Goal: Task Accomplishment & Management: Use online tool/utility

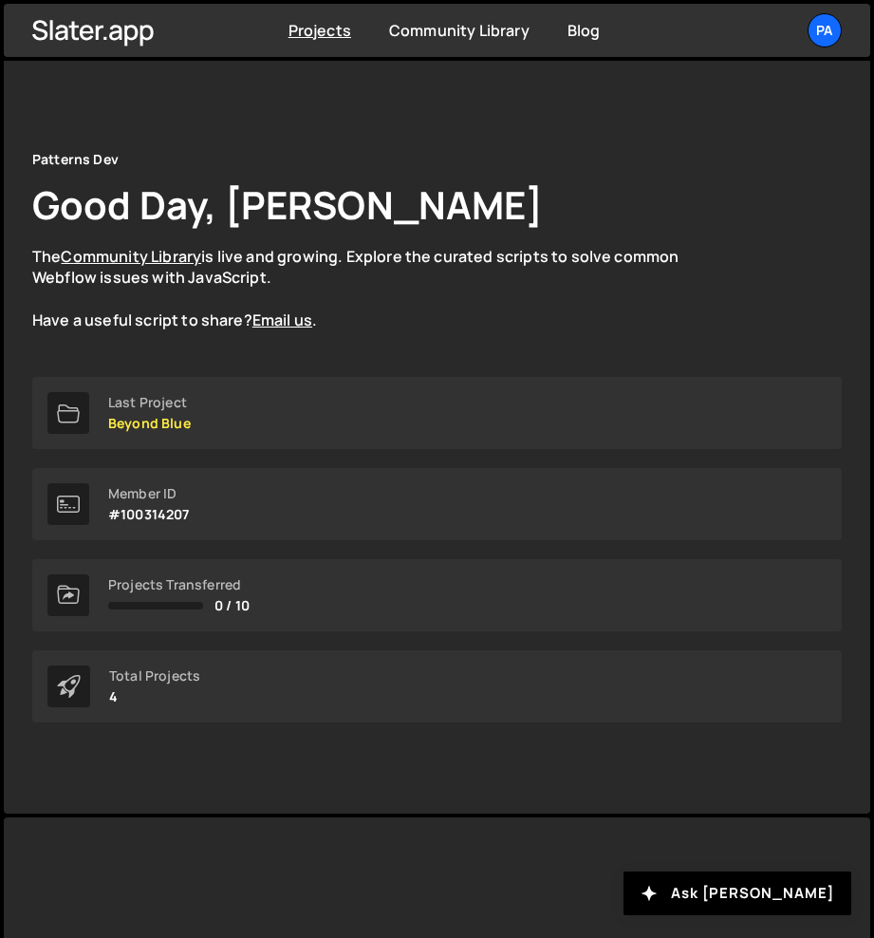
scroll to position [146, 0]
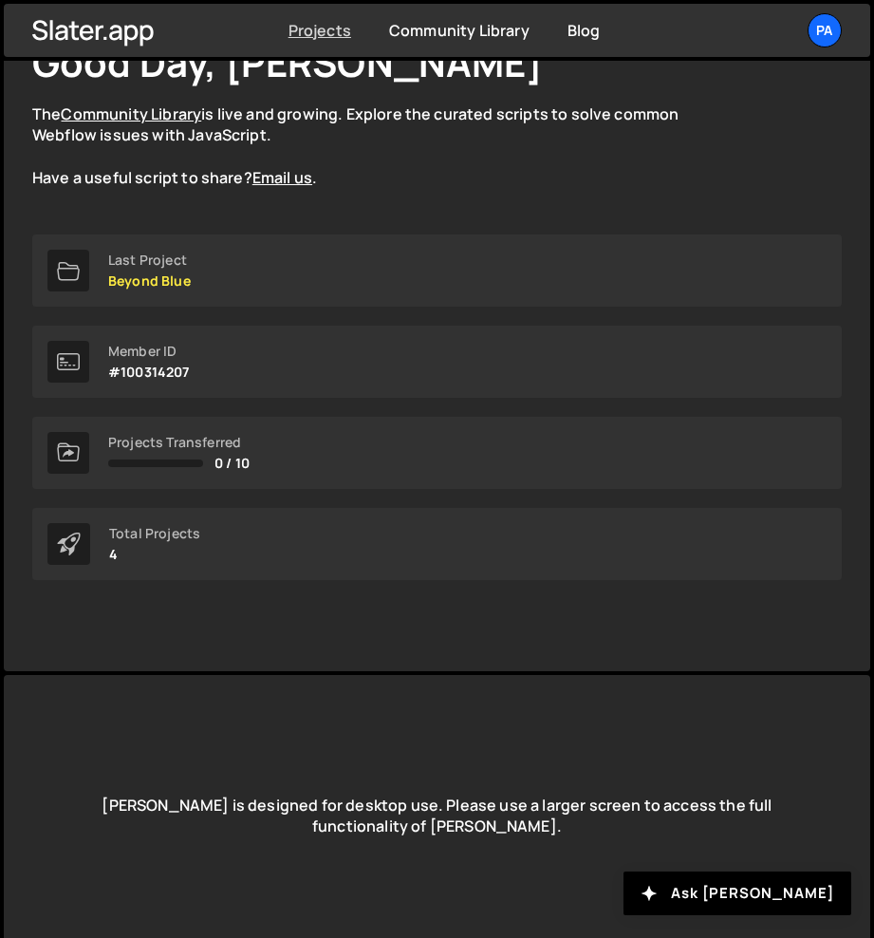
click at [335, 29] on link "Projects" at bounding box center [320, 30] width 63 height 21
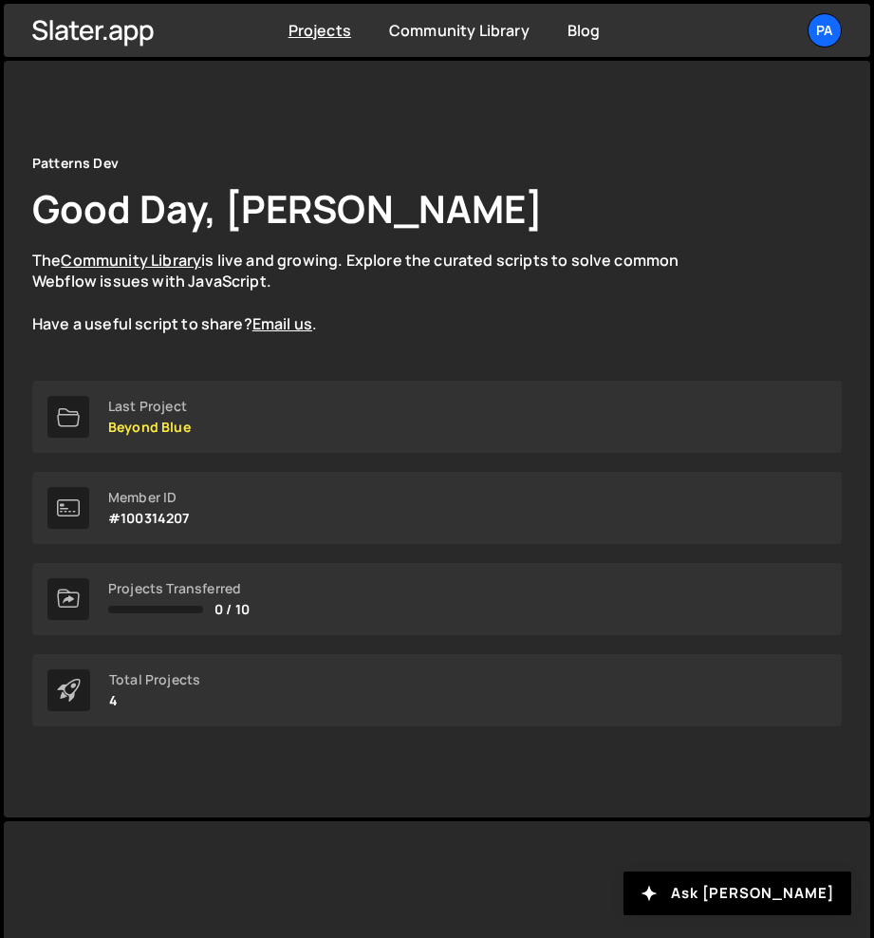
click at [846, 26] on div "Projects Community Library Blog Pa Projects Your Teams Invite team member Accou…" at bounding box center [437, 30] width 867 height 53
click at [830, 31] on div "Pa" at bounding box center [825, 30] width 34 height 34
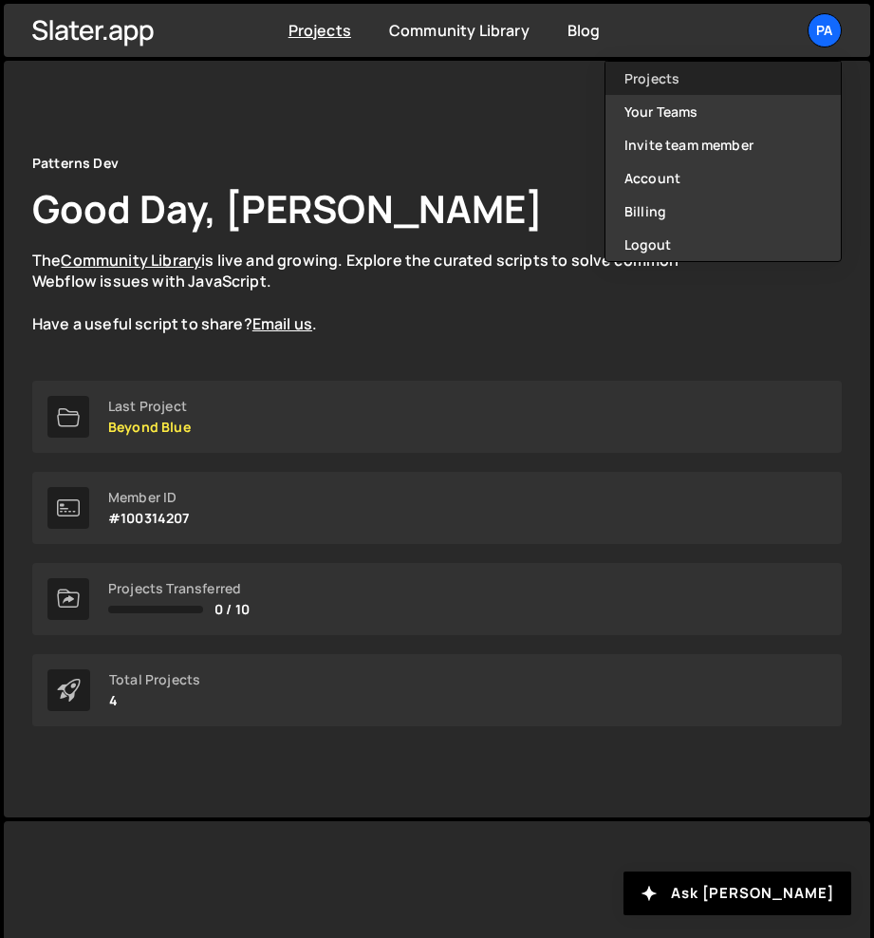
click at [726, 83] on link "Projects" at bounding box center [723, 78] width 235 height 33
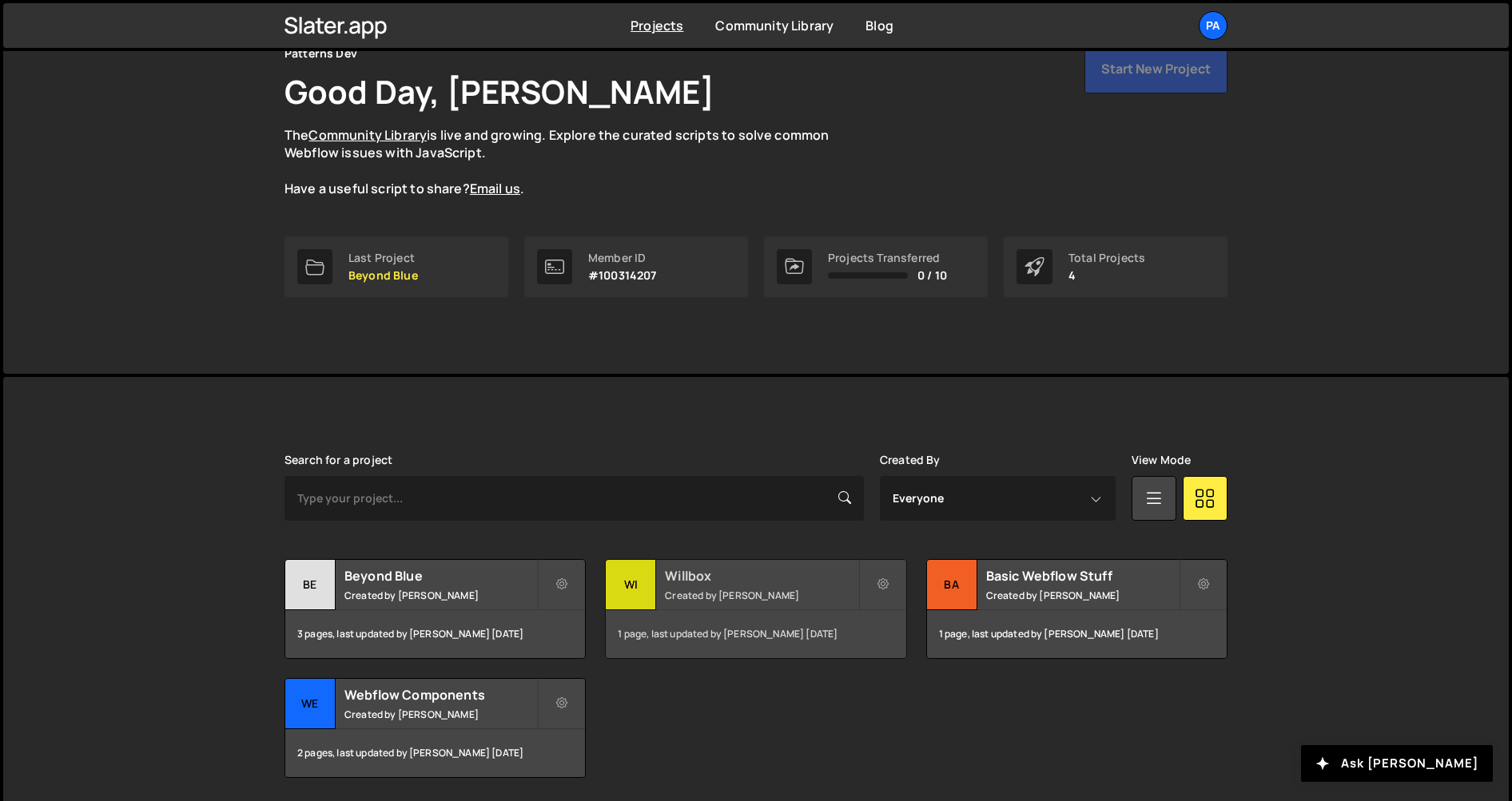
scroll to position [87, 0]
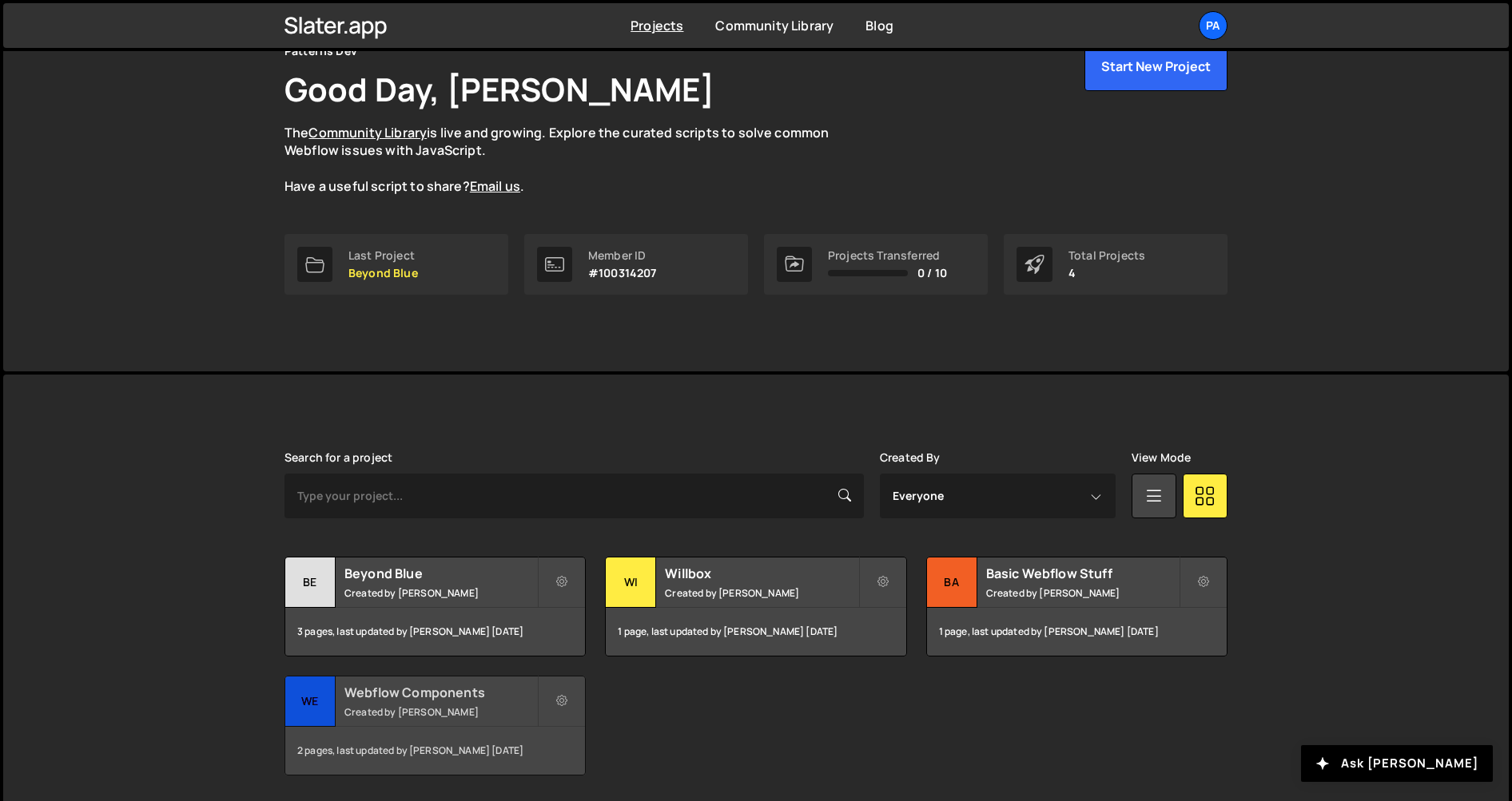
click at [449, 720] on div "Webflow Components Created by [PERSON_NAME]" at bounding box center [435, 701] width 300 height 50
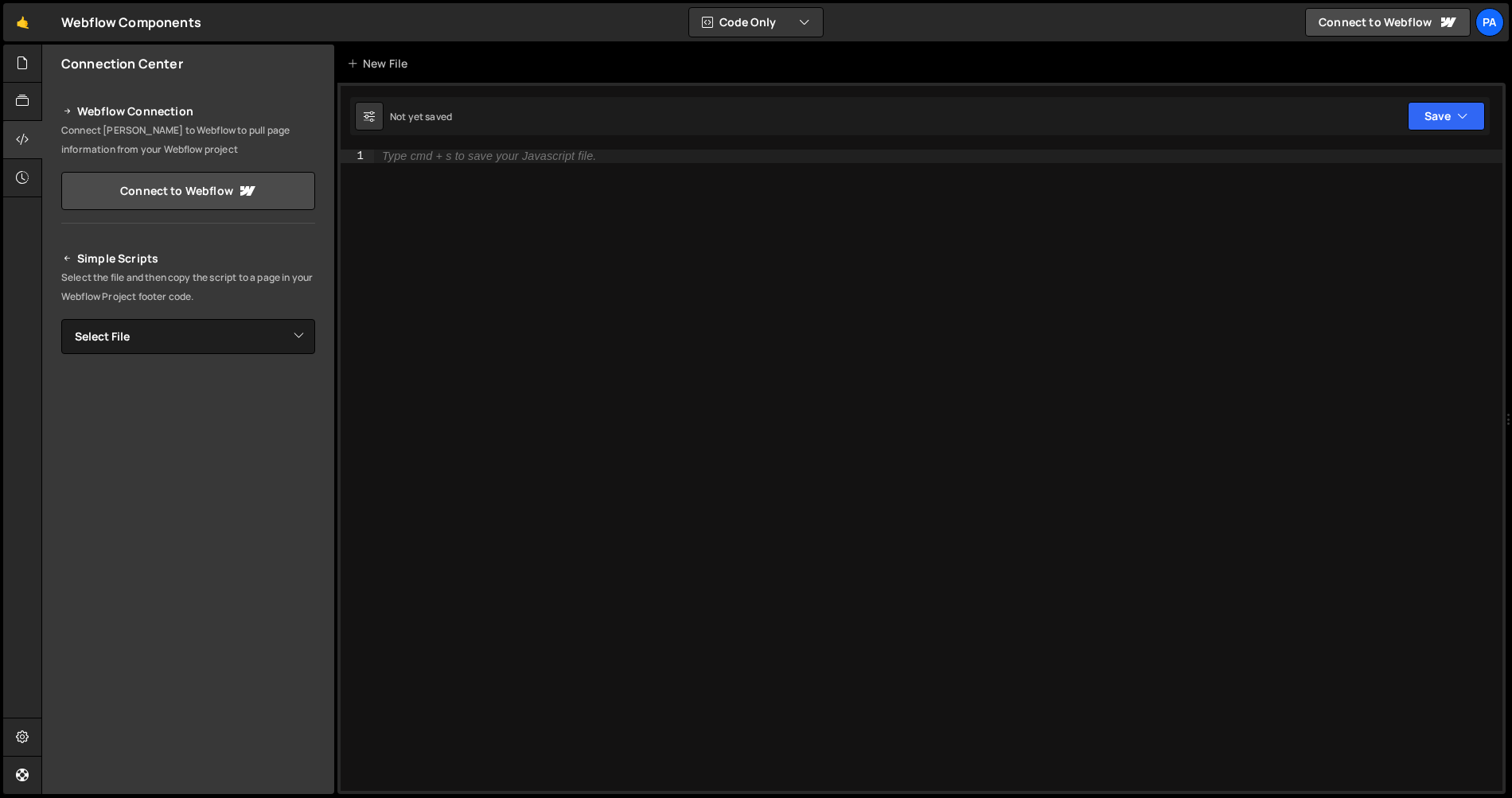
click at [922, 217] on div "Type cmd + s to save your Javascript file." at bounding box center [938, 483] width 1129 height 667
paste textarea "}"
type textarea "}"
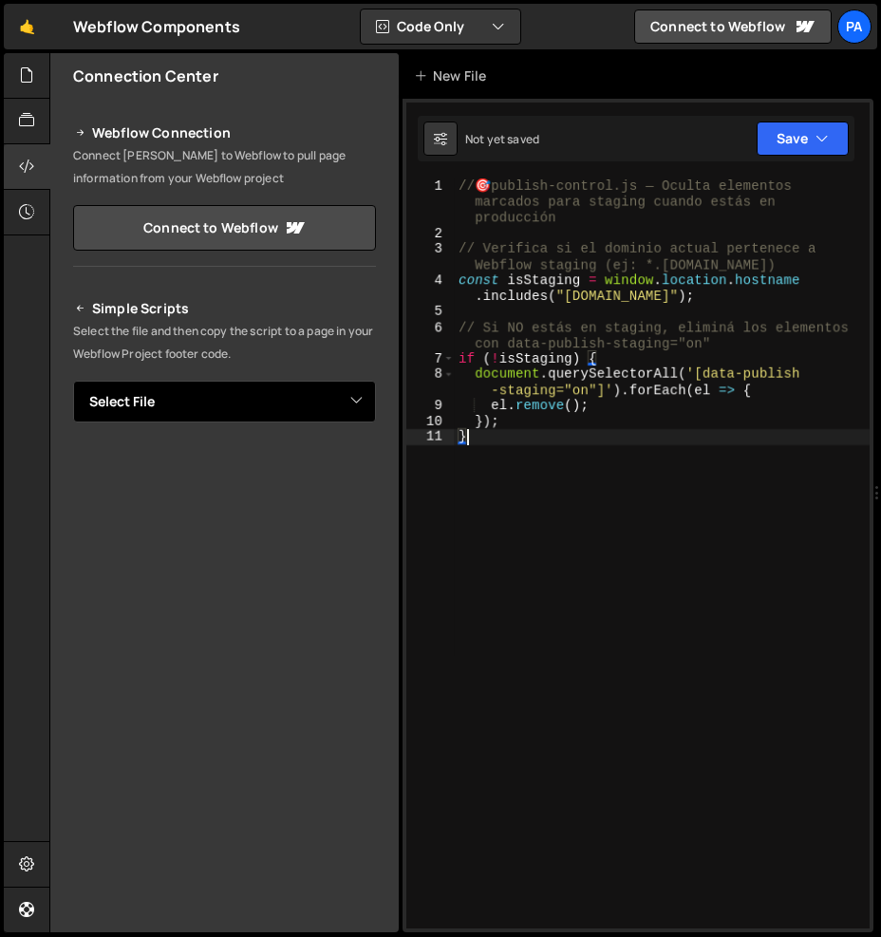
click at [351, 408] on select "Select File Marquee w/ Scroll Direction.js Splide-multimage.js" at bounding box center [224, 402] width 303 height 42
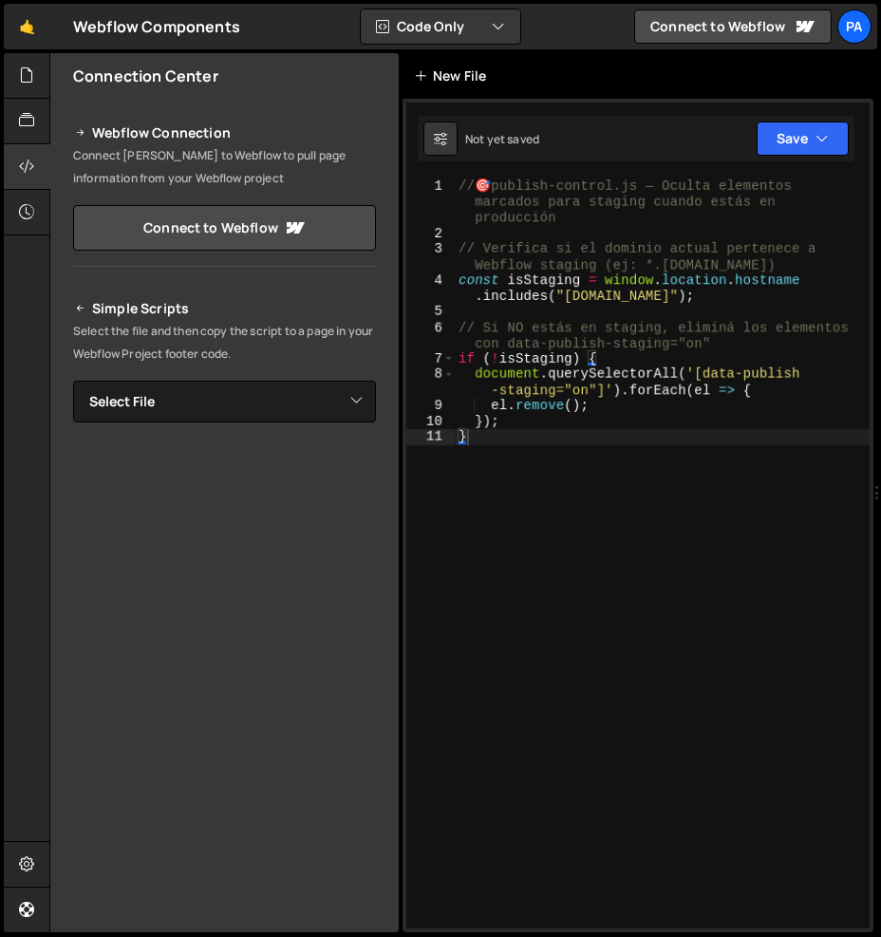
click at [476, 80] on div "New File" at bounding box center [454, 75] width 80 height 19
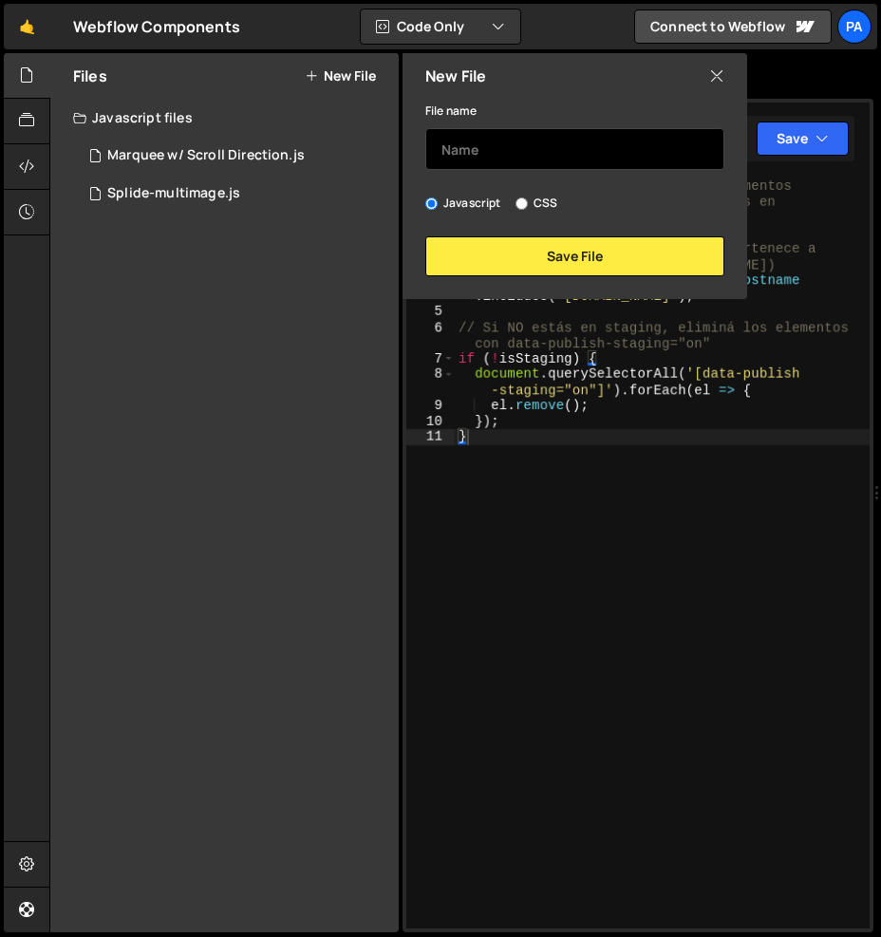
click at [536, 131] on input "text" at bounding box center [574, 149] width 299 height 42
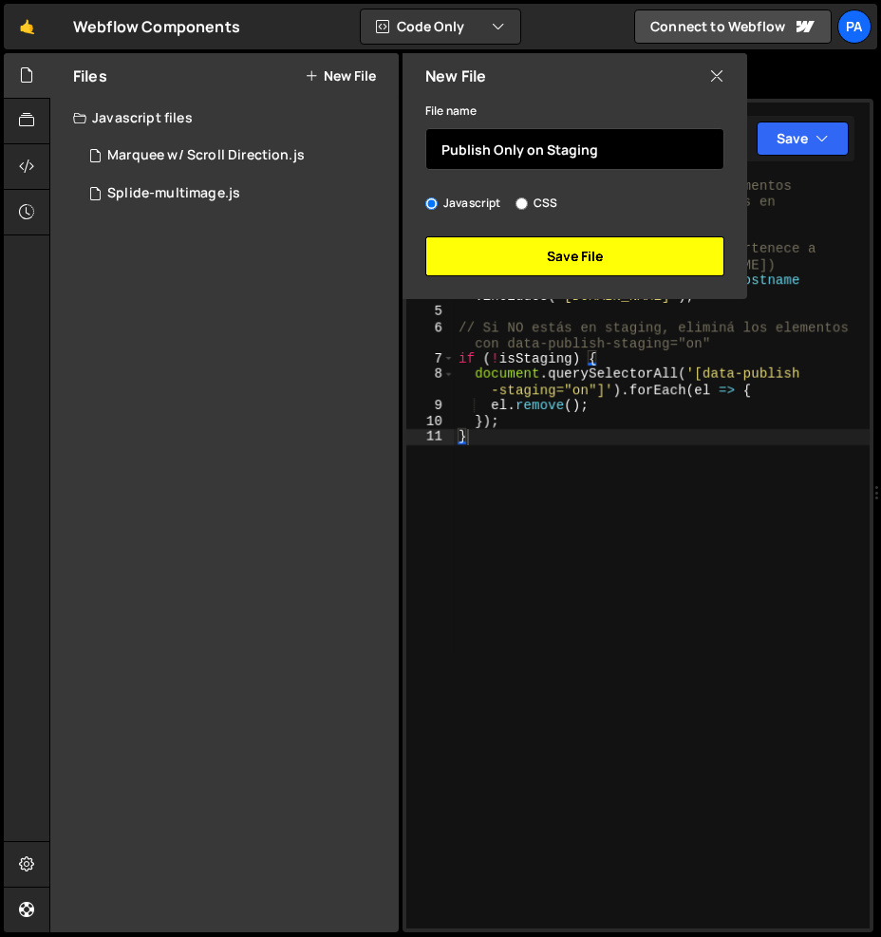
type input "Publish Only on Staging"
click at [571, 262] on button "Save File" at bounding box center [574, 256] width 299 height 40
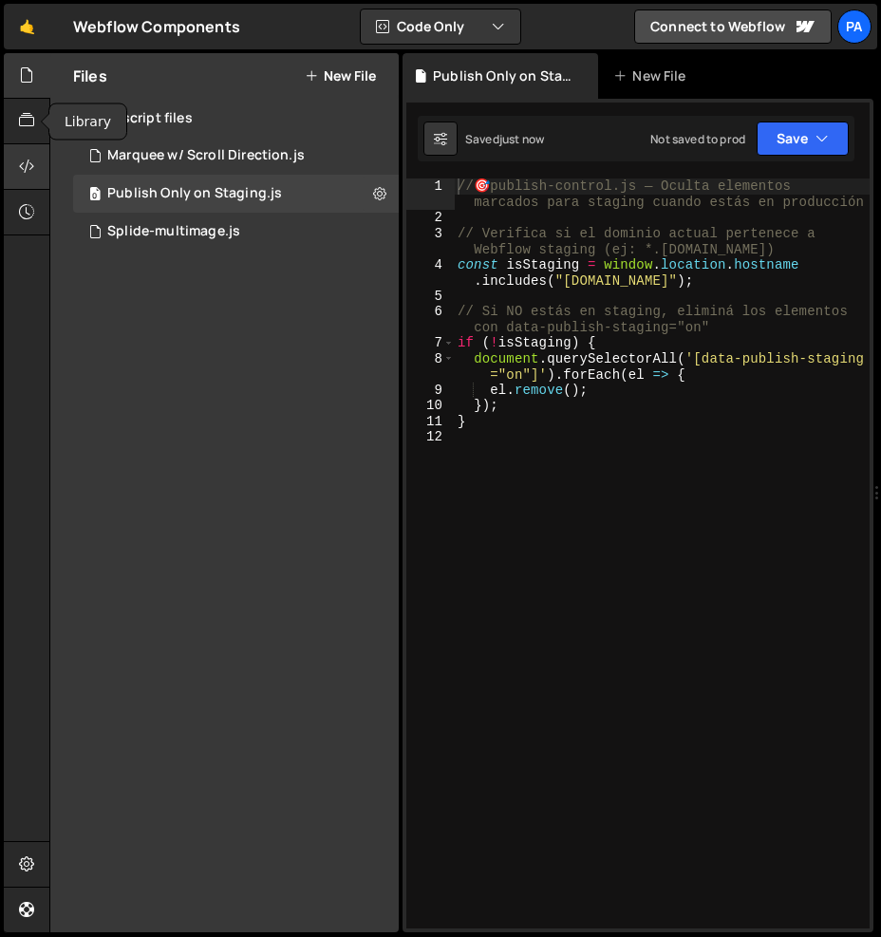
click at [20, 157] on icon at bounding box center [26, 166] width 15 height 21
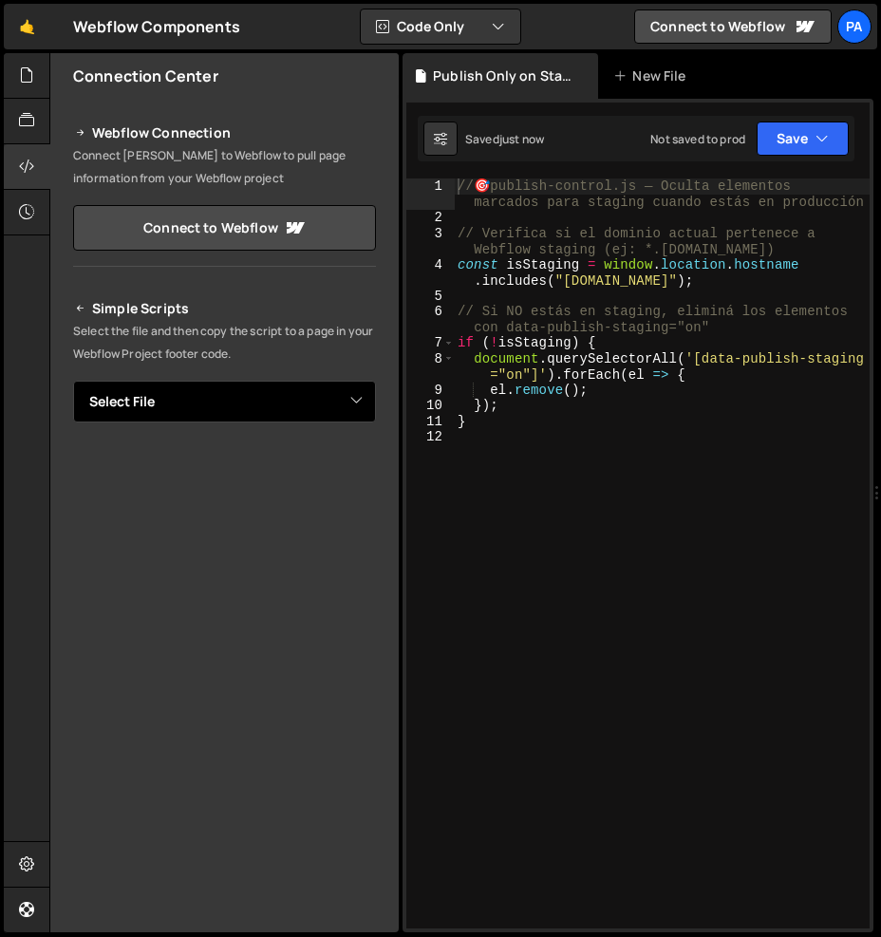
click at [347, 388] on select "Select File Marquee w/ Scroll Direction.js Splide-multimage.js Publish Only on …" at bounding box center [224, 402] width 303 height 42
select select "45767"
click at [73, 381] on select "Select File Marquee w/ Scroll Direction.js Splide-multimage.js Publish Only on …" at bounding box center [224, 402] width 303 height 42
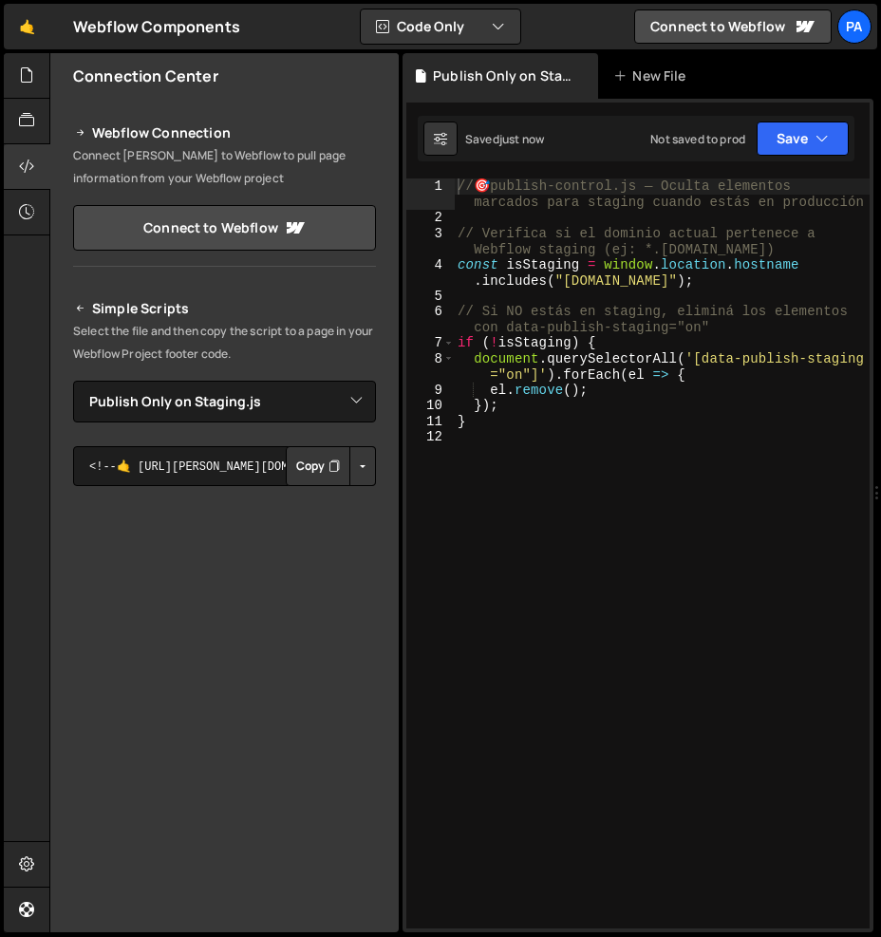
click at [354, 459] on button "Button group with nested dropdown" at bounding box center [362, 466] width 27 height 40
click at [331, 497] on link "Copy Staging js" at bounding box center [296, 502] width 158 height 27
click at [808, 151] on button "Save" at bounding box center [802, 138] width 92 height 34
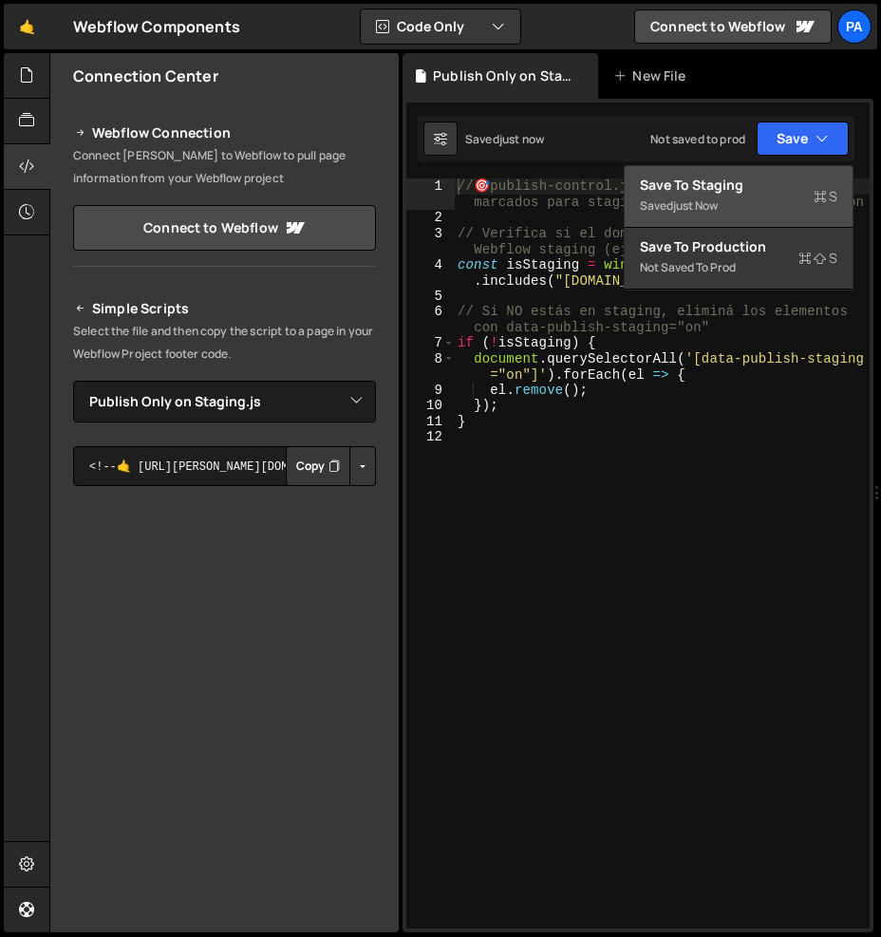
click at [797, 176] on div "Save to Staging S" at bounding box center [738, 185] width 197 height 19
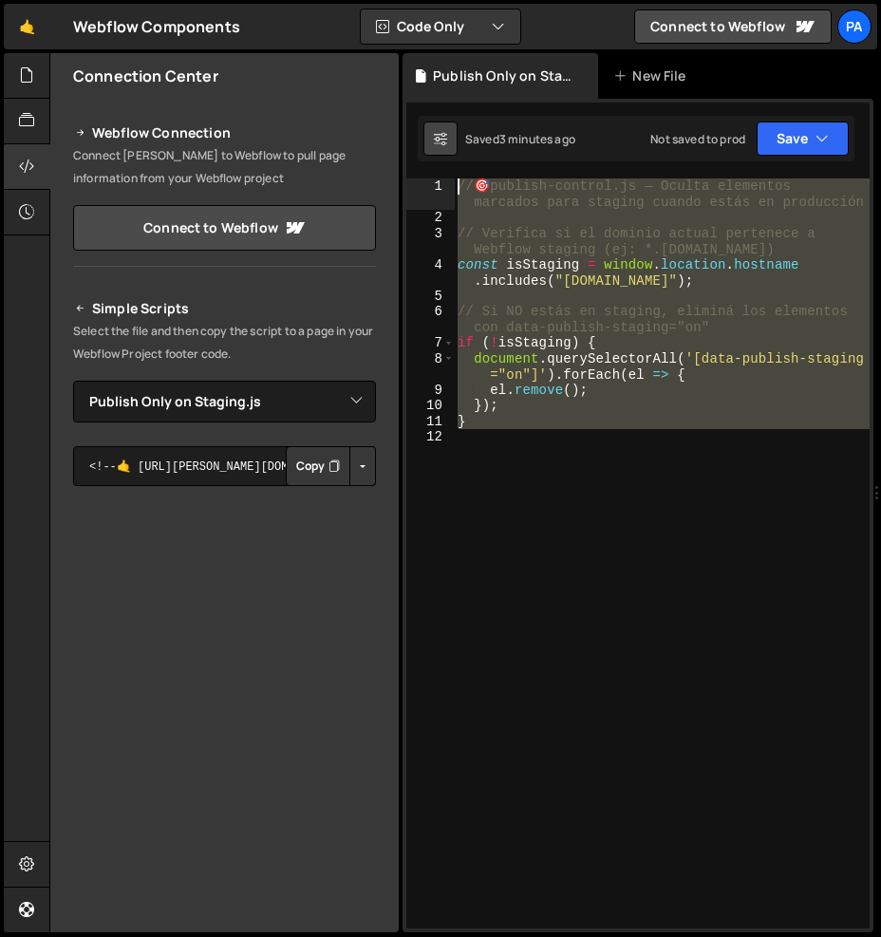
drag, startPoint x: 558, startPoint y: 498, endPoint x: 450, endPoint y: 152, distance: 362.9
click at [450, 152] on div "Debug Explain Copy Publish Only on Staging.js New File Saved 3 minutes ago Not …" at bounding box center [637, 493] width 471 height 880
paste textarea "}"
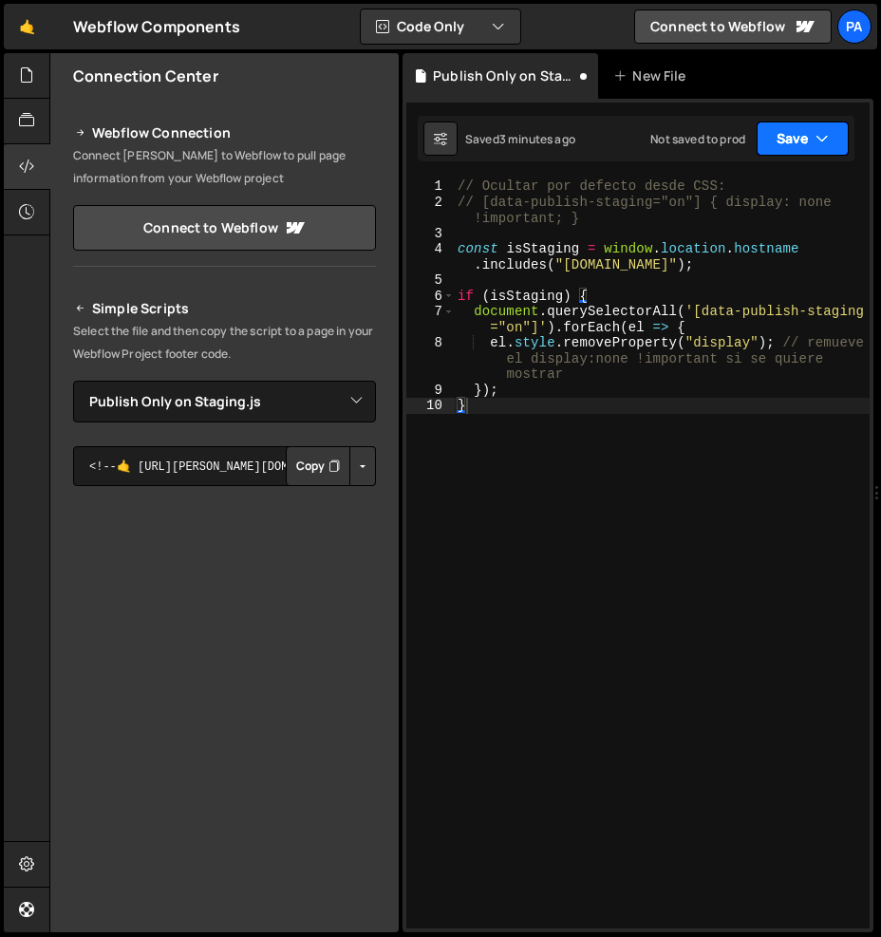
click at [802, 149] on button "Save" at bounding box center [802, 138] width 92 height 34
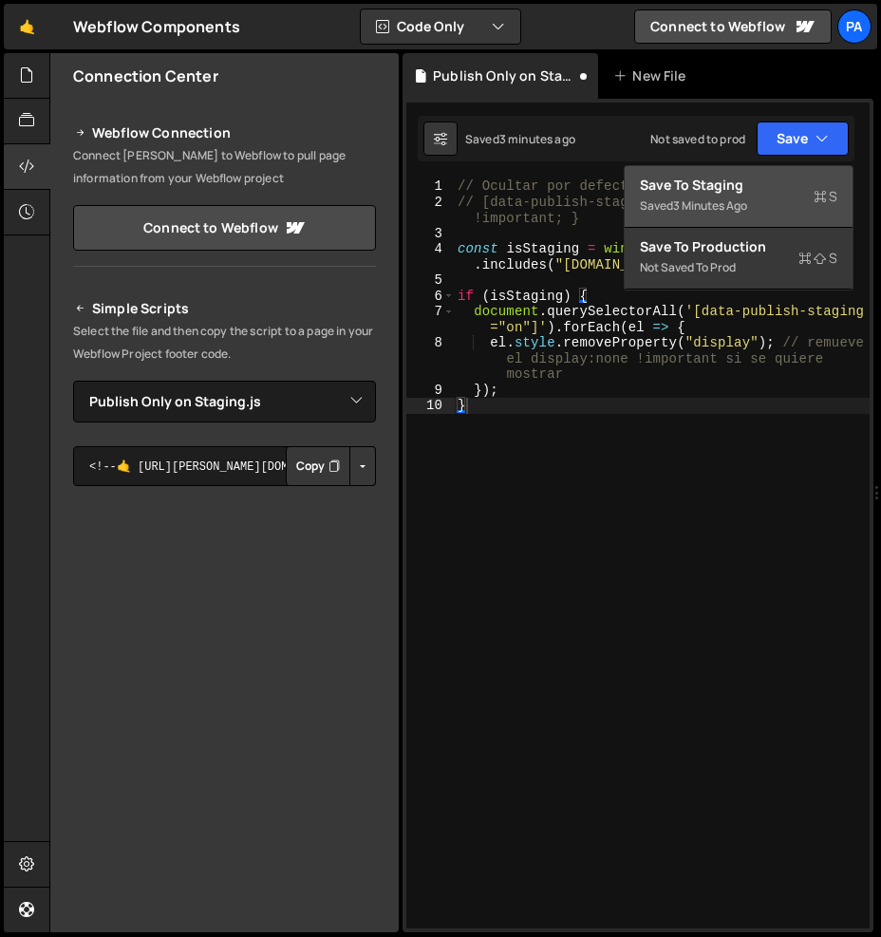
click at [802, 184] on div "Save to Staging S" at bounding box center [738, 185] width 197 height 19
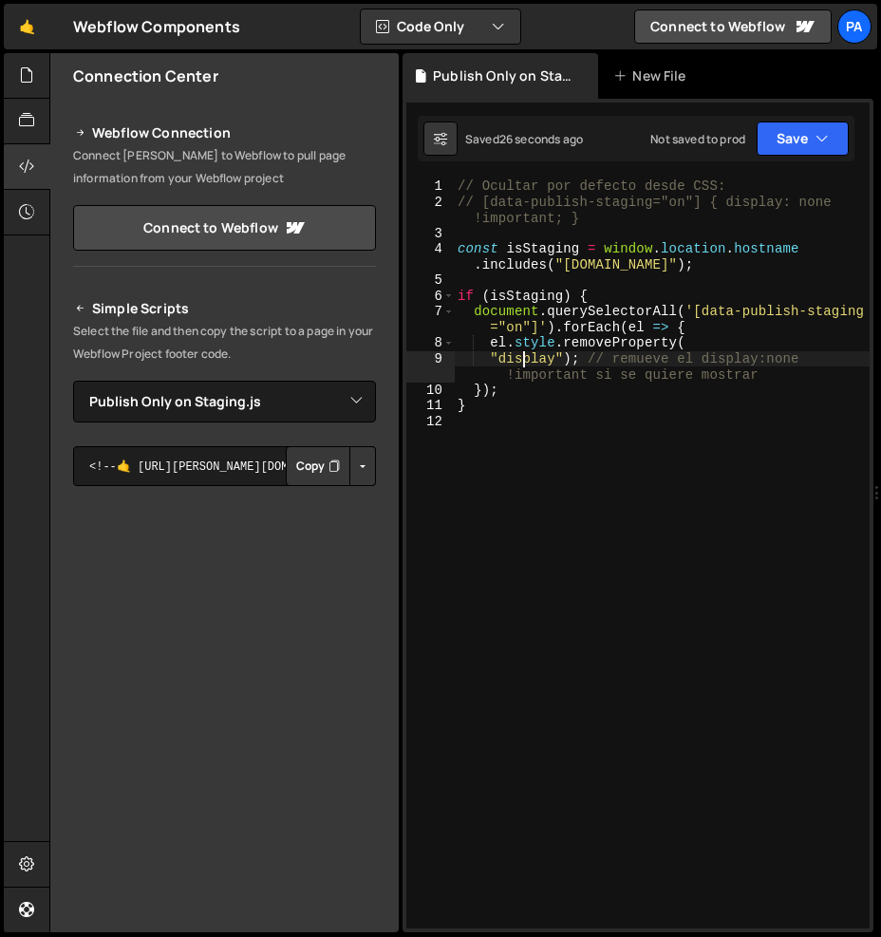
click at [522, 353] on div "// Ocultar por defecto desde CSS: // [data-publish-staging="on"] { display: non…" at bounding box center [662, 568] width 416 height 781
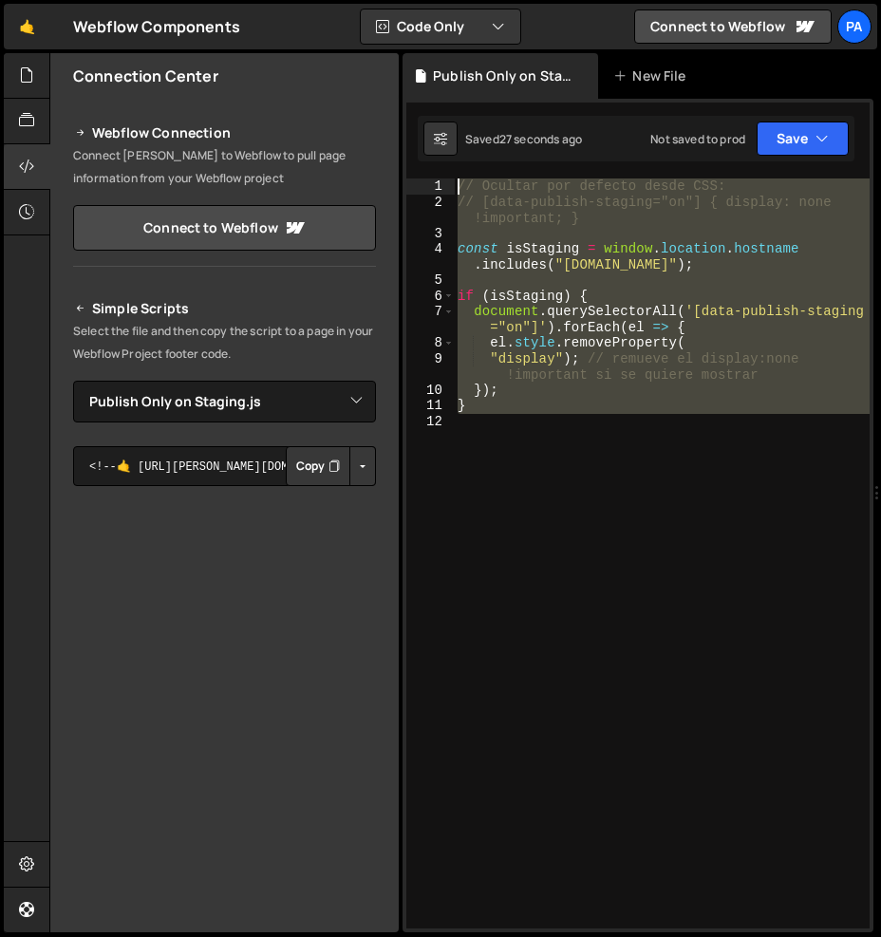
drag, startPoint x: 576, startPoint y: 498, endPoint x: 436, endPoint y: 169, distance: 358.0
click at [436, 170] on div "} 1 2 3 4 5 6 7 8 9 10 11 // 🎯 publish-control.js — Oculta elementos marcados p…" at bounding box center [637, 515] width 471 height 833
paste textarea
type textarea "}"
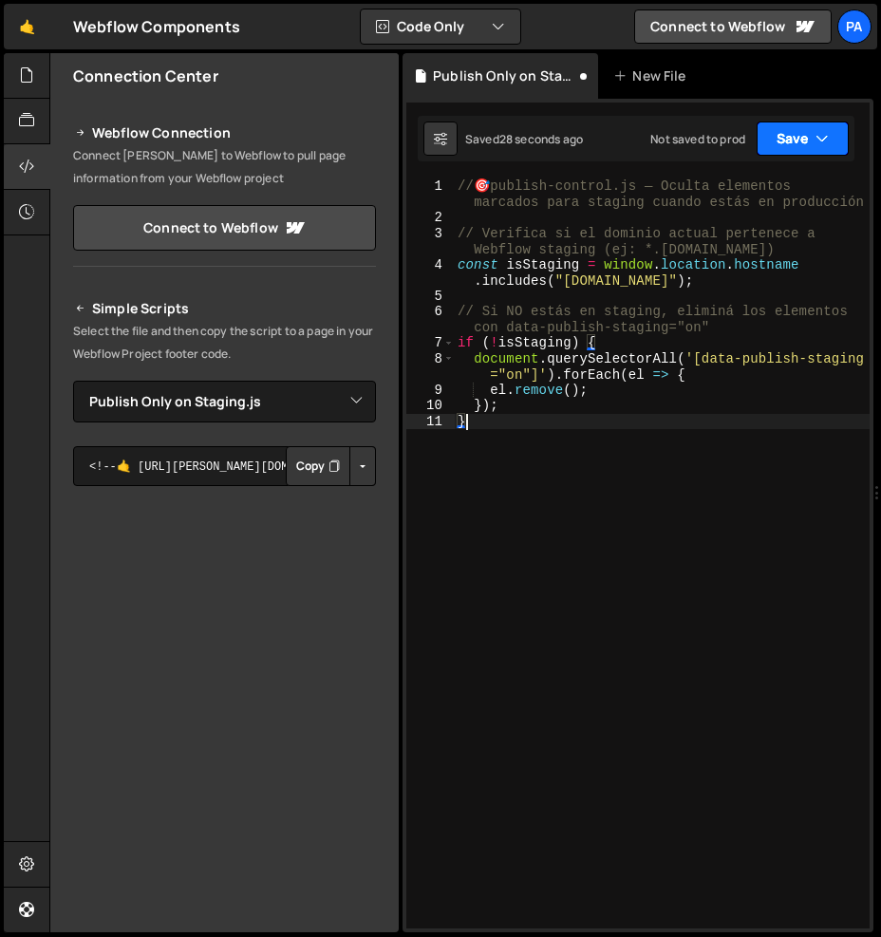
drag, startPoint x: 803, startPoint y: 140, endPoint x: 800, endPoint y: 154, distance: 13.6
click at [802, 140] on button "Save" at bounding box center [802, 138] width 92 height 34
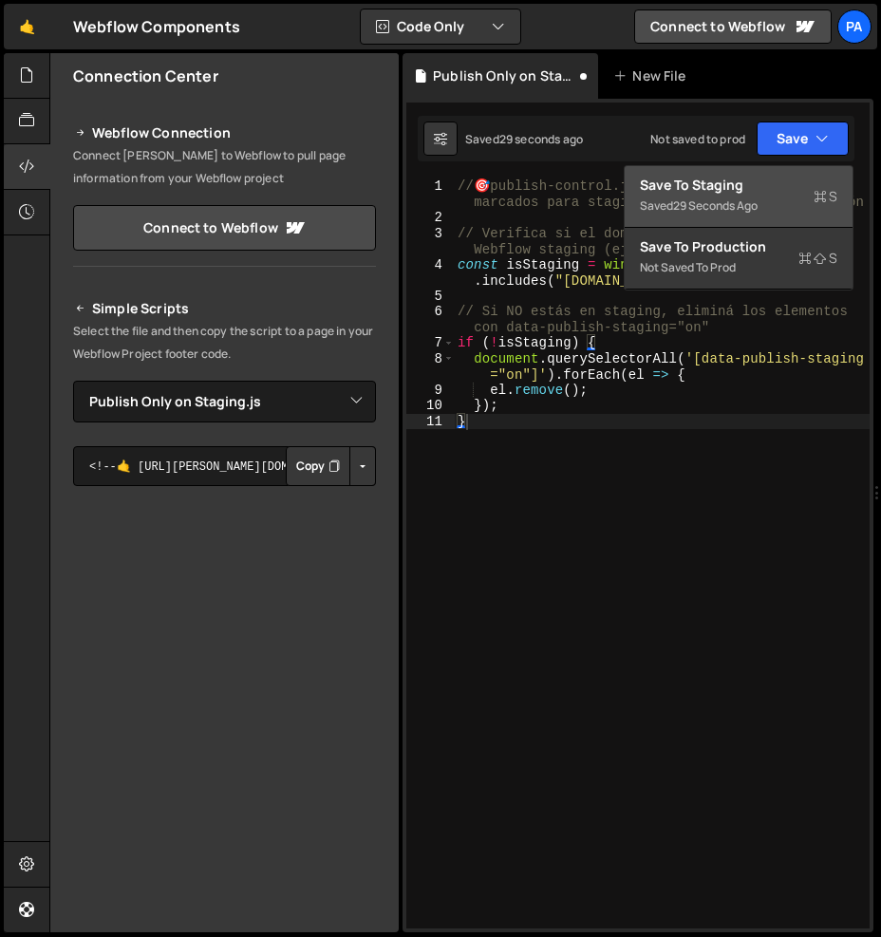
click at [789, 182] on div "Save to Staging S" at bounding box center [738, 185] width 197 height 19
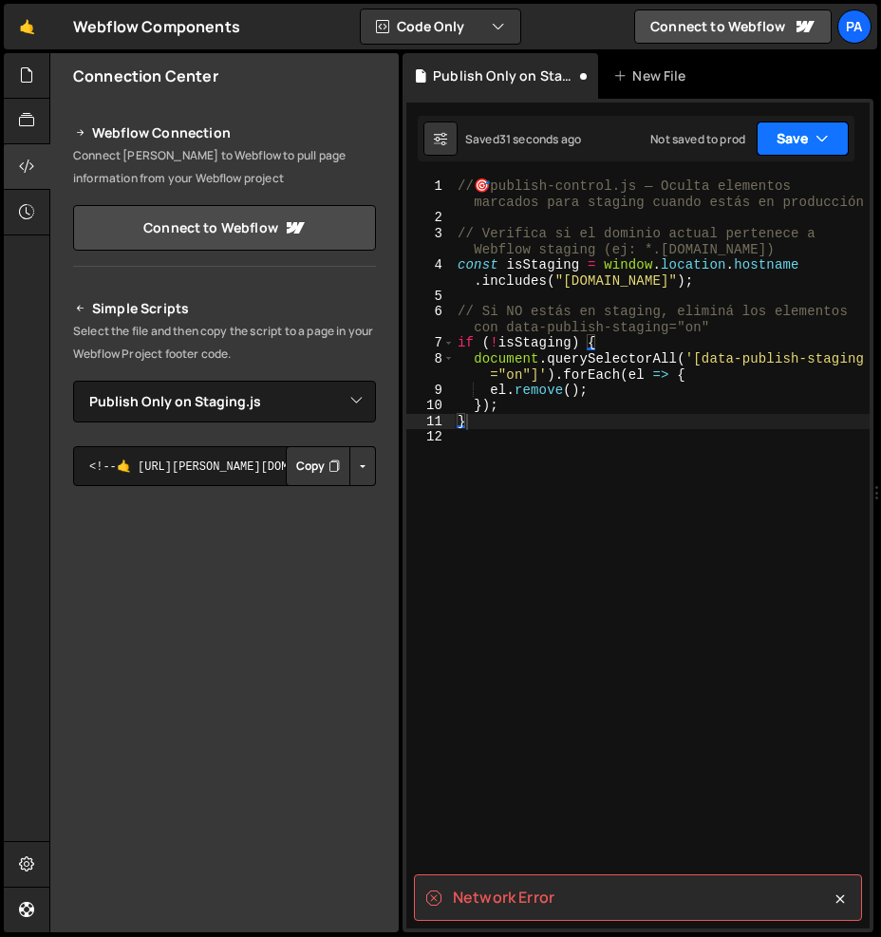
click at [792, 142] on button "Save" at bounding box center [802, 138] width 92 height 34
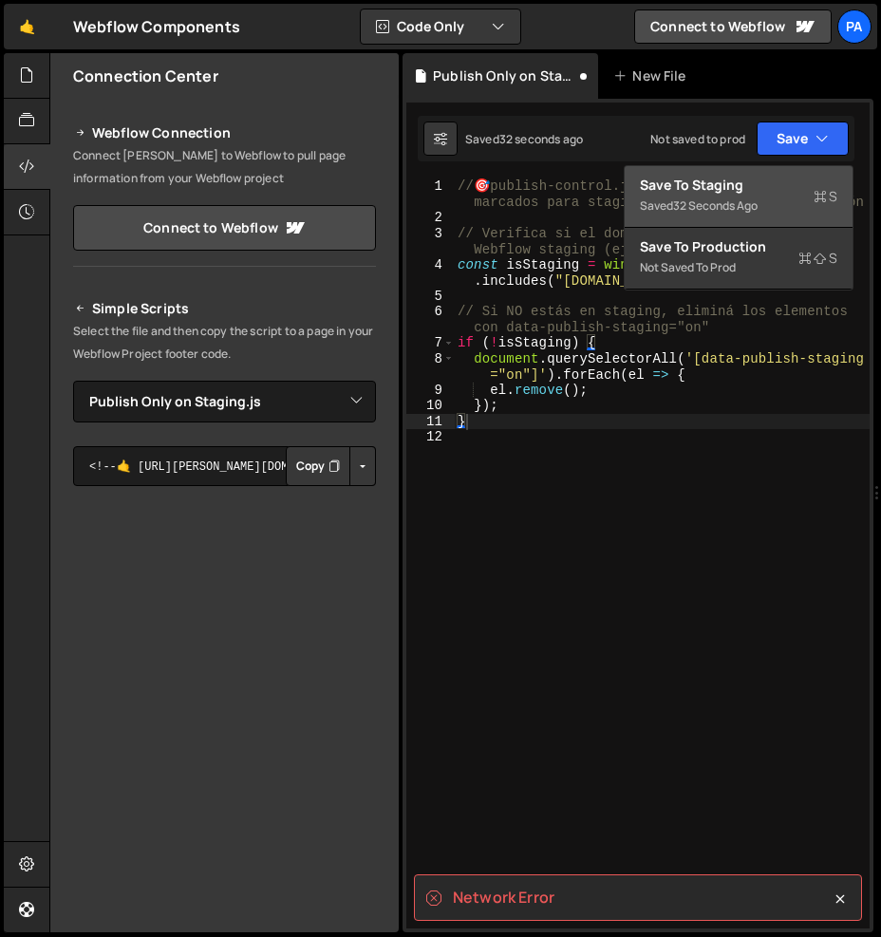
click at [790, 185] on div "Save to Staging S" at bounding box center [738, 185] width 197 height 19
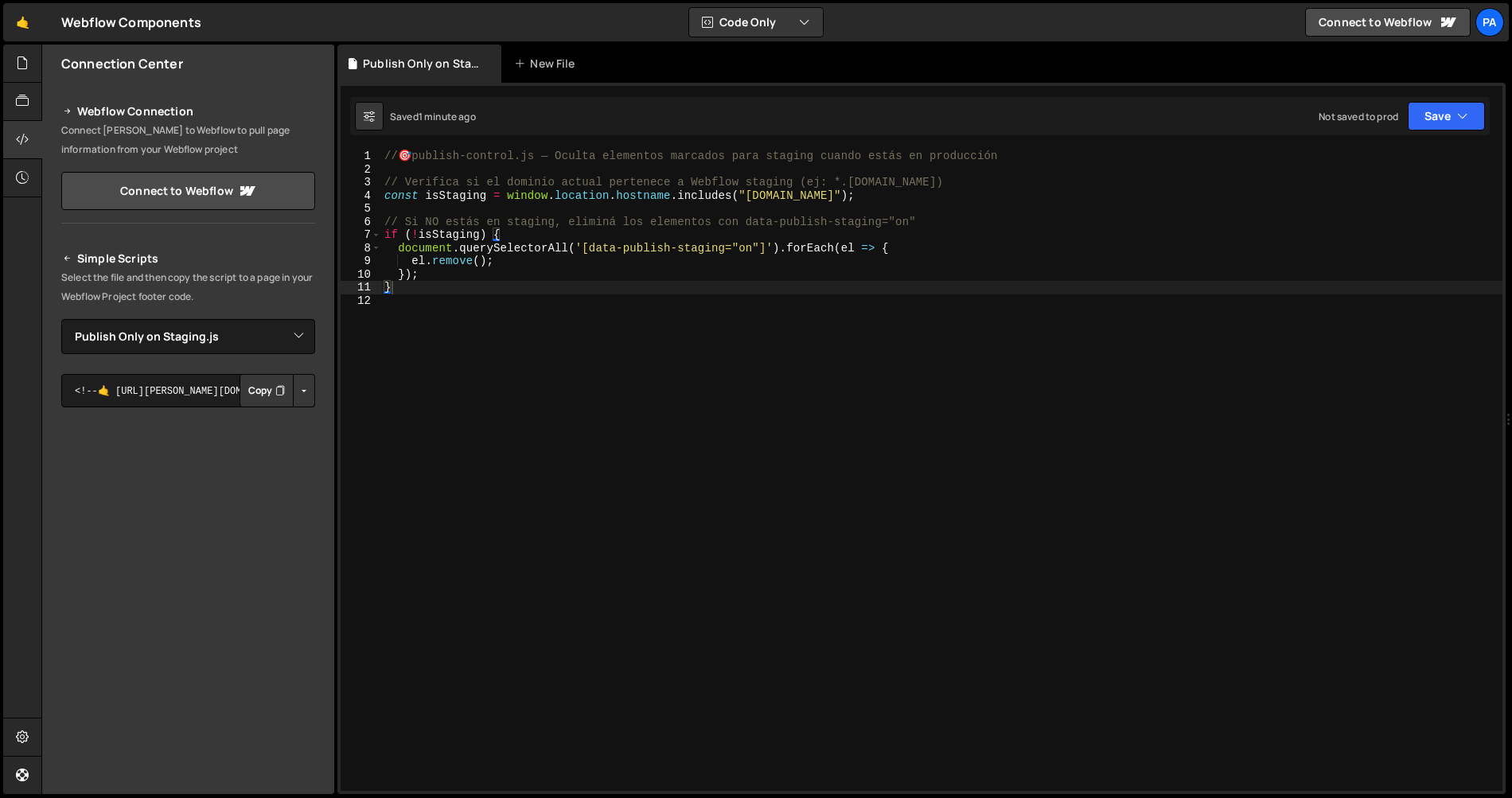
click at [259, 387] on button "Copy" at bounding box center [267, 391] width 55 height 34
click at [313, 396] on button "Button group with nested dropdown" at bounding box center [304, 391] width 23 height 34
click at [291, 414] on link "Copy Staging js" at bounding box center [248, 421] width 132 height 23
click at [303, 397] on button "Button group with nested dropdown" at bounding box center [304, 391] width 23 height 34
click at [273, 413] on link "Copy Staging js" at bounding box center [248, 421] width 132 height 23
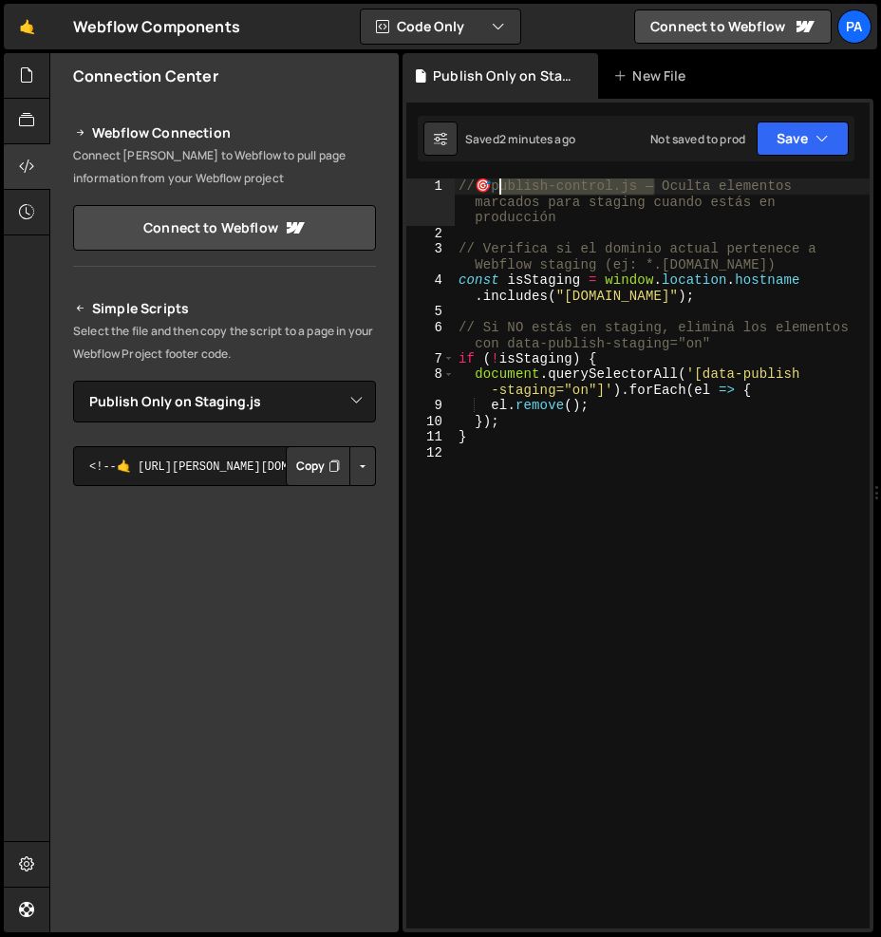
drag, startPoint x: 650, startPoint y: 188, endPoint x: 502, endPoint y: 188, distance: 148.1
click at [502, 188] on div "// 🎯 publish-control.js — Oculta elementos marcados para staging cuando estás e…" at bounding box center [662, 584] width 415 height 812
click at [614, 408] on div "// 🎯 publish-control.js — Oculta elementos marcados para staging cuando estás e…" at bounding box center [662, 584] width 415 height 812
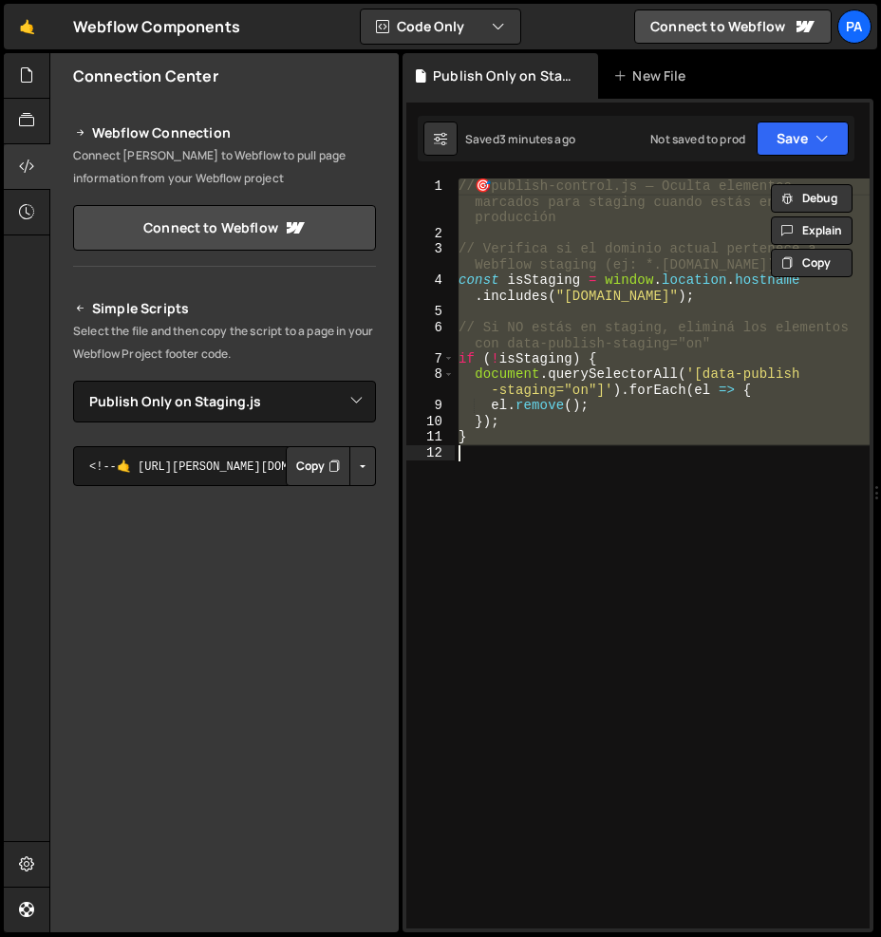
paste textarea
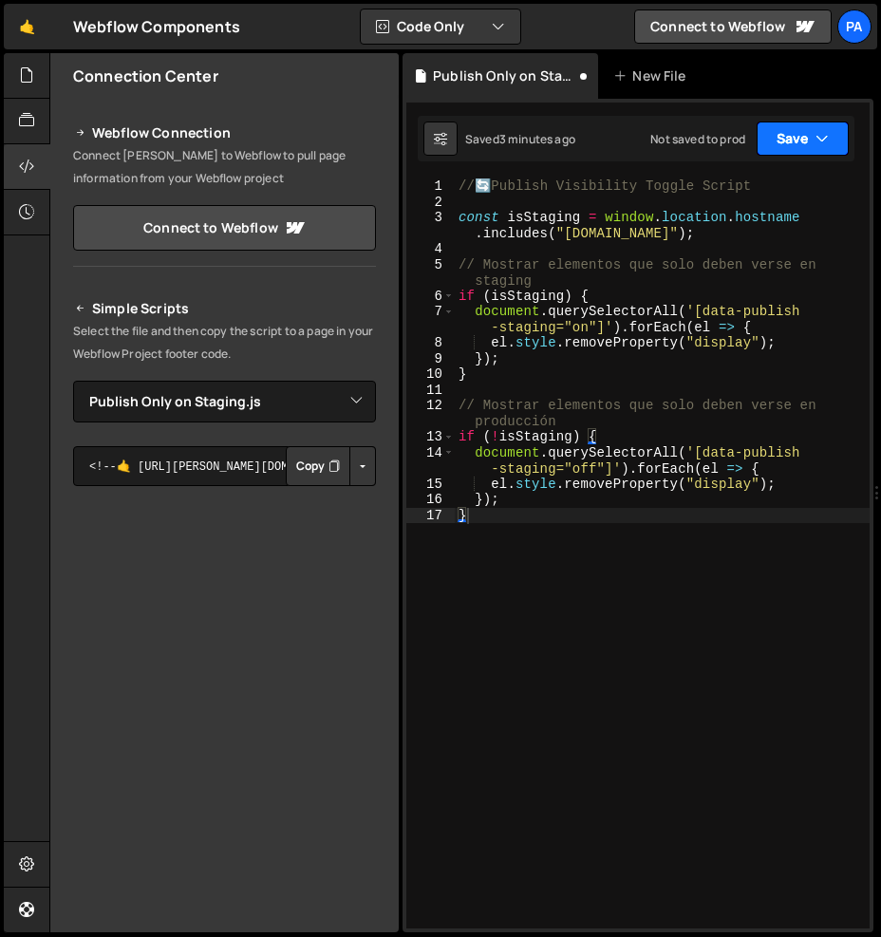
click at [806, 146] on button "Save" at bounding box center [802, 138] width 92 height 34
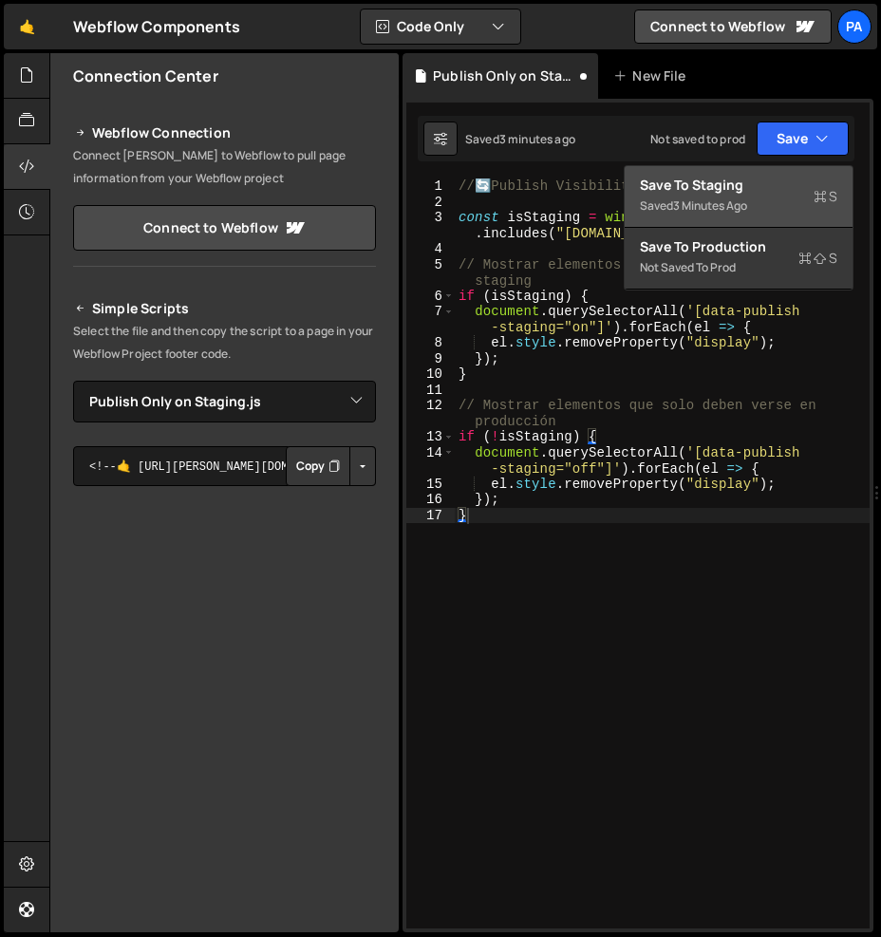
click at [796, 178] on div "Save to Staging S" at bounding box center [738, 185] width 197 height 19
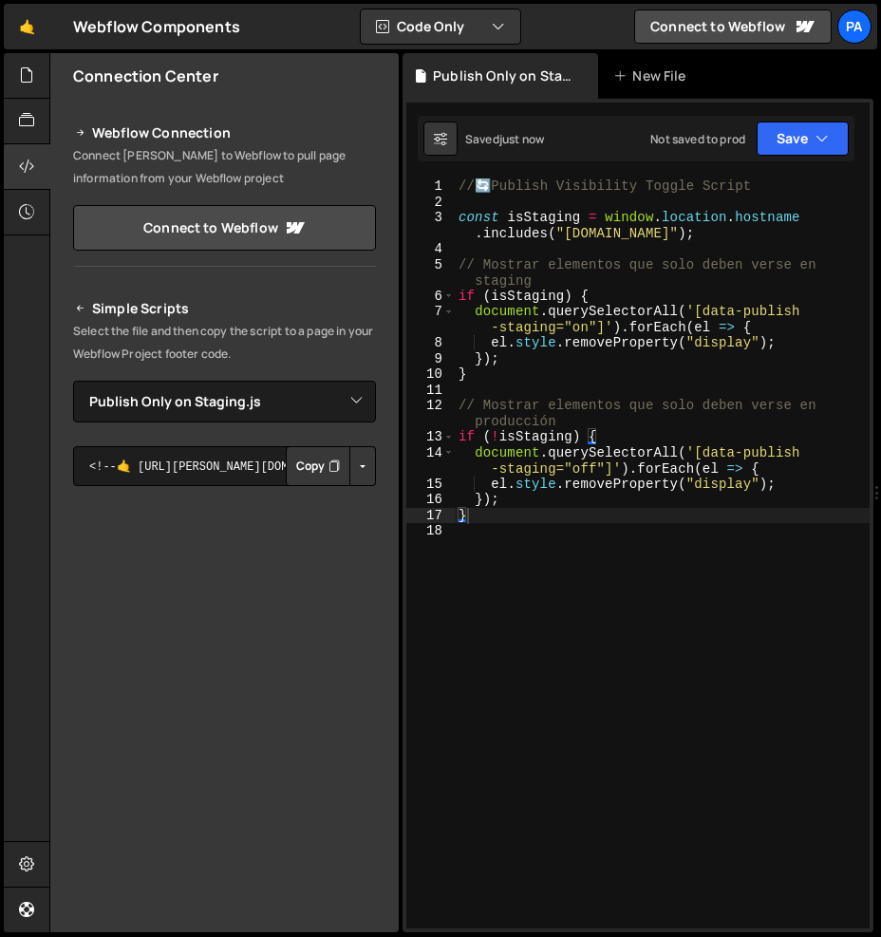
type textarea "// 🔄 Publish Visibility Toggle Script"
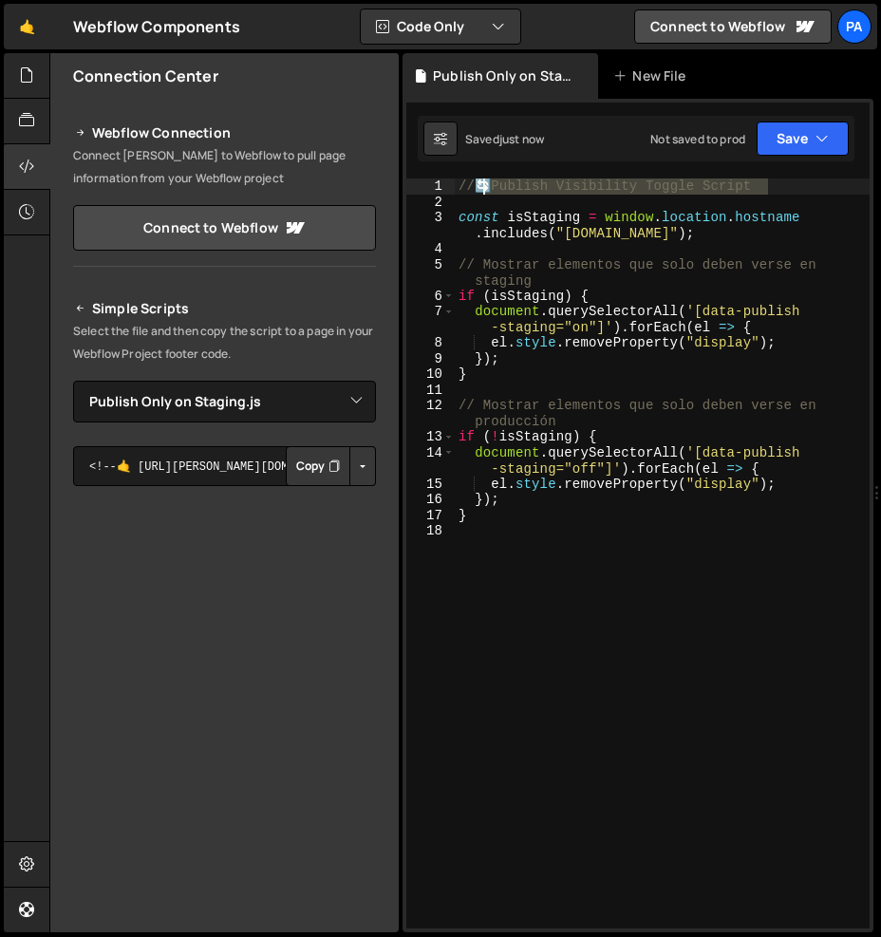
drag, startPoint x: 786, startPoint y: 183, endPoint x: 481, endPoint y: 180, distance: 304.7
click at [481, 180] on div "// 🔄 Publish Visibility Toggle Script const isStaging = window . location . hos…" at bounding box center [662, 568] width 415 height 781
click at [638, 70] on div "New File" at bounding box center [653, 75] width 80 height 19
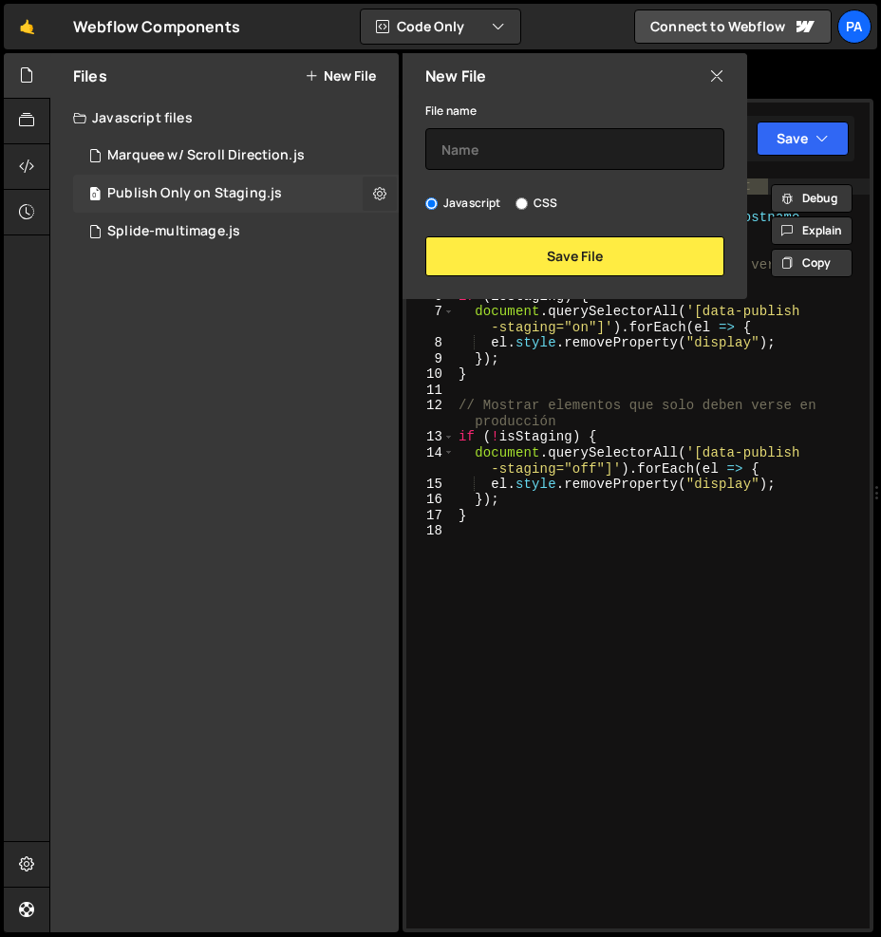
click at [368, 195] on button at bounding box center [380, 194] width 34 height 34
type input "Publish Only on Staging"
radio input "true"
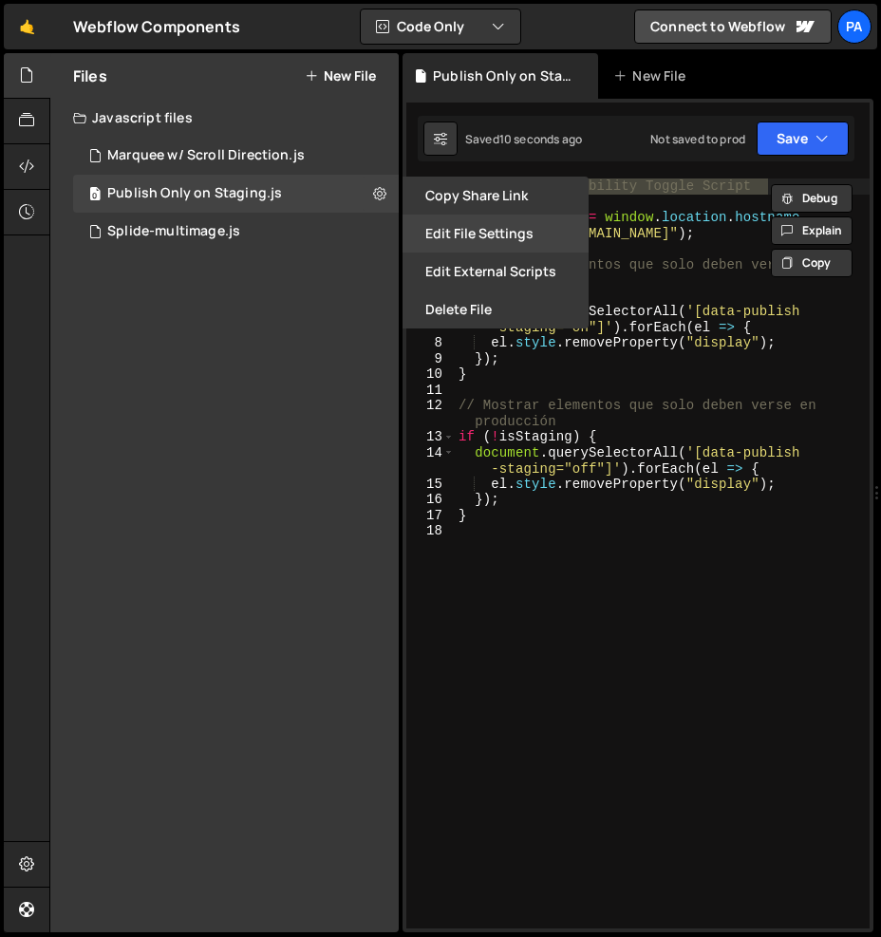
click at [471, 240] on button "Edit File Settings" at bounding box center [495, 233] width 186 height 38
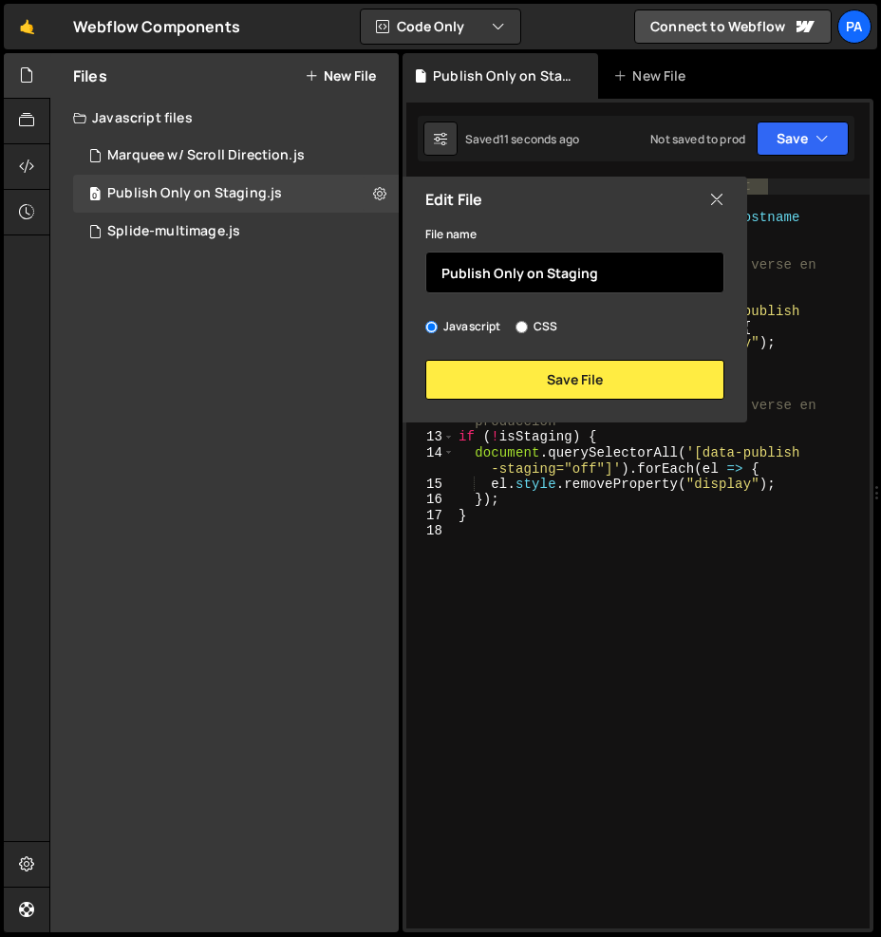
click at [548, 272] on input "Publish Only on Staging" at bounding box center [574, 273] width 299 height 42
paste input "🔄 Publish Visibility Toggle Script"
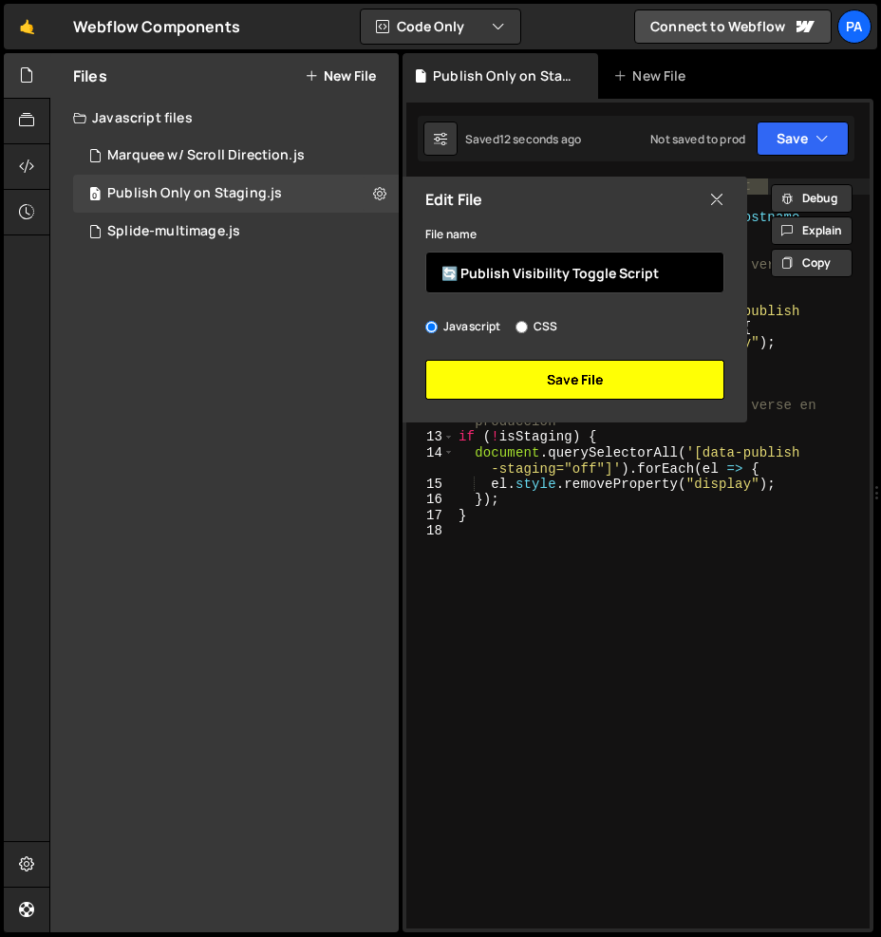
type input "🔄 Publish Visibility Toggle Script"
click at [635, 376] on button "Save File" at bounding box center [574, 380] width 299 height 40
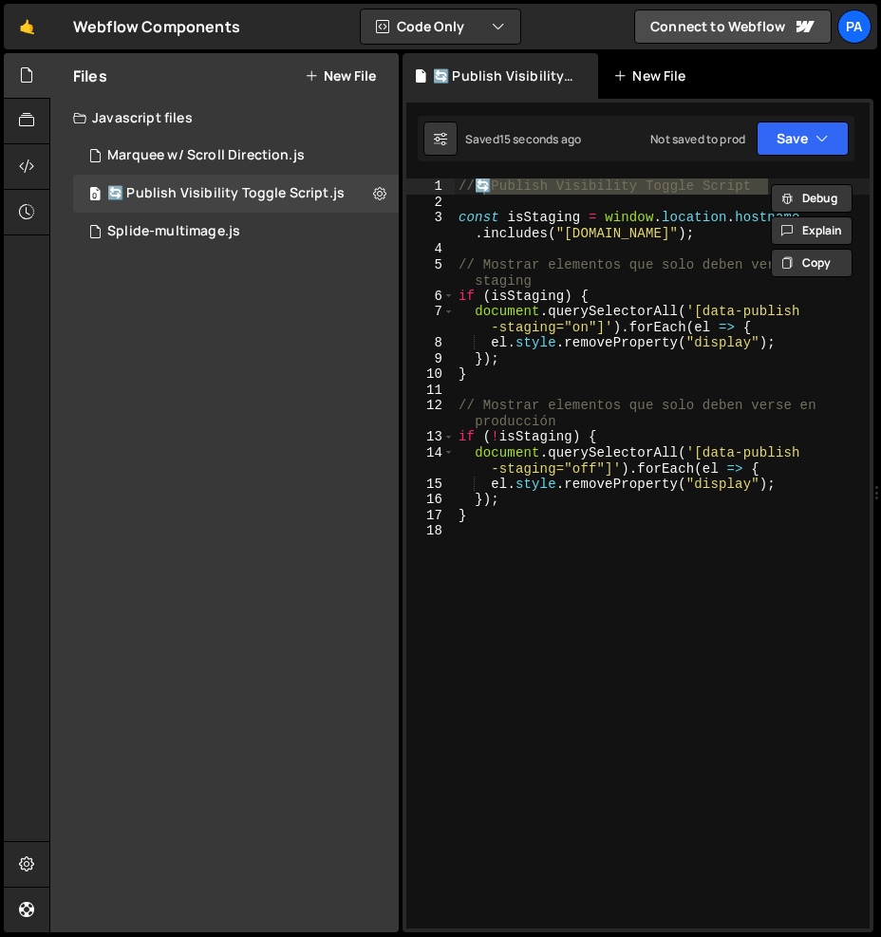
click at [645, 87] on div "New File" at bounding box center [659, 76] width 114 height 46
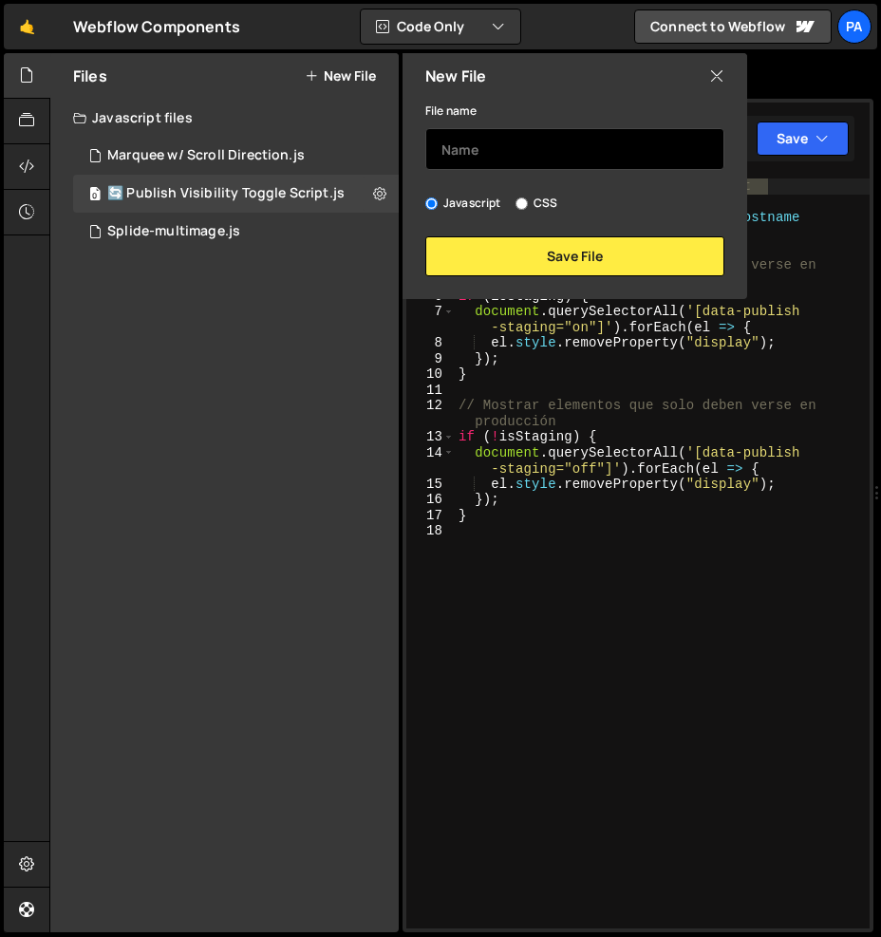
click at [637, 151] on input "text" at bounding box center [574, 149] width 299 height 42
paste input "🔄 Publish Visibility Toggle Script"
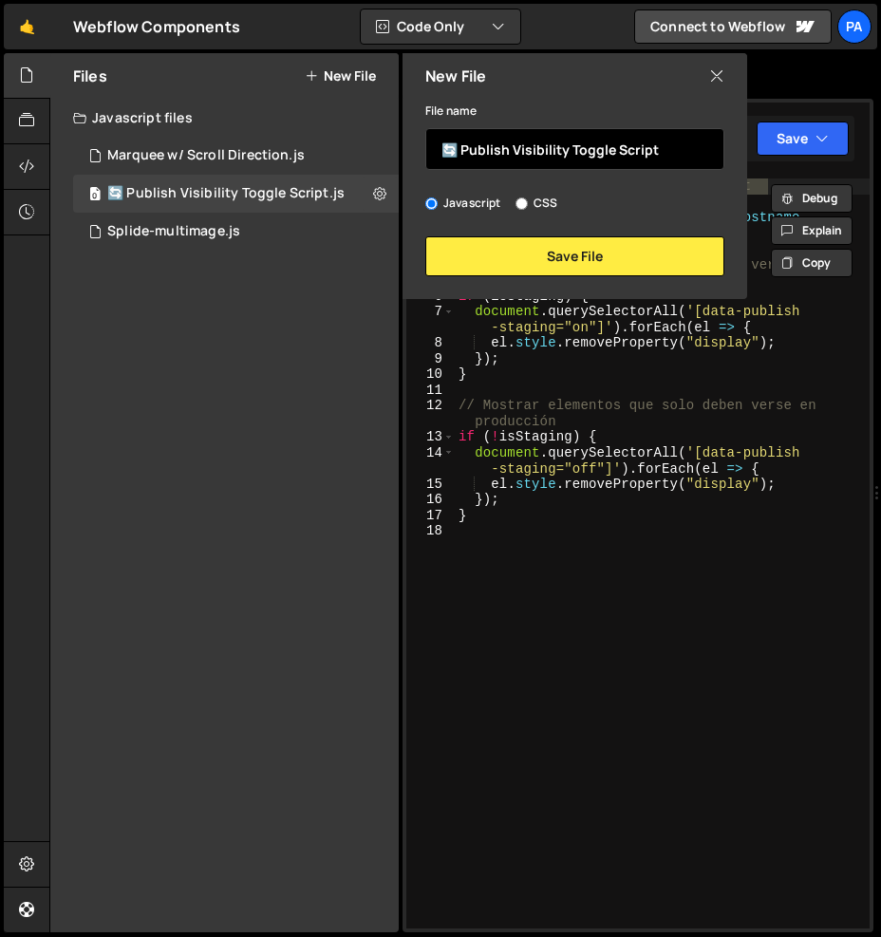
type input "🔄 Publish Visibility Toggle Script"
click at [546, 205] on label "CSS" at bounding box center [536, 203] width 42 height 19
click at [528, 205] on input "CSS" at bounding box center [521, 203] width 12 height 12
radio input "true"
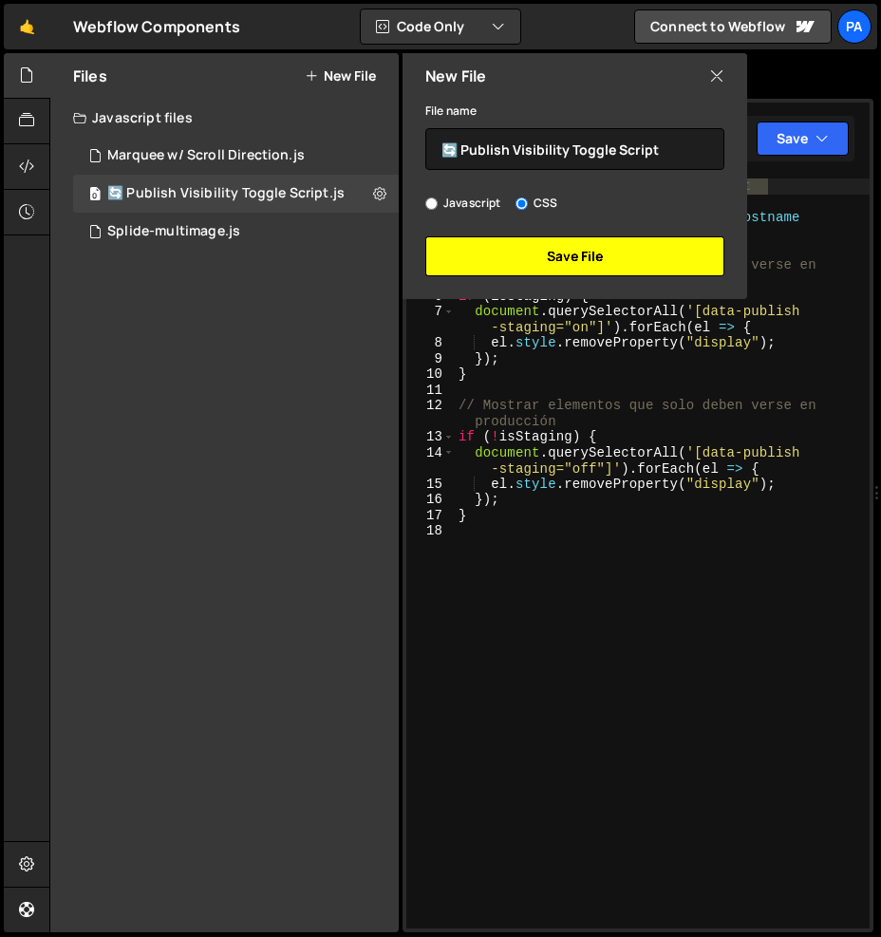
click at [580, 262] on button "Save File" at bounding box center [574, 256] width 299 height 40
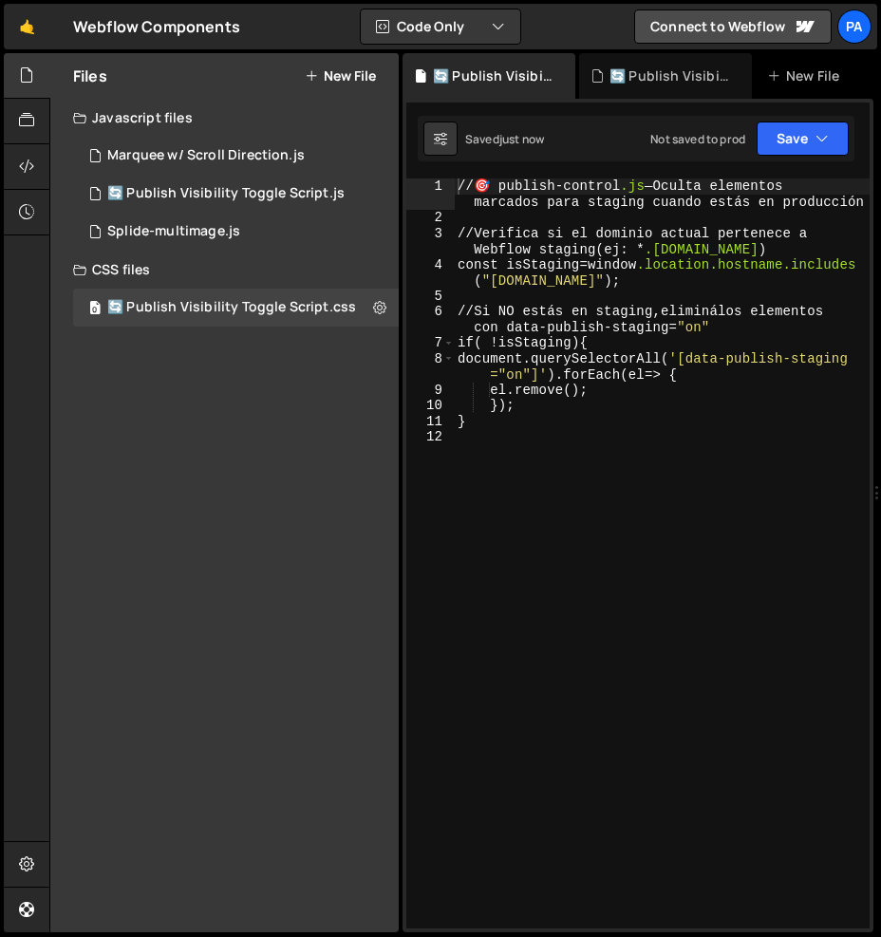
click at [582, 493] on div "// 🎯 publish-control .js — Oculta elementos marcados para staging cuando est á …" at bounding box center [662, 576] width 416 height 797
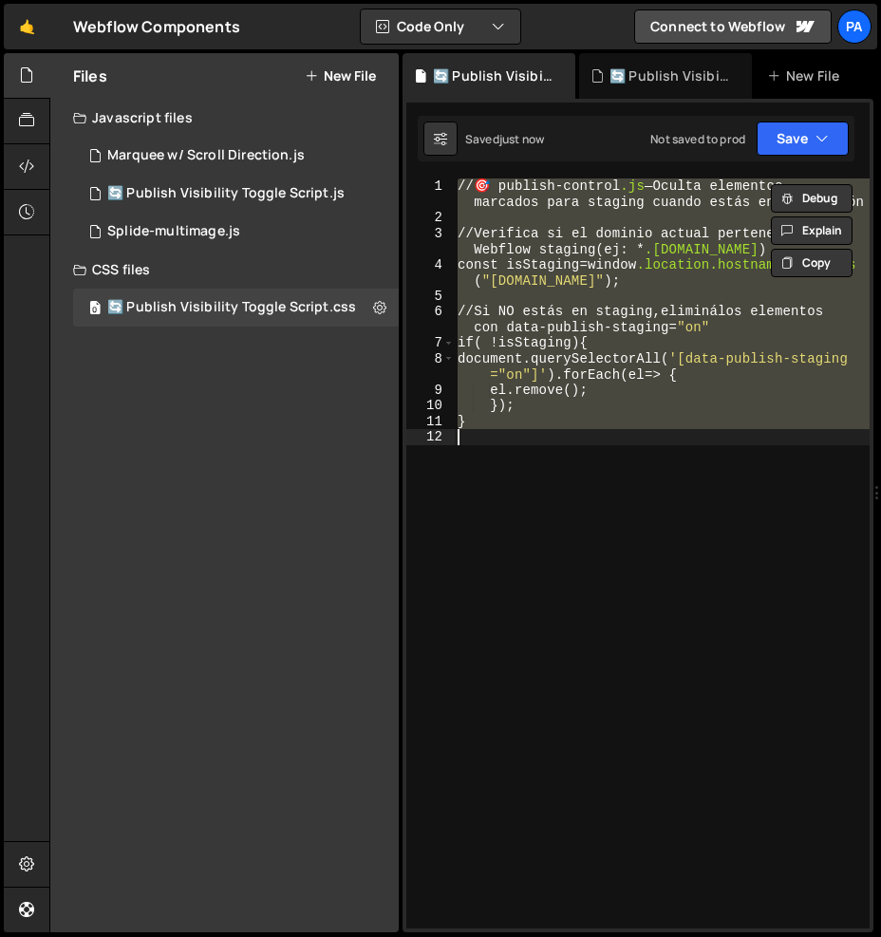
paste textarea
type textarea "}"
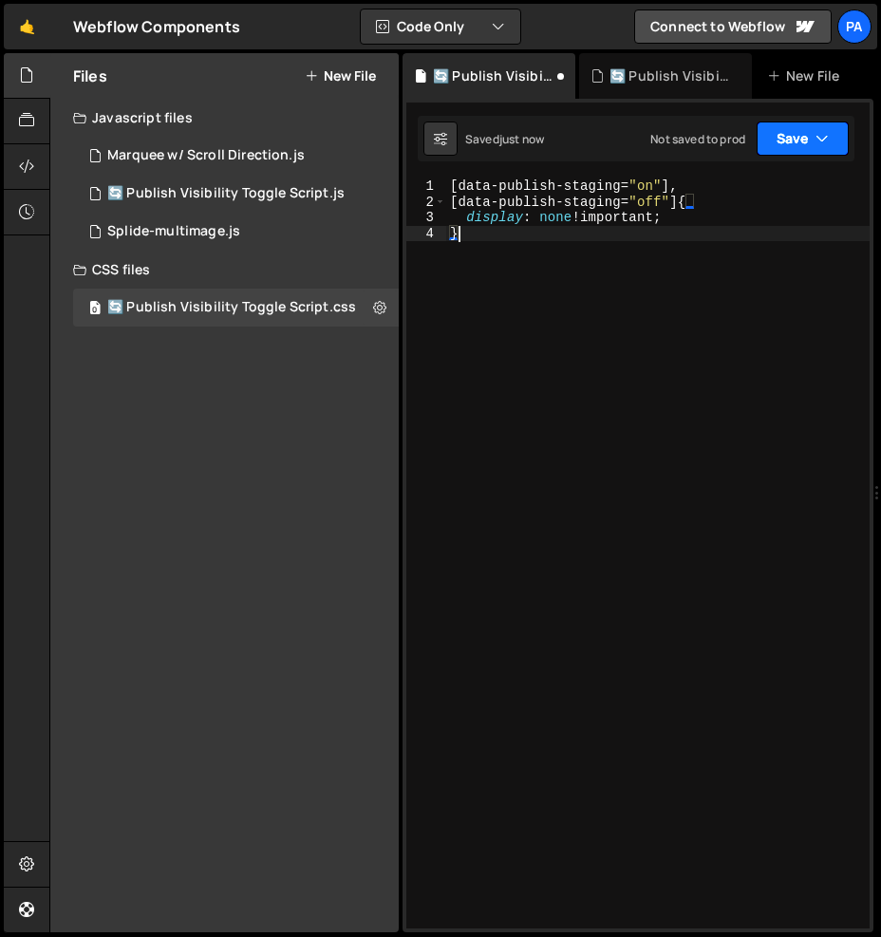
click at [808, 139] on button "Save" at bounding box center [802, 138] width 92 height 34
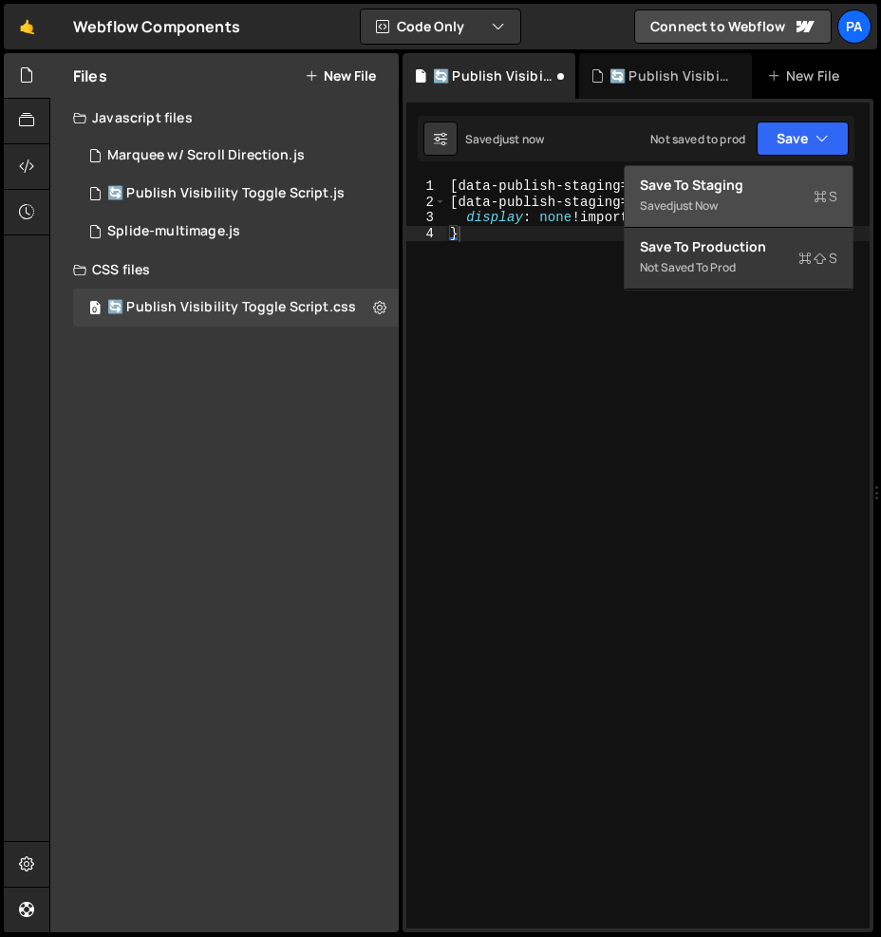
click at [791, 175] on button "Save to Staging S Saved just now" at bounding box center [739, 197] width 228 height 62
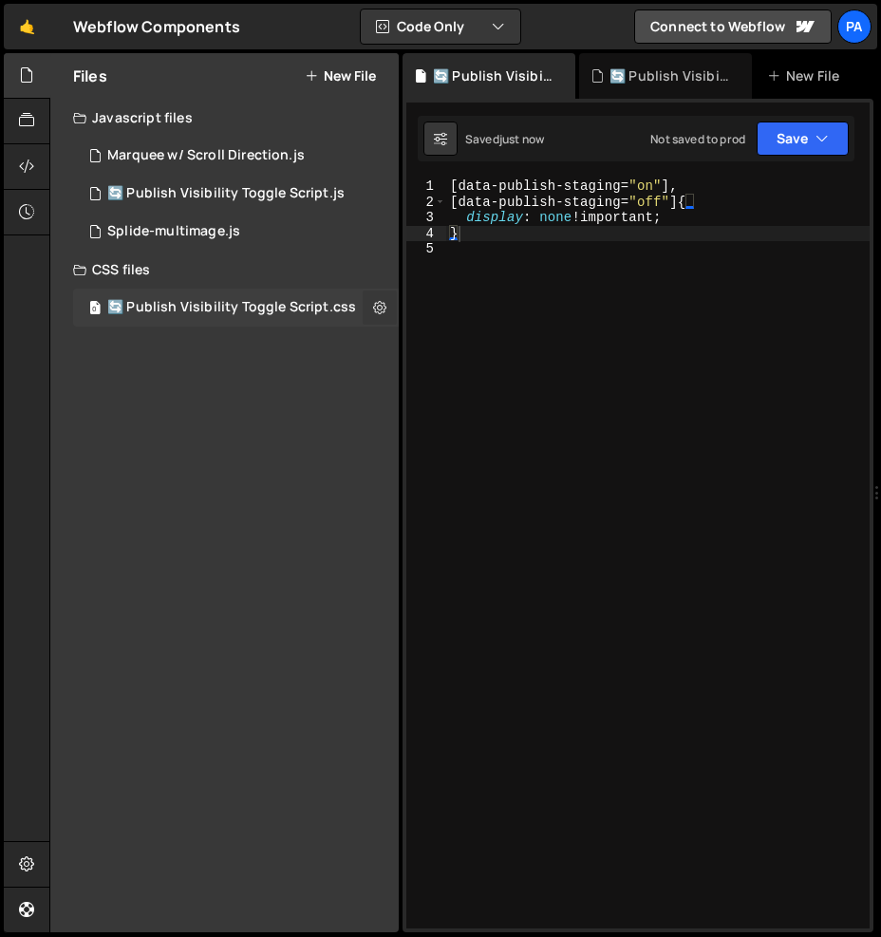
click at [380, 306] on icon at bounding box center [379, 307] width 13 height 18
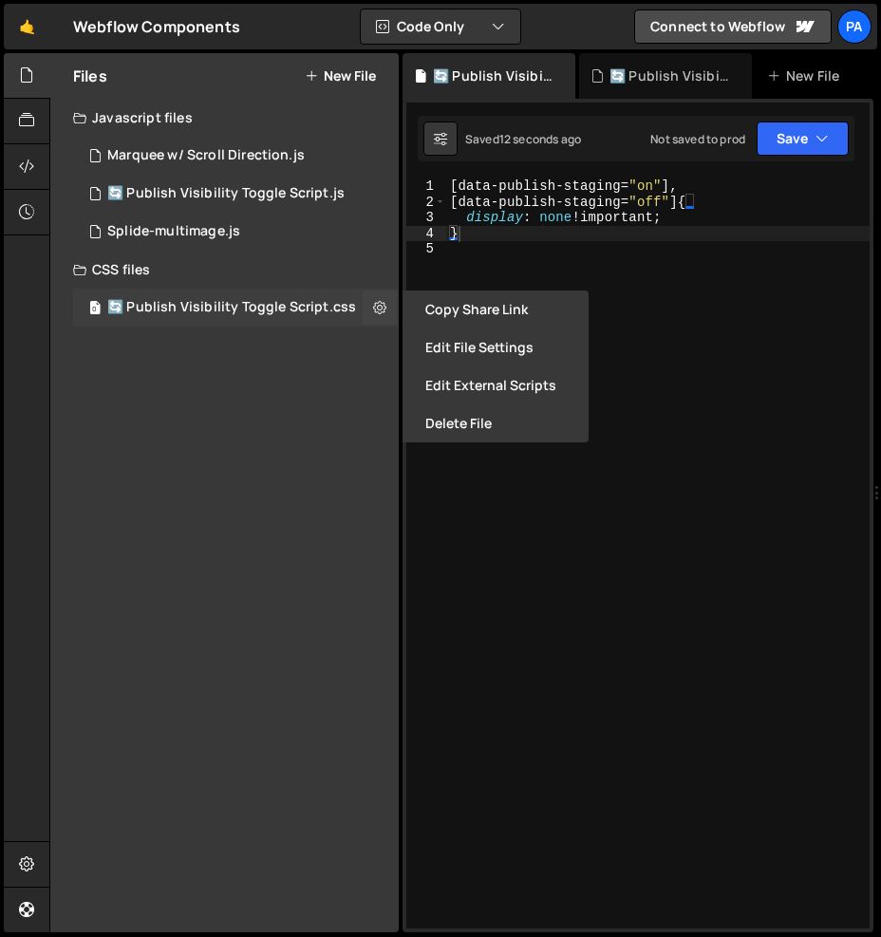
click at [300, 303] on div "🔄 Publish Visibility Toggle Script.css" at bounding box center [231, 307] width 249 height 17
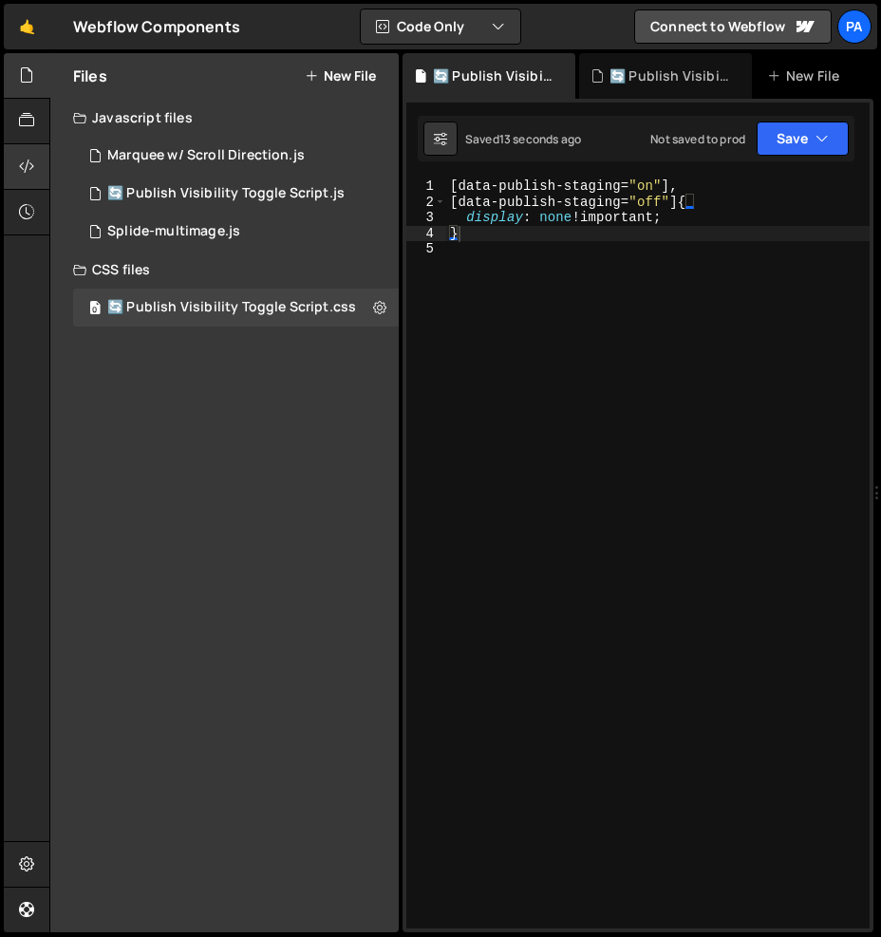
click at [38, 168] on div at bounding box center [27, 167] width 47 height 46
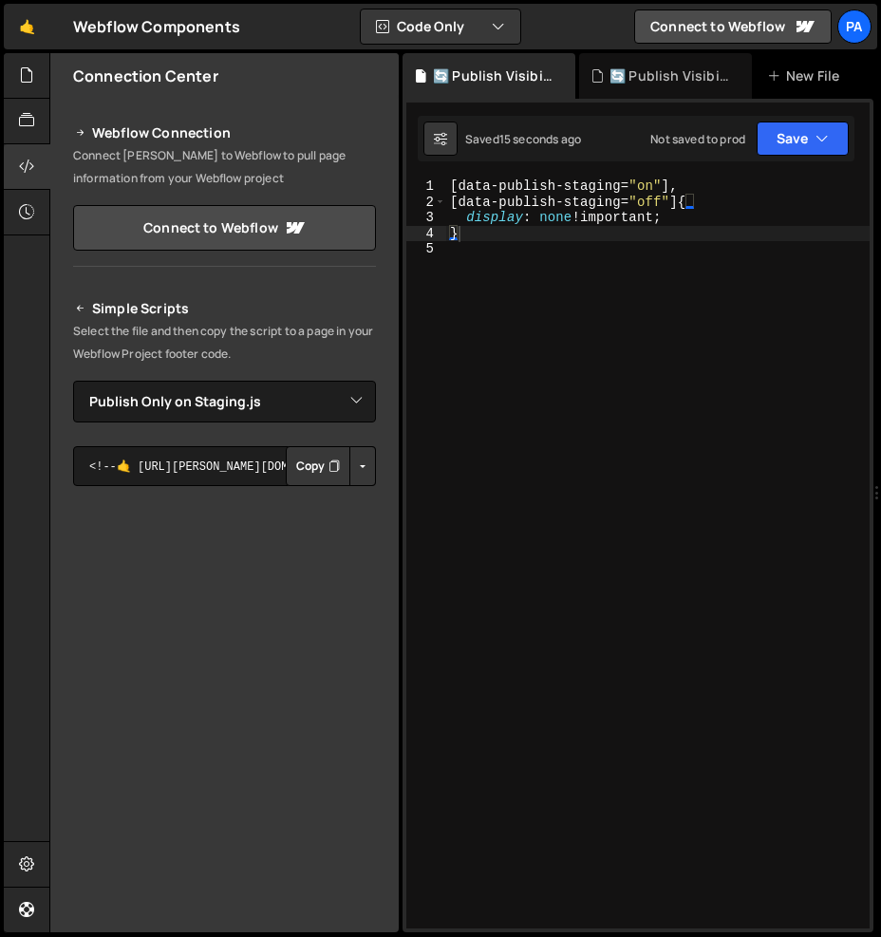
click at [361, 458] on button "Button group with nested dropdown" at bounding box center [362, 466] width 27 height 40
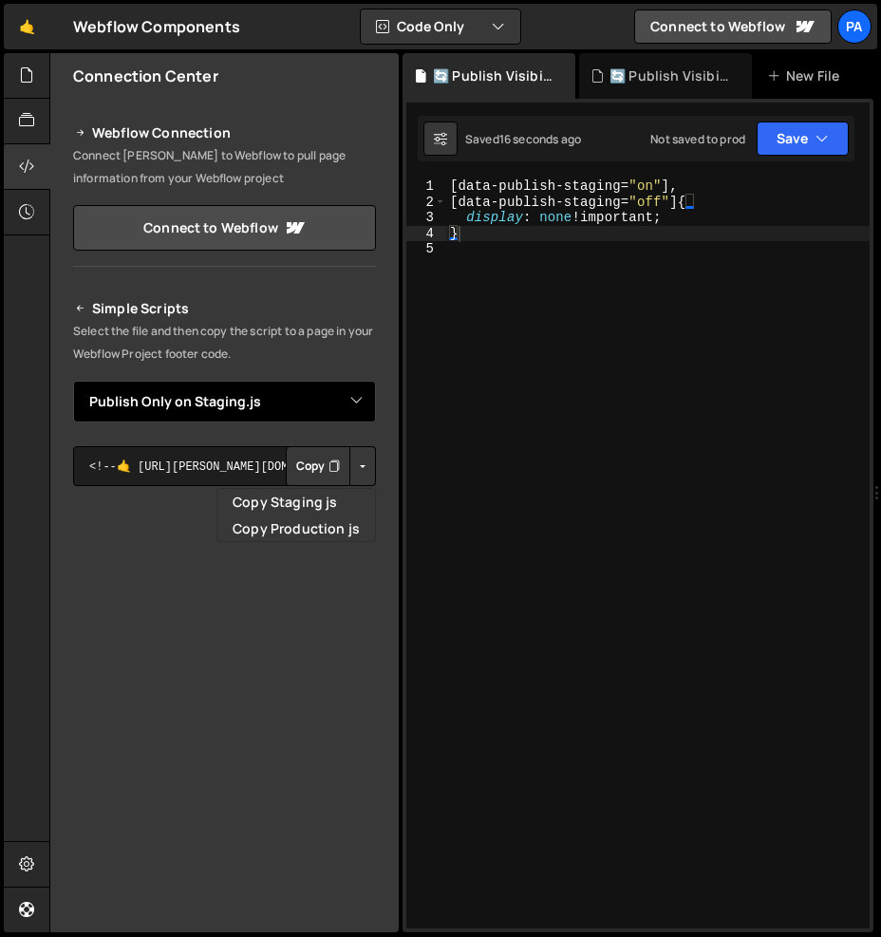
click at [361, 398] on select "Select File Marquee w/ Scroll Direction.js Splide-multimage.js Publish Only on …" at bounding box center [224, 402] width 303 height 42
select select "45768"
click at [73, 381] on select "Select File Marquee w/ Scroll Direction.js Splide-multimage.js Publish Only on …" at bounding box center [224, 402] width 303 height 42
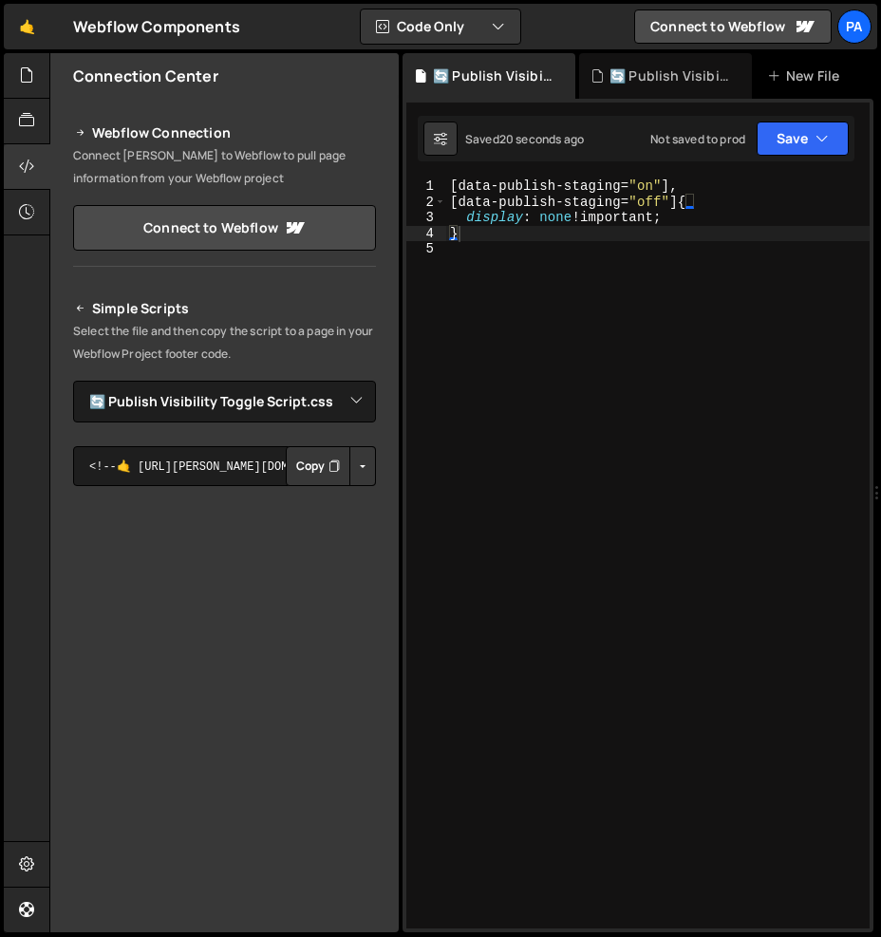
click at [360, 466] on button "Button group with nested dropdown" at bounding box center [362, 466] width 27 height 40
click at [345, 497] on link "Copy Staging css" at bounding box center [290, 502] width 169 height 27
click at [805, 134] on button "Save" at bounding box center [802, 138] width 92 height 34
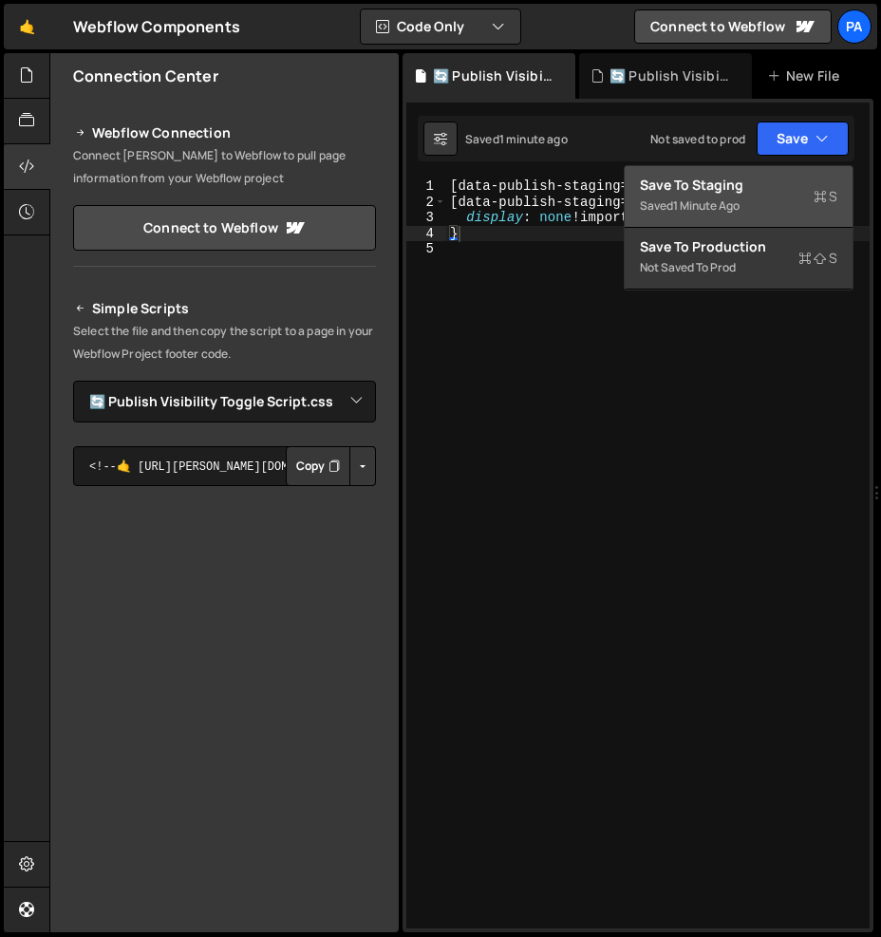
click at [780, 186] on div "Save to Staging S" at bounding box center [738, 185] width 197 height 19
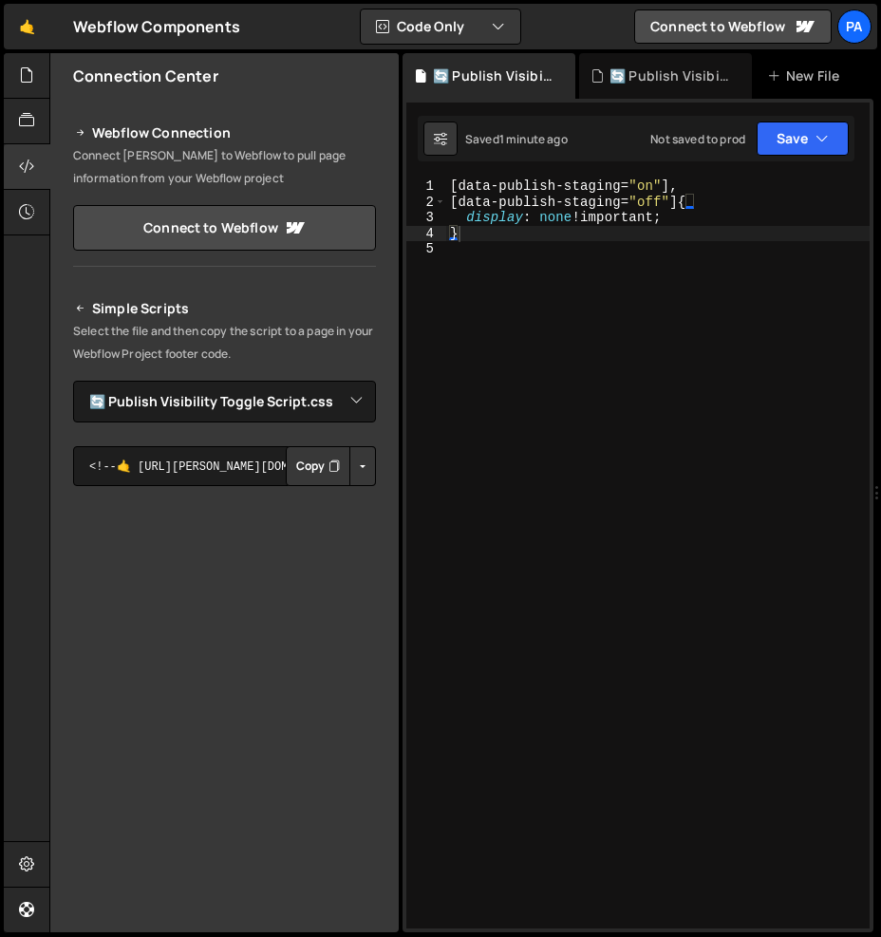
click at [364, 464] on button "Button group with nested dropdown" at bounding box center [362, 466] width 27 height 40
click at [623, 79] on div "🔄 Publish Visibility Toggle Script.js" at bounding box center [669, 75] width 120 height 19
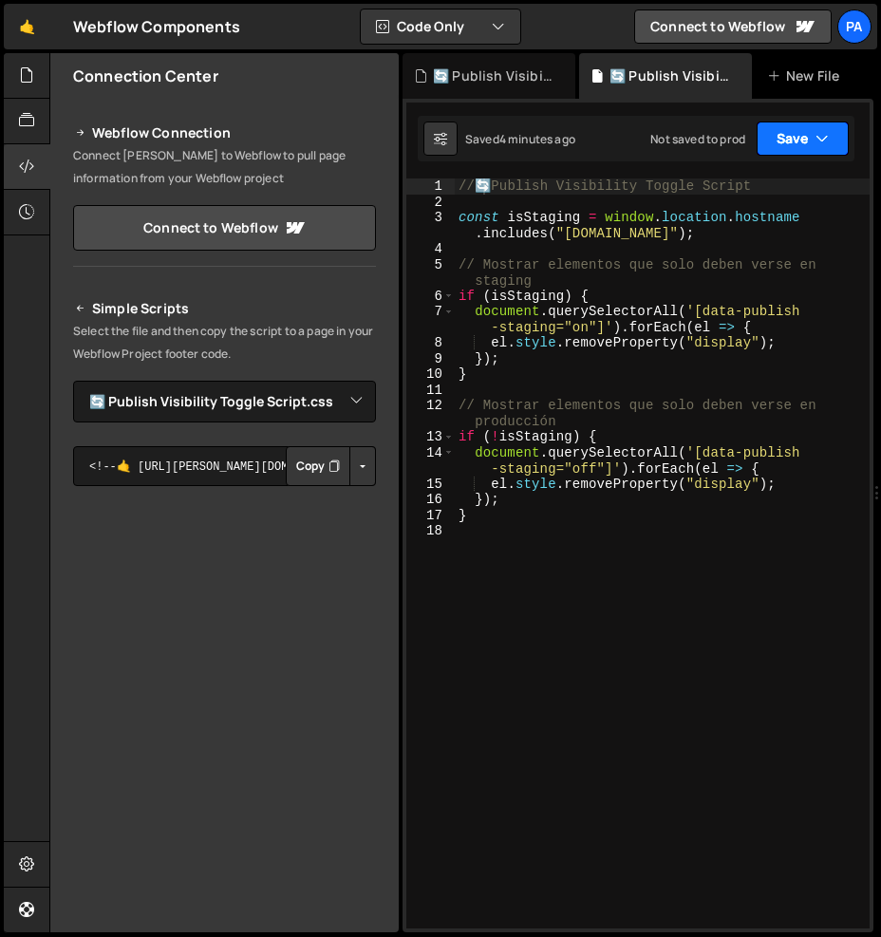
click at [783, 137] on button "Save" at bounding box center [802, 138] width 92 height 34
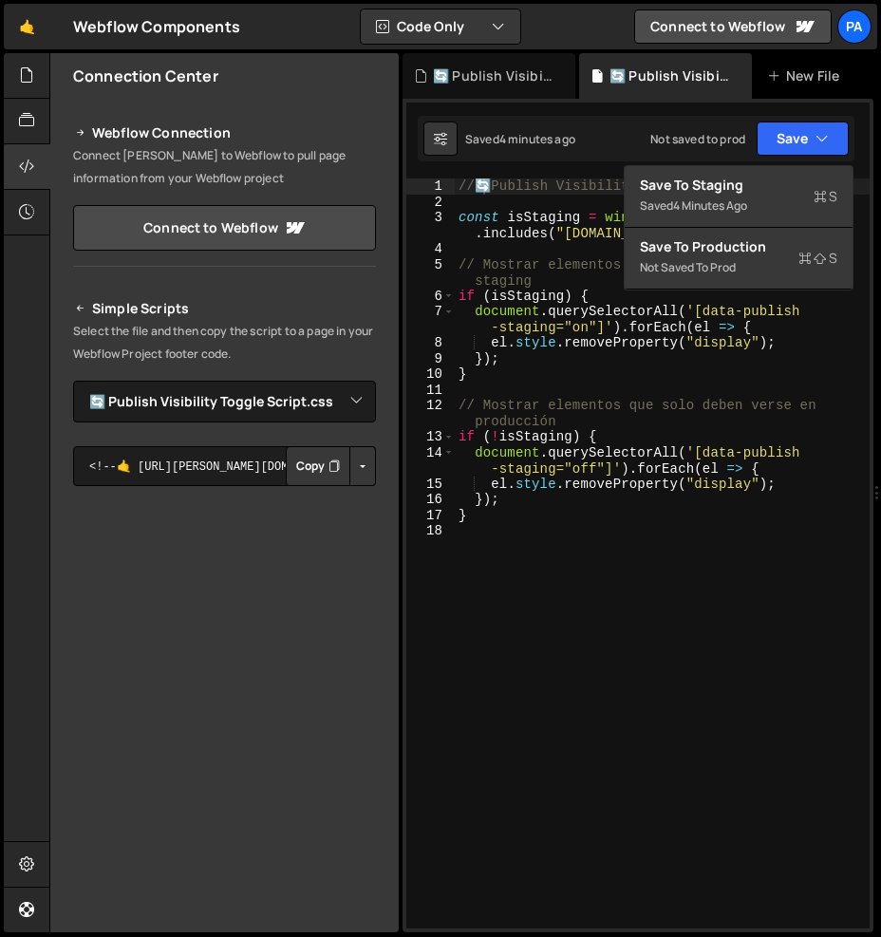
click at [515, 546] on div "// 🔄 Publish Visibility Toggle Script const isStaging = window . location . hos…" at bounding box center [662, 568] width 415 height 781
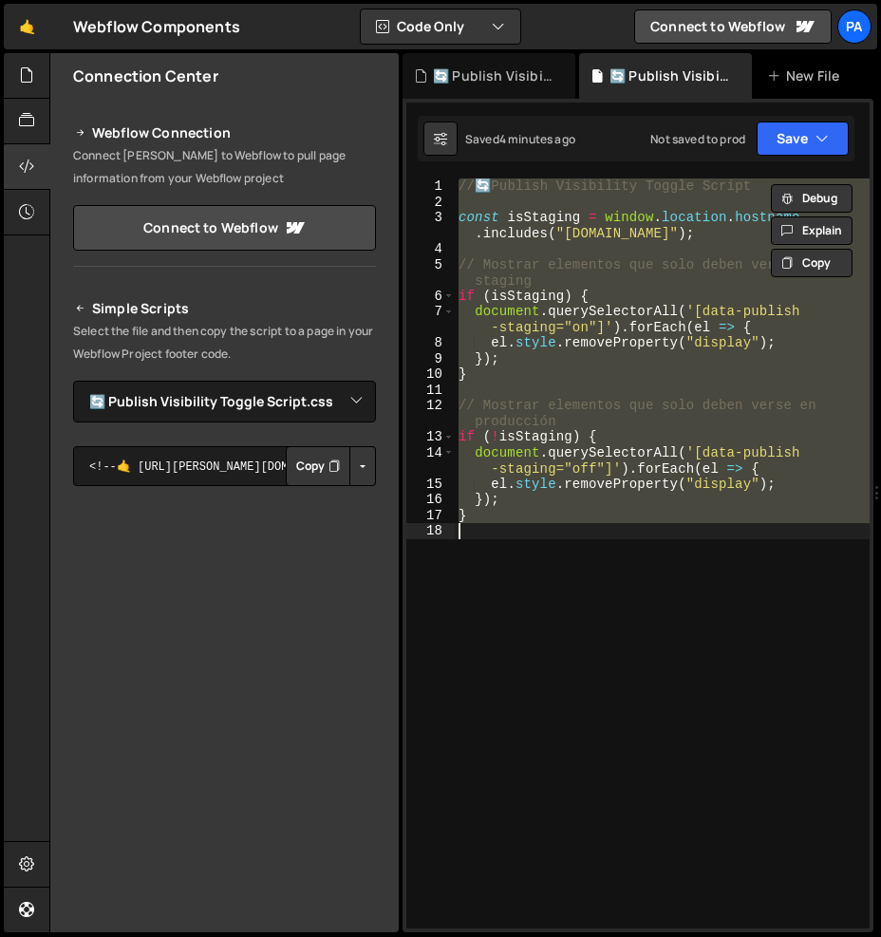
paste textarea
type textarea "}"
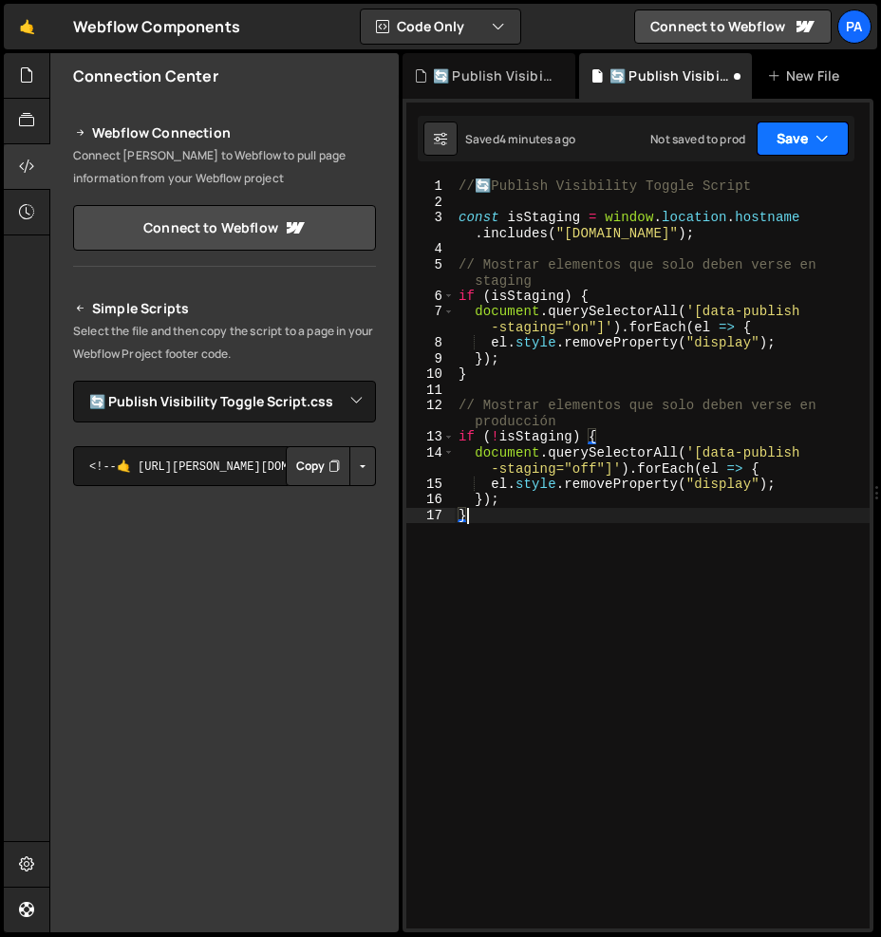
click at [784, 148] on button "Save" at bounding box center [802, 138] width 92 height 34
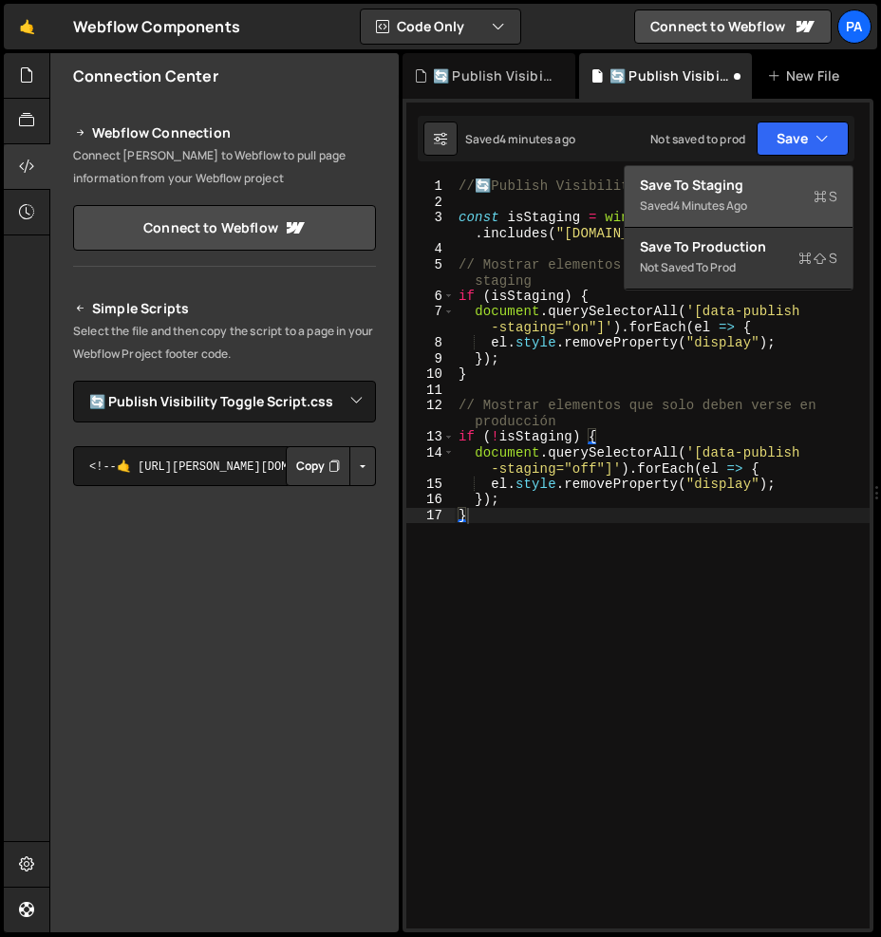
click at [774, 179] on div "Save to Staging S" at bounding box center [738, 185] width 197 height 19
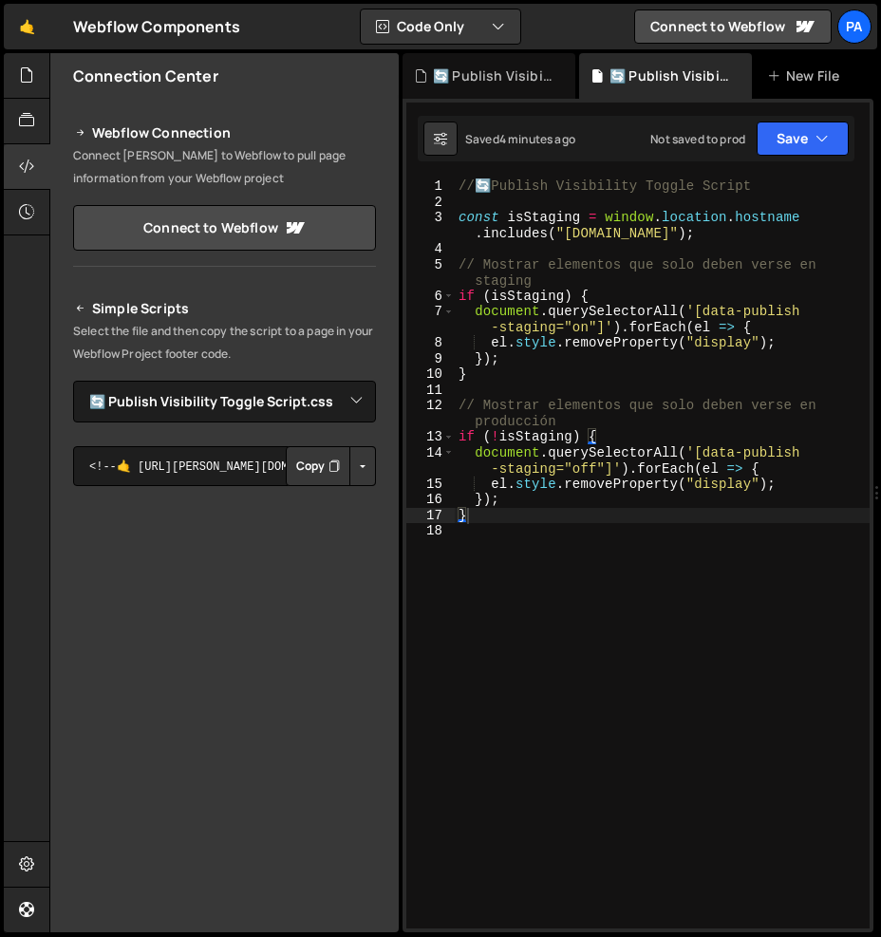
click at [755, 131] on div "Not saved to prod Upgrade to Edit Save Save to Staging S Saved 4 minutes ago Sa…" at bounding box center [749, 138] width 198 height 34
click at [767, 140] on button "Save" at bounding box center [802, 138] width 92 height 34
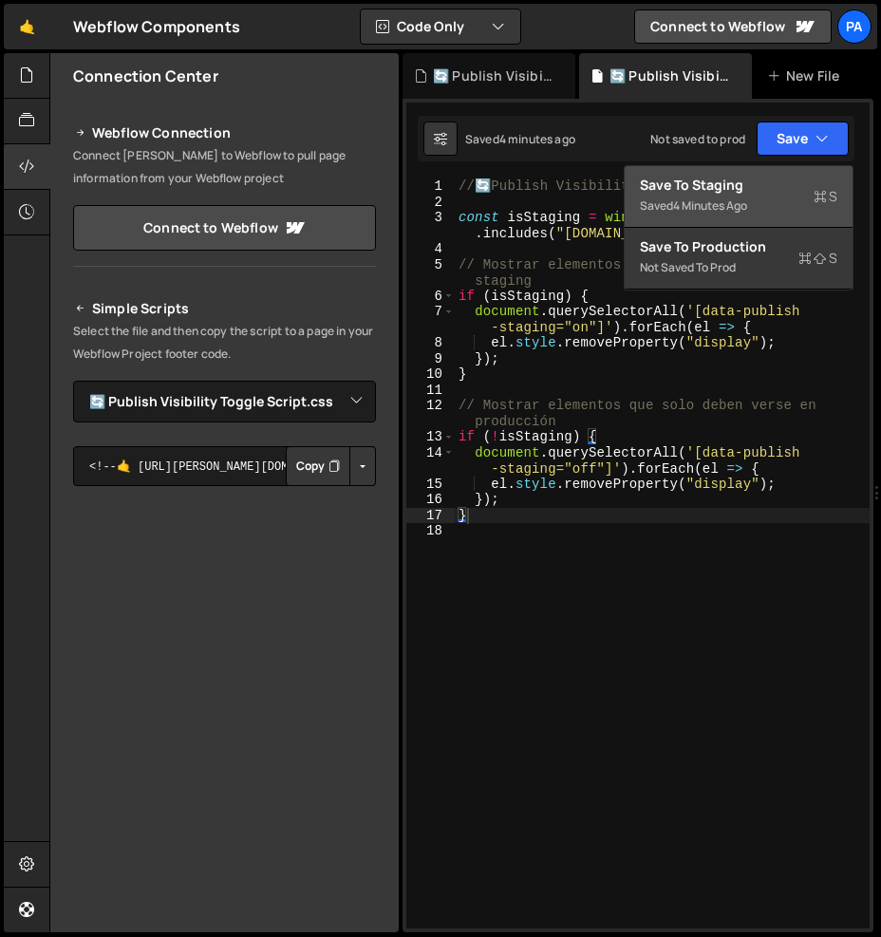
click at [746, 191] on div "Save to Staging S" at bounding box center [738, 185] width 197 height 19
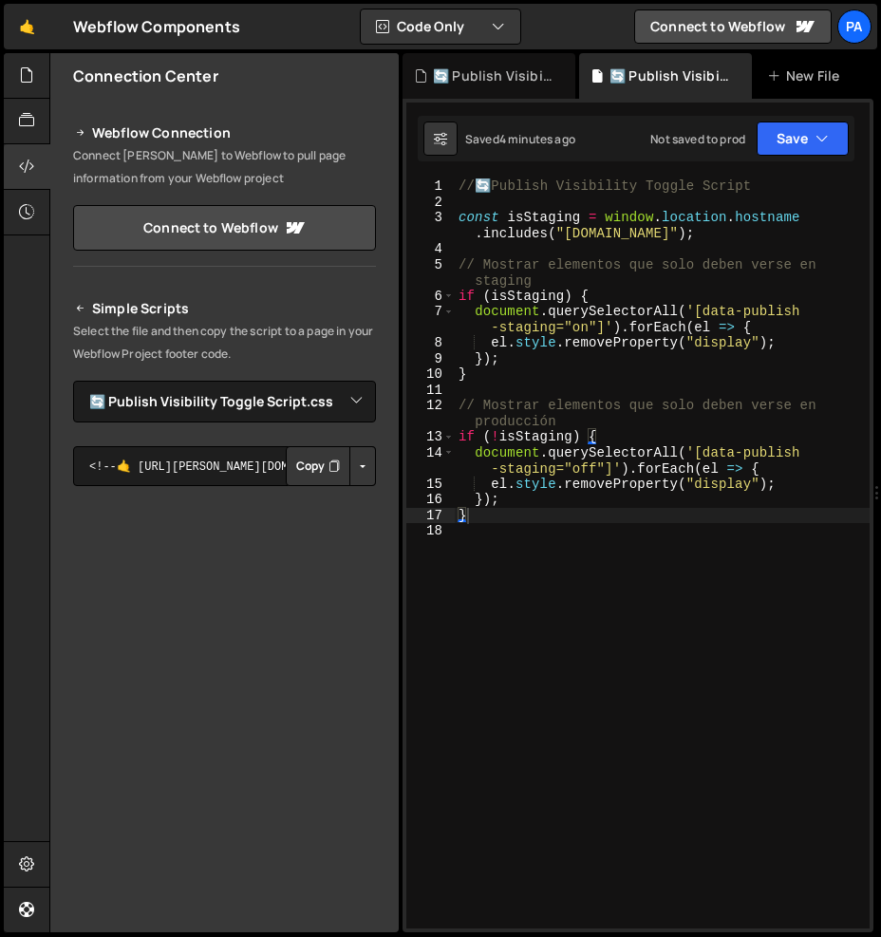
click at [553, 583] on div "// 🔄 Publish Visibility Toggle Script const isStaging = window . location . hos…" at bounding box center [662, 568] width 415 height 781
type textarea "}"
click at [364, 409] on select "Select File Marquee w/ Scroll Direction.js Splide-multimage.js Publish Only on …" at bounding box center [224, 402] width 303 height 42
click at [31, 125] on icon at bounding box center [26, 120] width 15 height 21
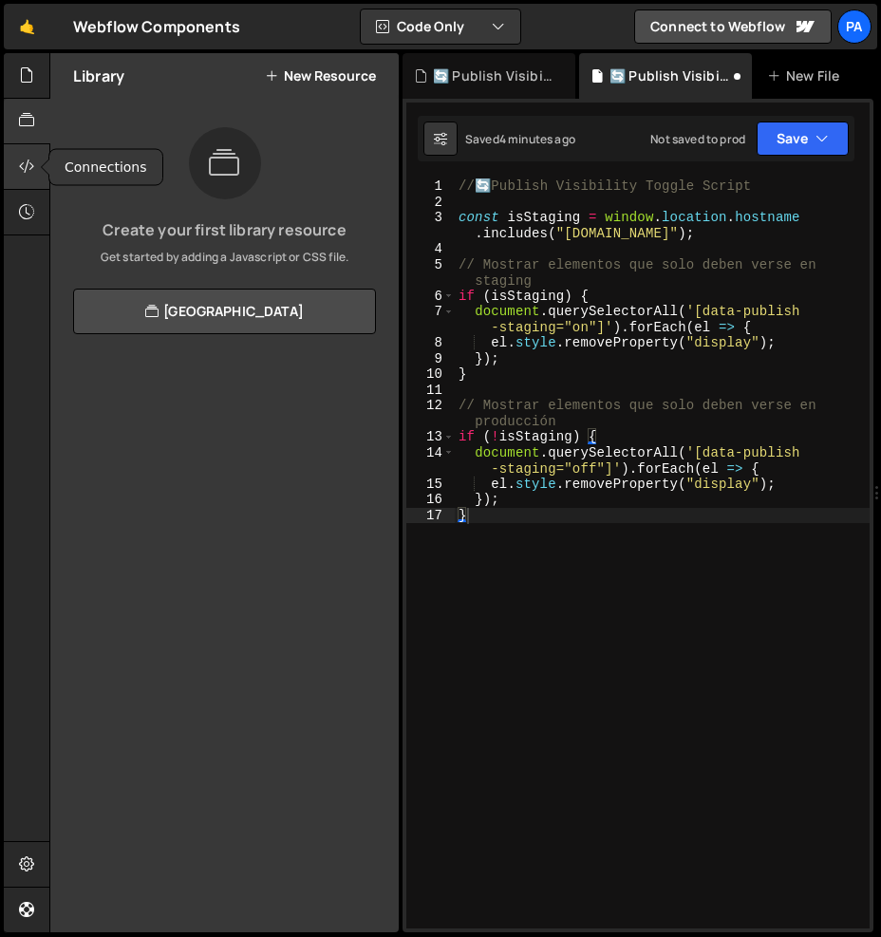
click at [24, 159] on icon at bounding box center [26, 166] width 15 height 21
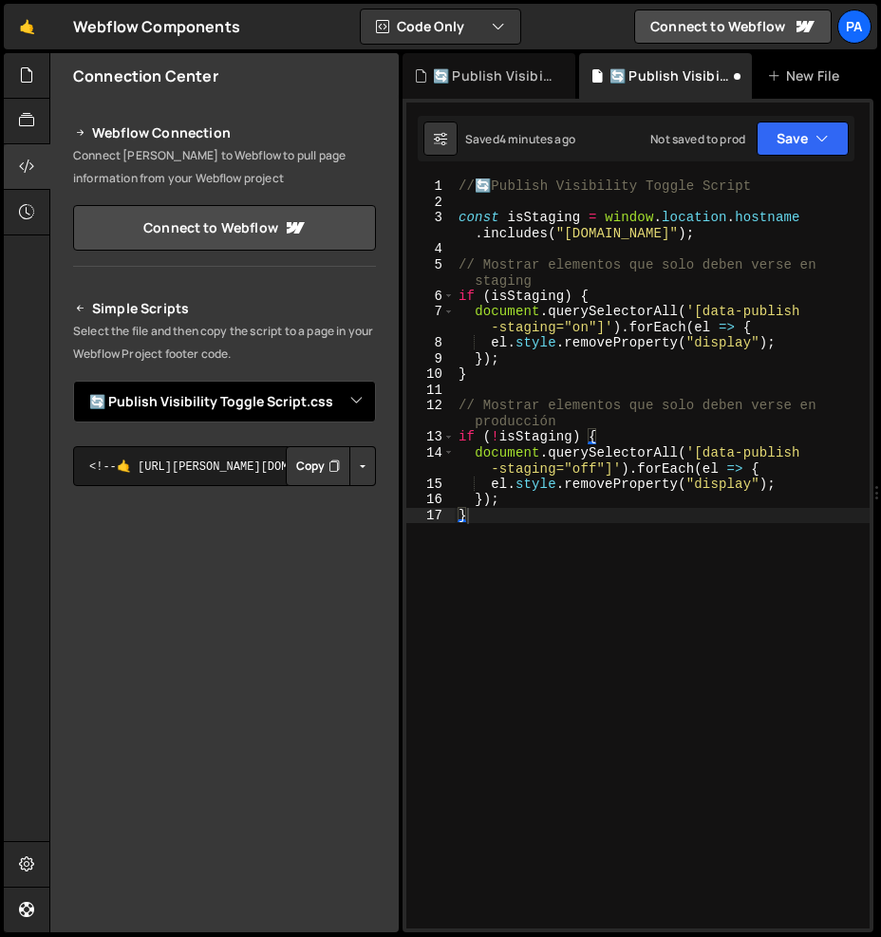
click at [363, 406] on select "Select File Marquee w/ Scroll Direction.js Splide-multimage.js Publish Only on …" at bounding box center [224, 402] width 303 height 42
select select "45767"
click at [73, 381] on select "Select File Marquee w/ Scroll Direction.js Splide-multimage.js Publish Only on …" at bounding box center [224, 402] width 303 height 42
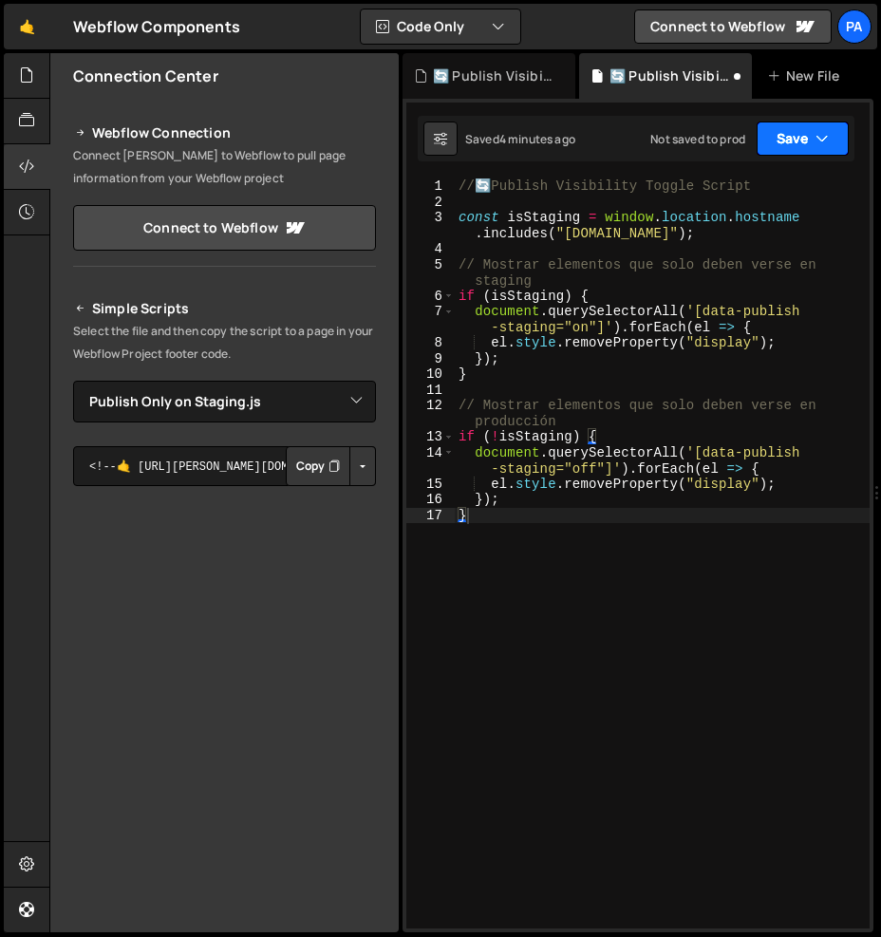
click at [809, 145] on button "Save" at bounding box center [802, 138] width 92 height 34
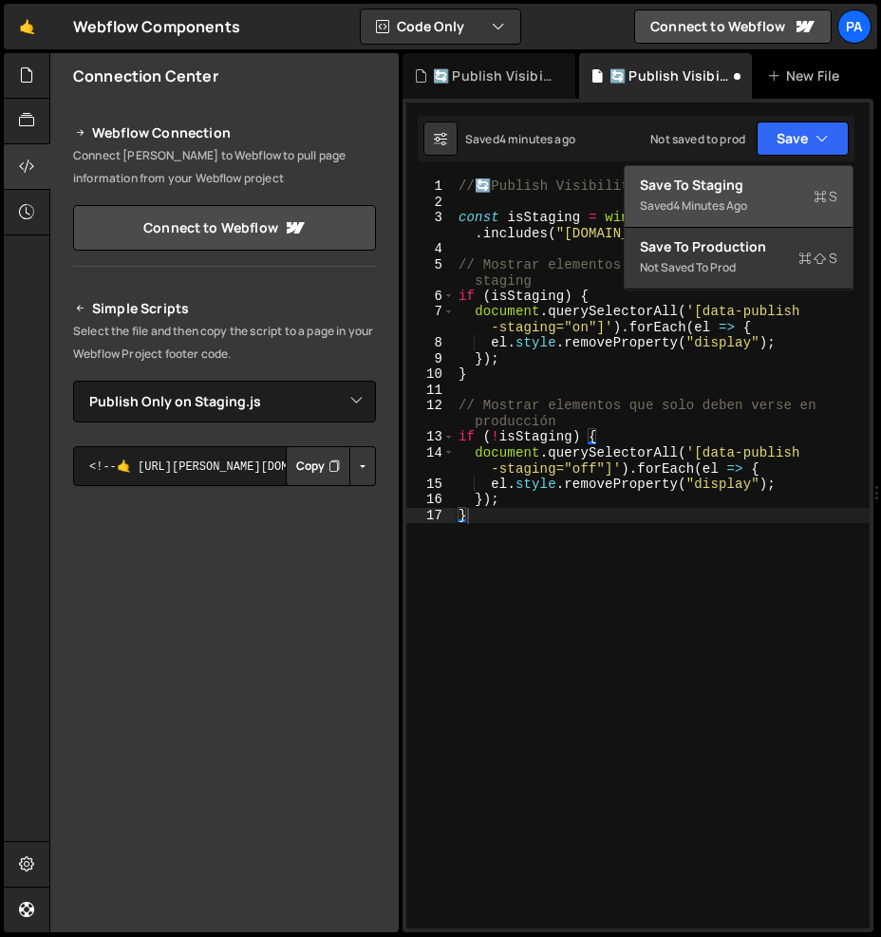
click at [802, 197] on div "Saved 4 minutes ago" at bounding box center [738, 206] width 197 height 23
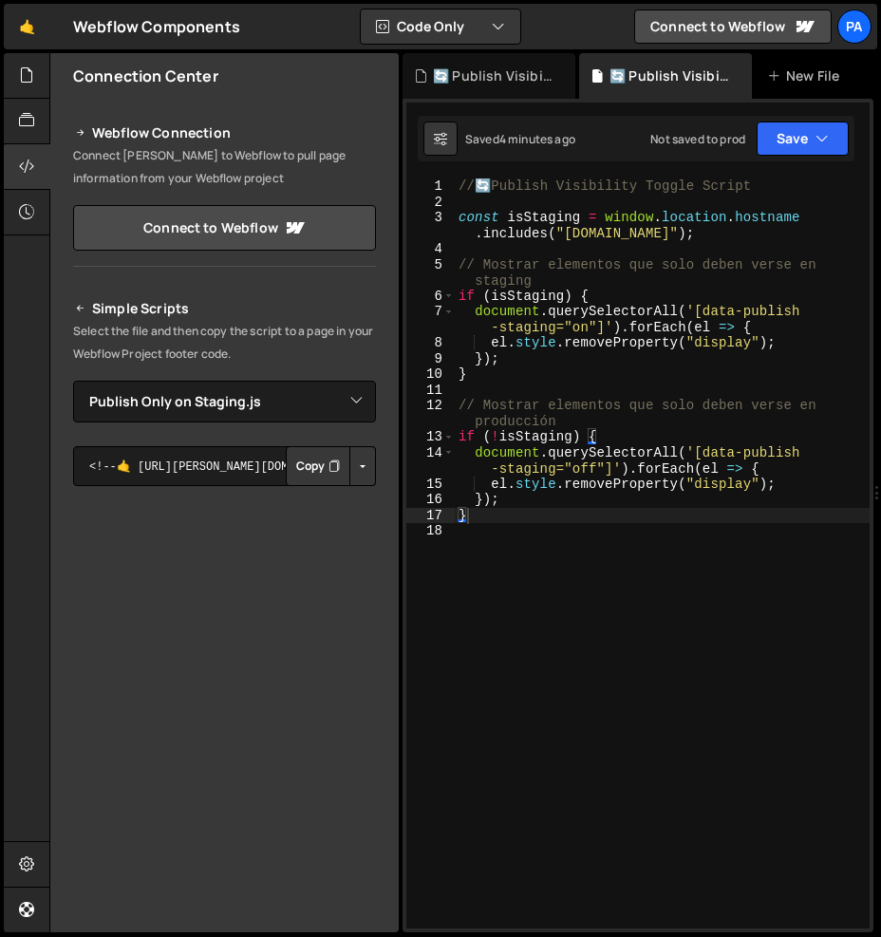
click at [366, 475] on button "Button group with nested dropdown" at bounding box center [362, 466] width 27 height 40
click at [358, 506] on link "Copy Staging js" at bounding box center [296, 502] width 158 height 27
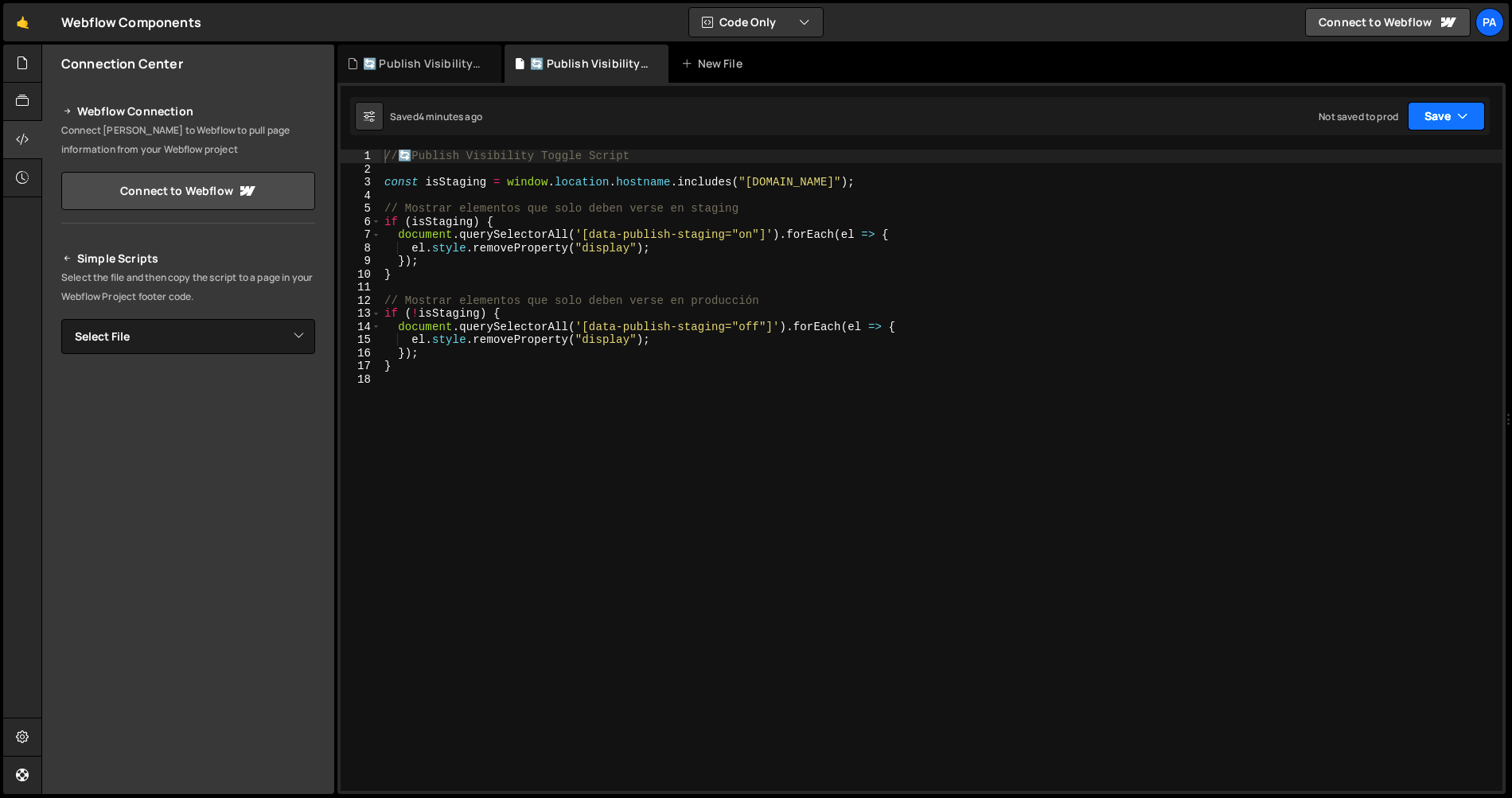
click at [738, 127] on button "Save" at bounding box center [1447, 116] width 77 height 28
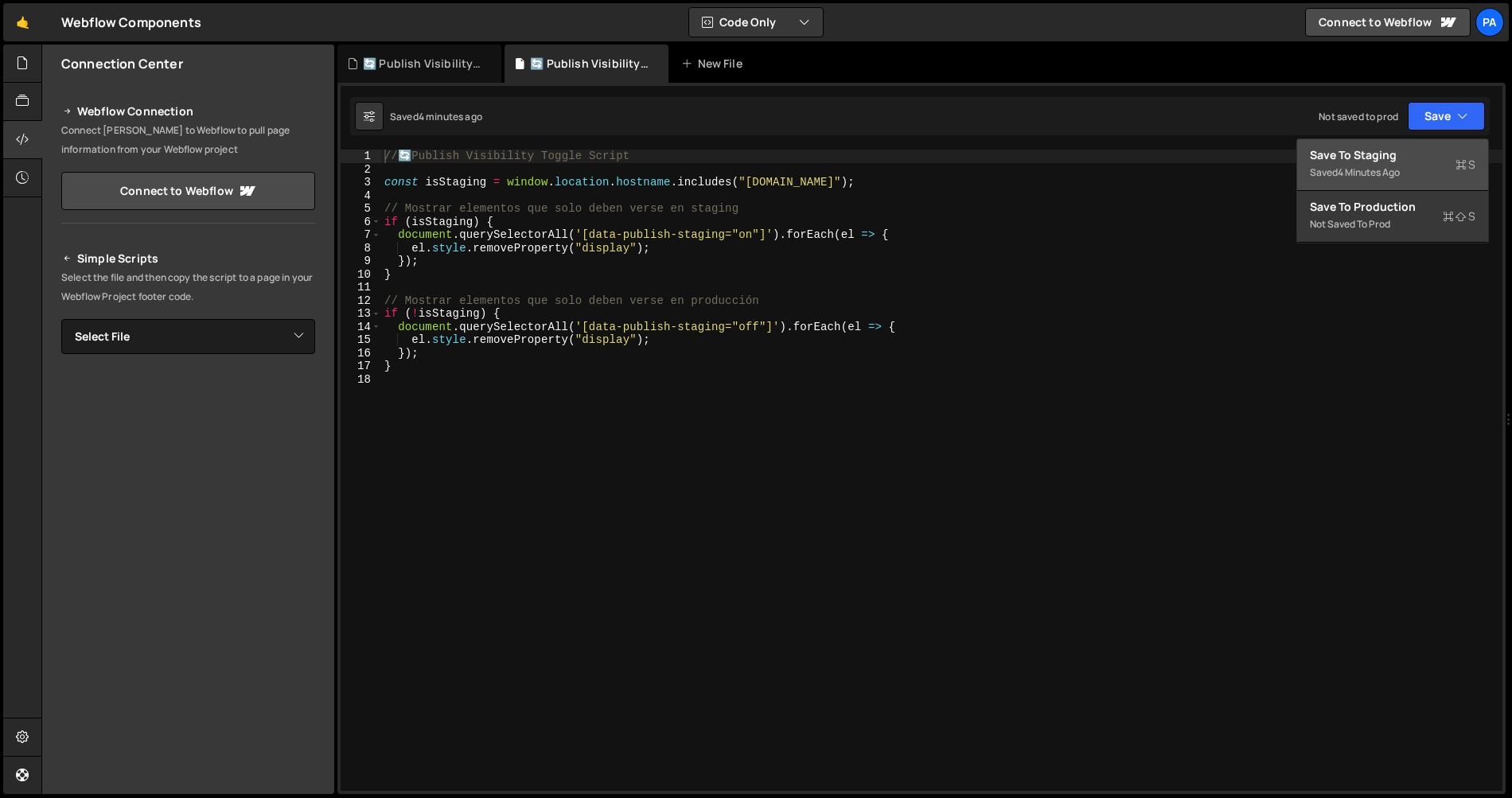
click at [738, 160] on div "Save to Staging S" at bounding box center [1392, 155] width 165 height 16
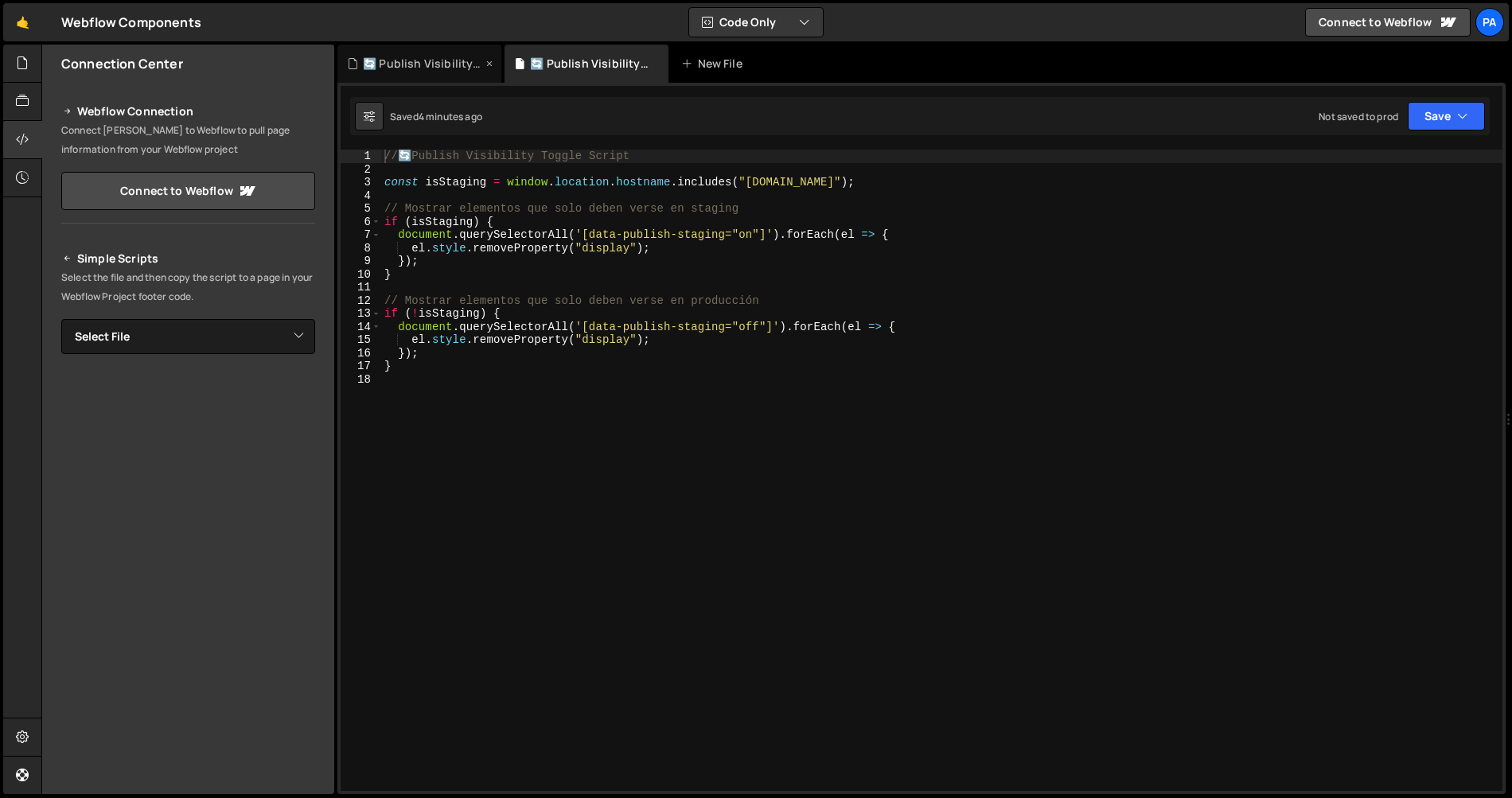
click at [448, 70] on div "🔄 Publish Visibility Toggle Script.css" at bounding box center [423, 63] width 119 height 16
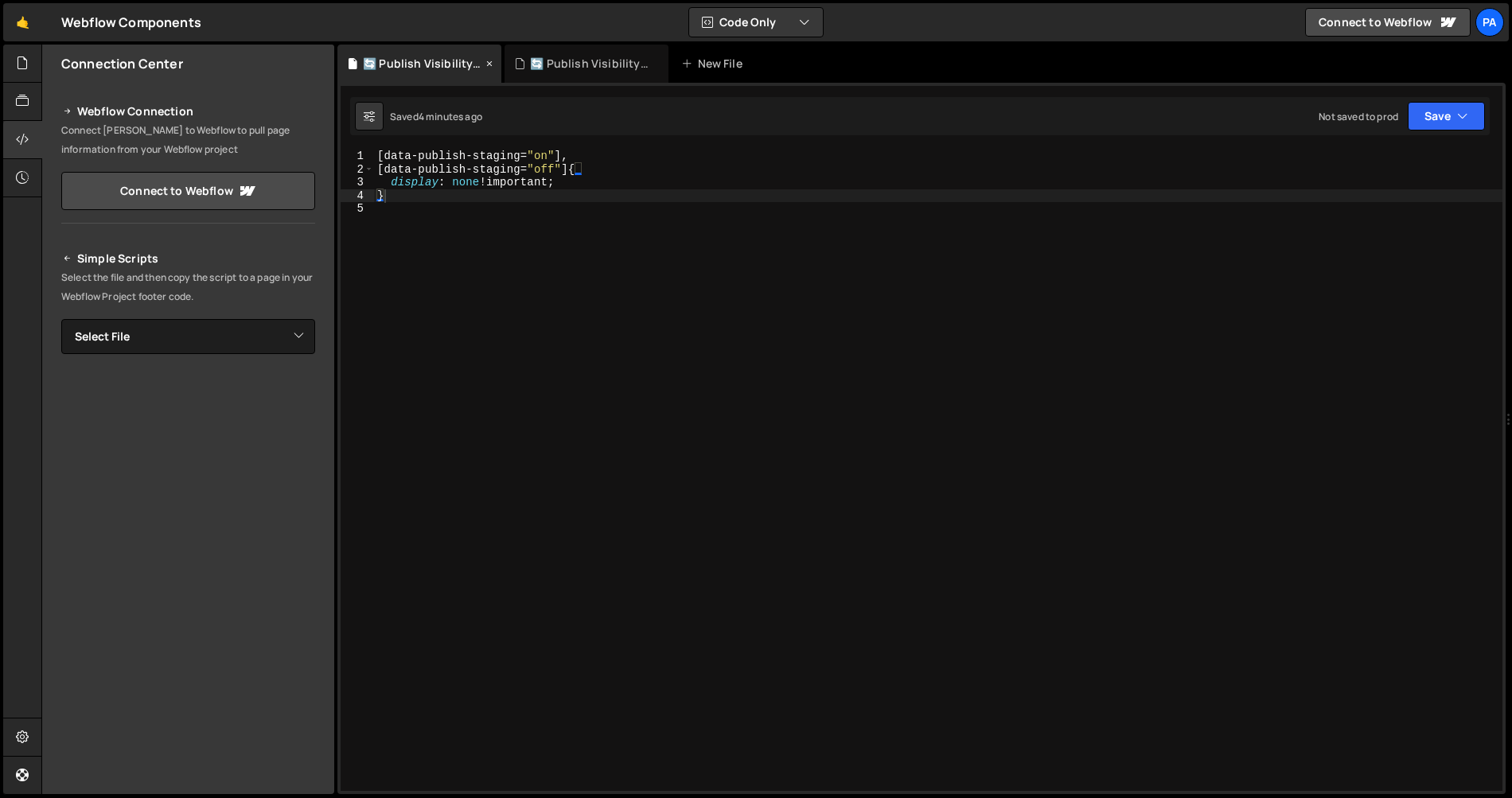
click at [489, 63] on icon at bounding box center [489, 63] width 11 height 16
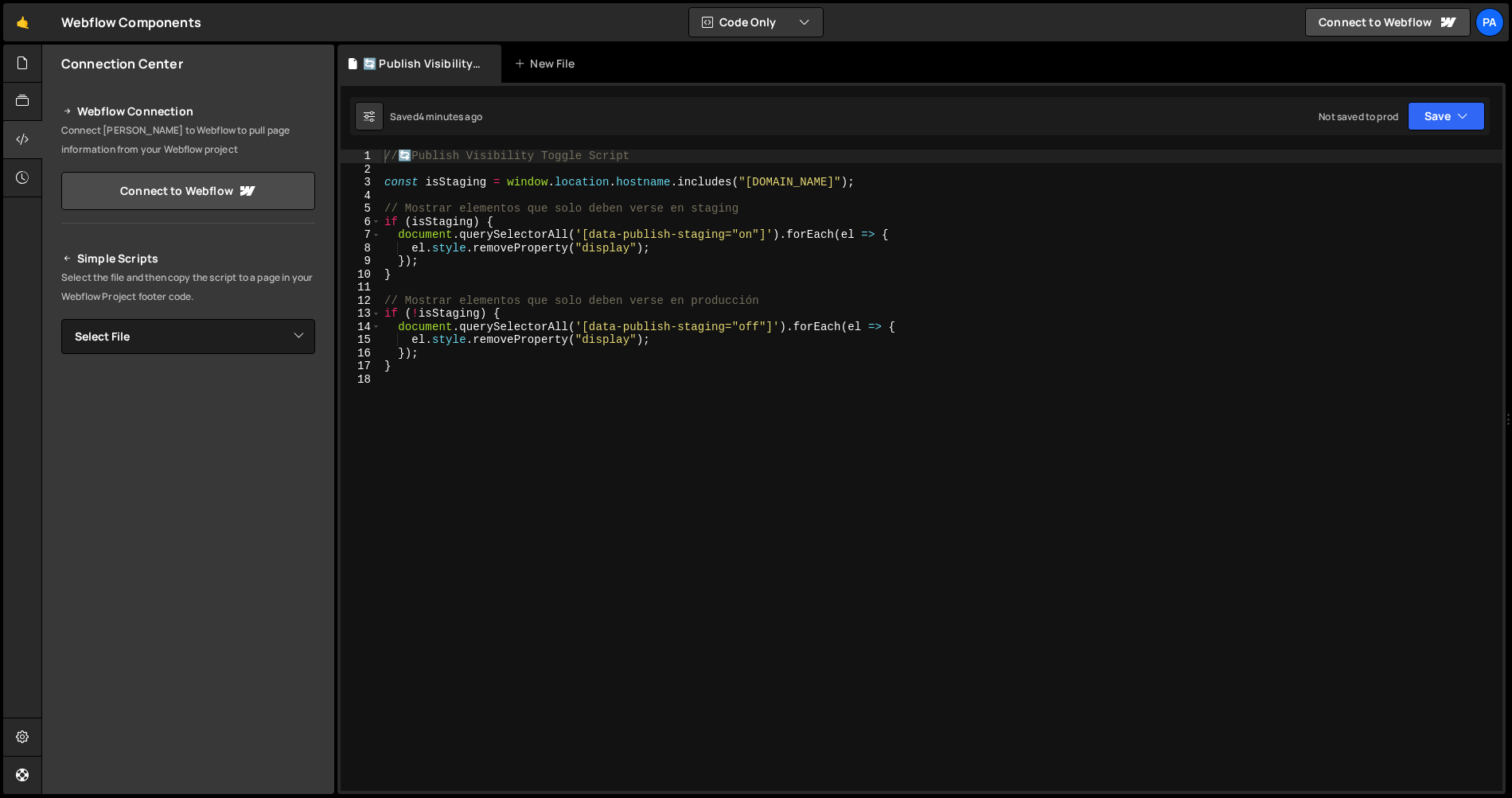
click at [738, 392] on div "// 🔄 Publish Visibility Toggle Script const isStaging = window . location . hos…" at bounding box center [942, 483] width 1121 height 667
type textarea "s"
click at [738, 111] on button "Save" at bounding box center [1447, 116] width 77 height 28
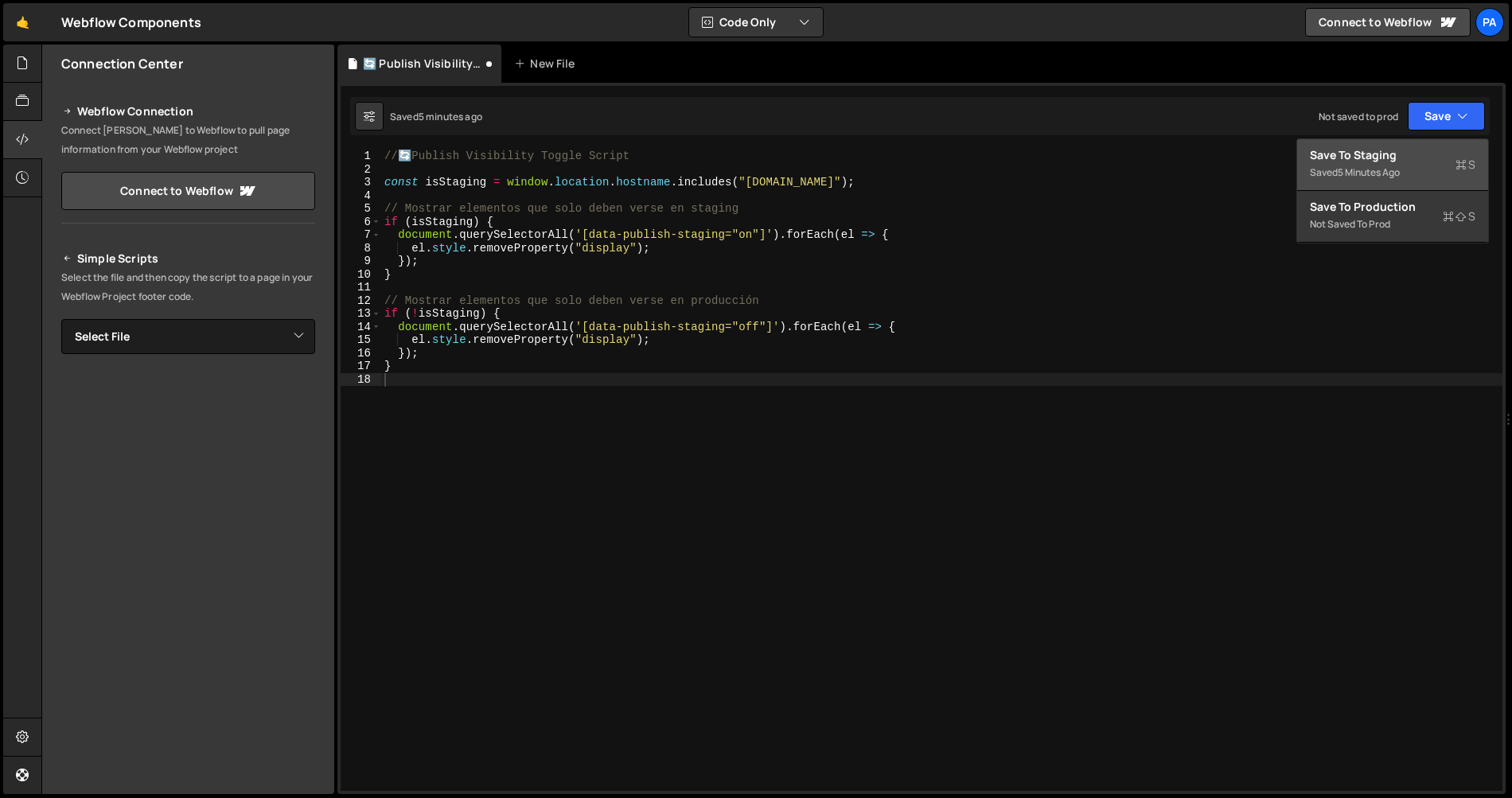
click at [738, 148] on div "Save to Staging S" at bounding box center [1392, 155] width 165 height 16
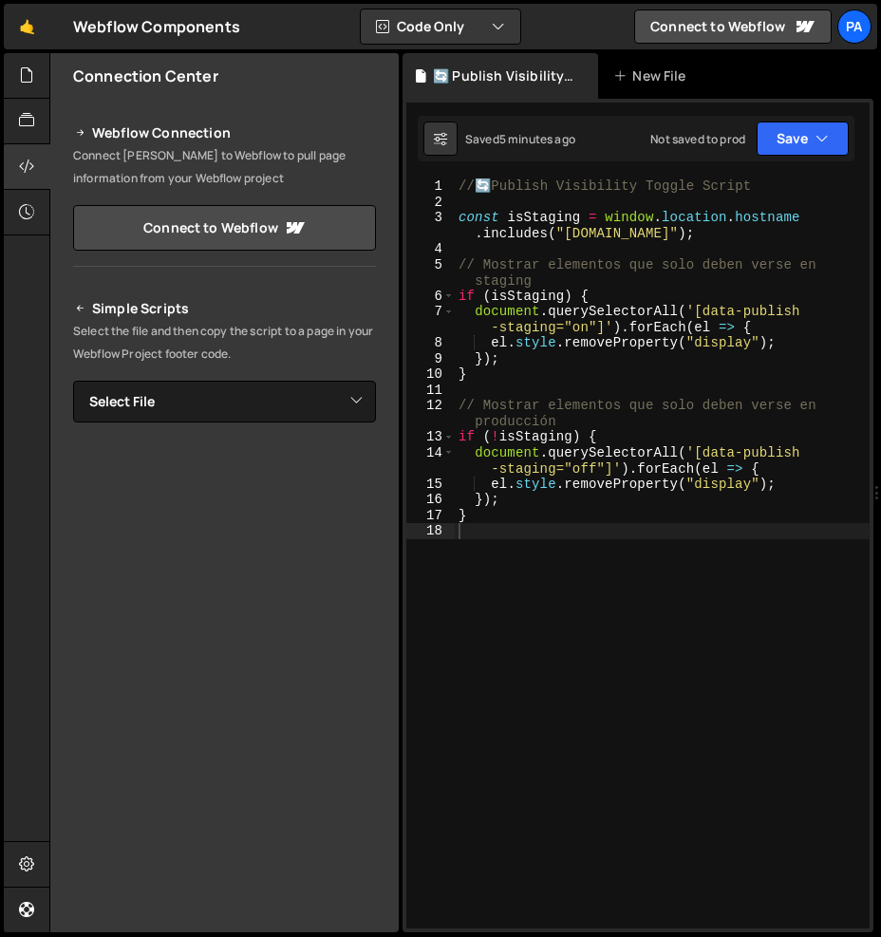
click at [800, 157] on div "Saved 5 minutes ago Not saved to prod Upgrade to Edit Save Save to Staging S Sa…" at bounding box center [636, 139] width 437 height 46
click at [811, 138] on button "Save" at bounding box center [802, 138] width 92 height 34
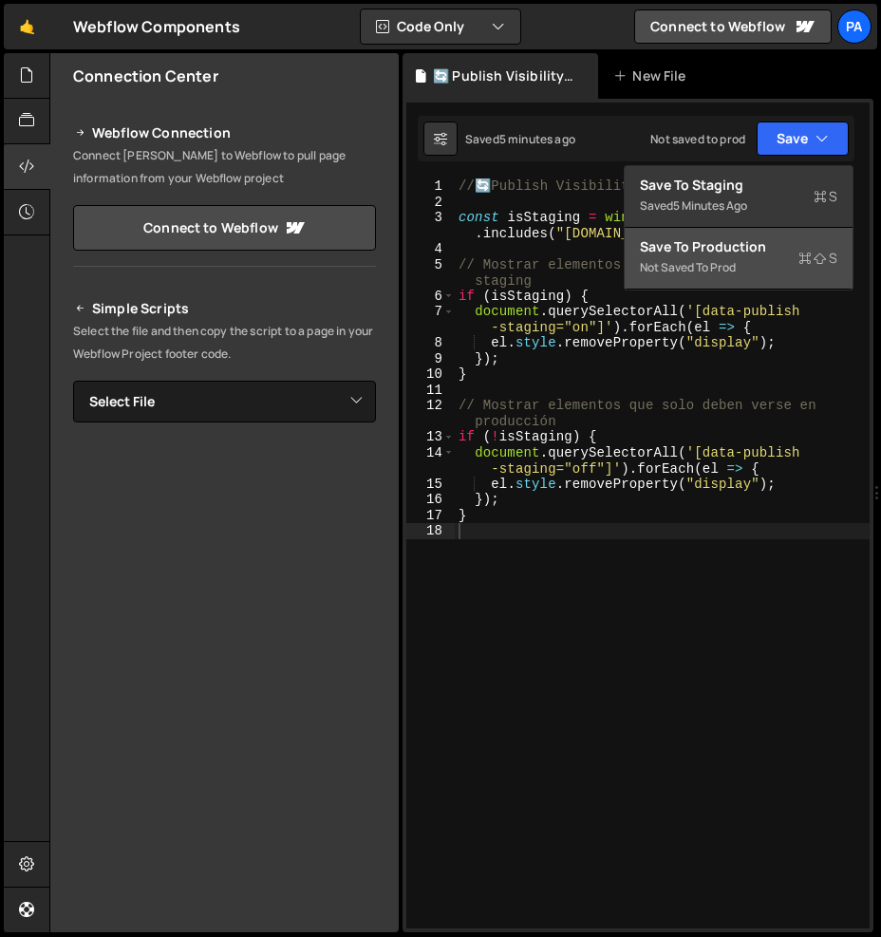
click at [781, 249] on div "Save to Production S" at bounding box center [738, 246] width 197 height 19
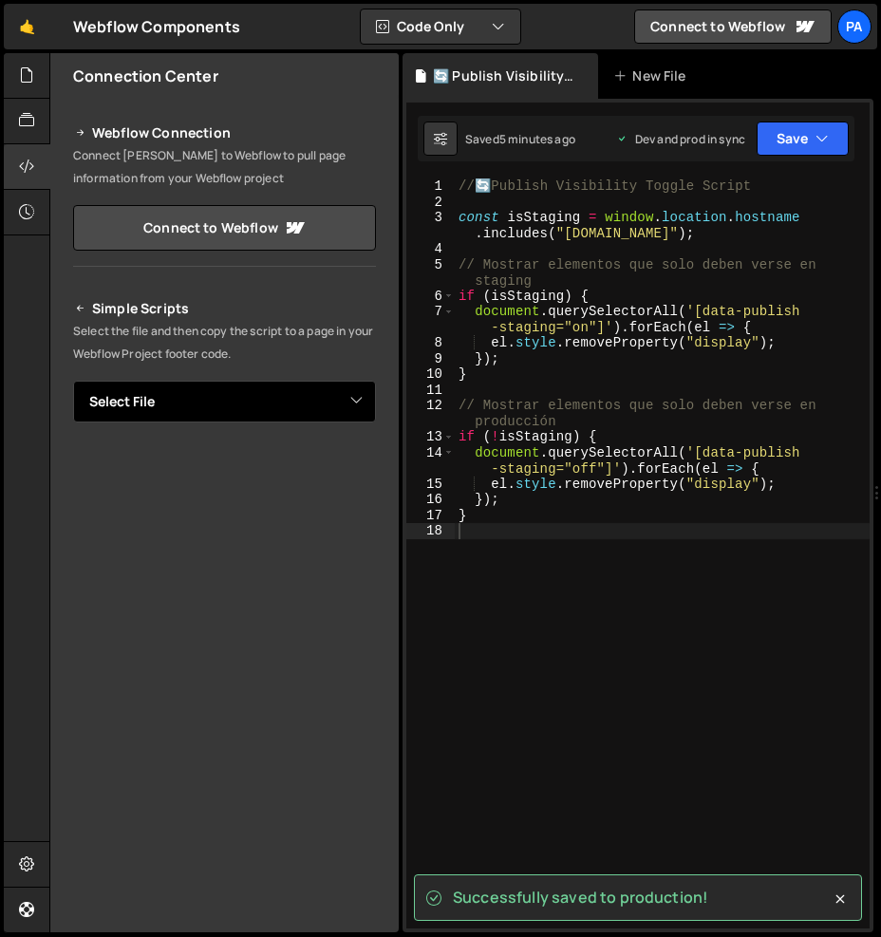
click at [299, 417] on select "Select File Marquee w/ Scroll Direction.js Splide-multimage.js 🔄 Publish Visibi…" at bounding box center [224, 402] width 303 height 42
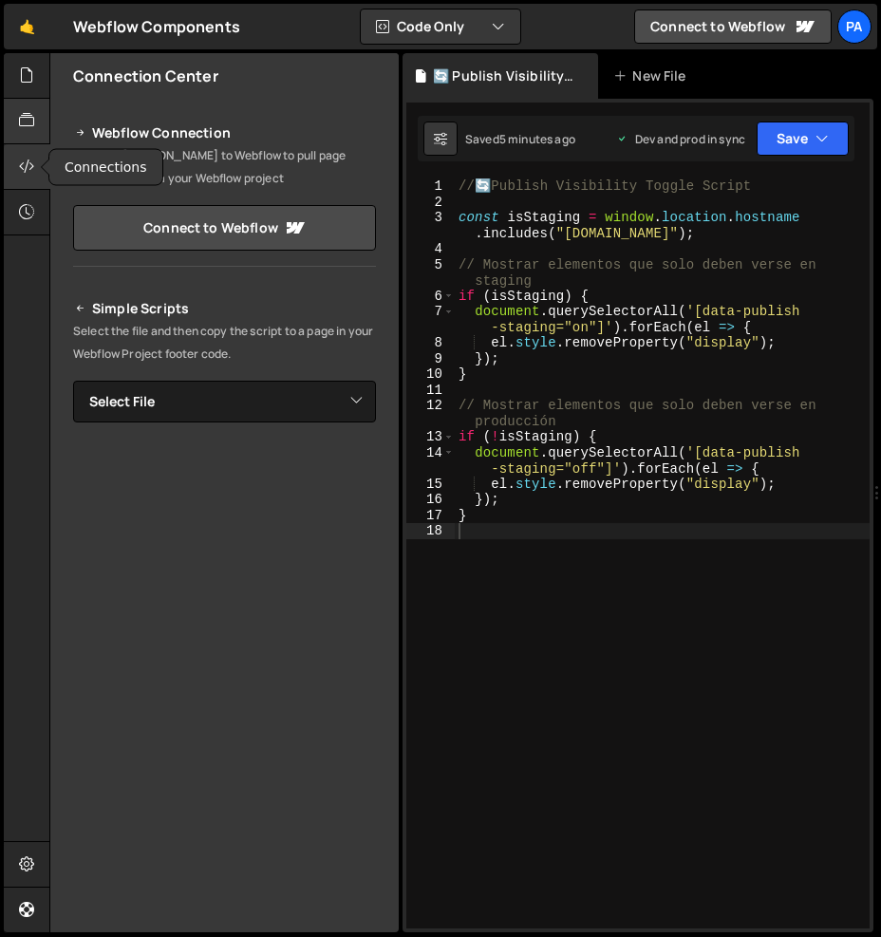
click at [27, 129] on icon at bounding box center [26, 120] width 15 height 21
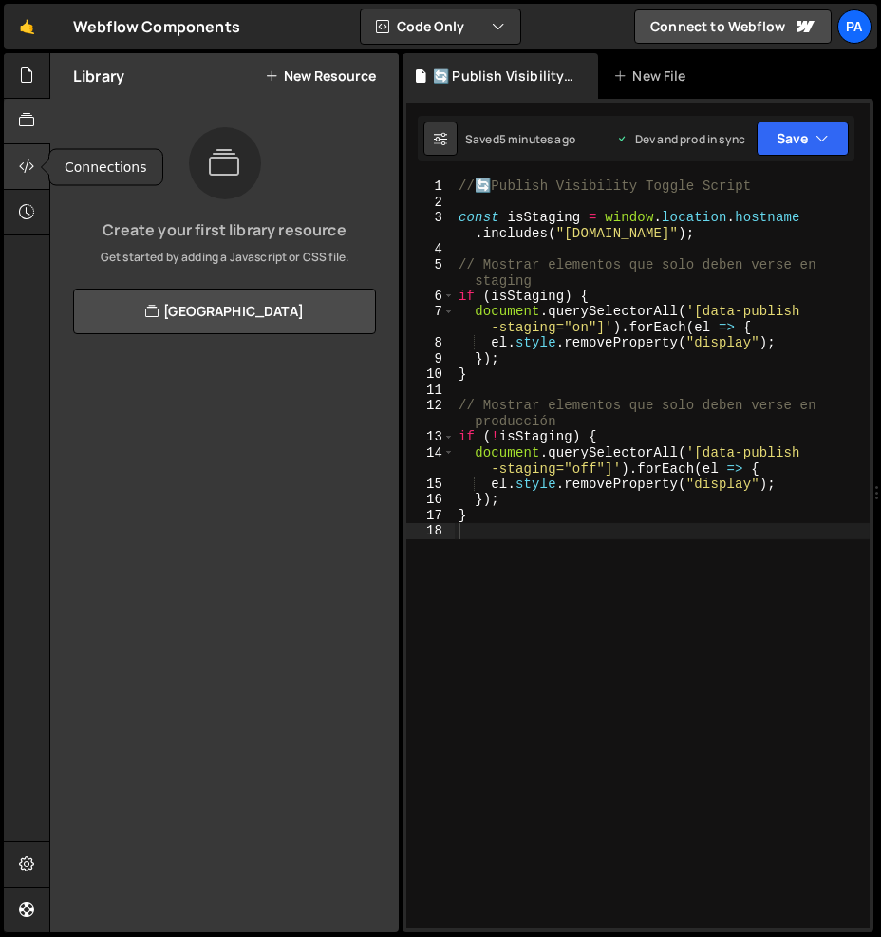
click at [25, 168] on icon at bounding box center [26, 166] width 15 height 21
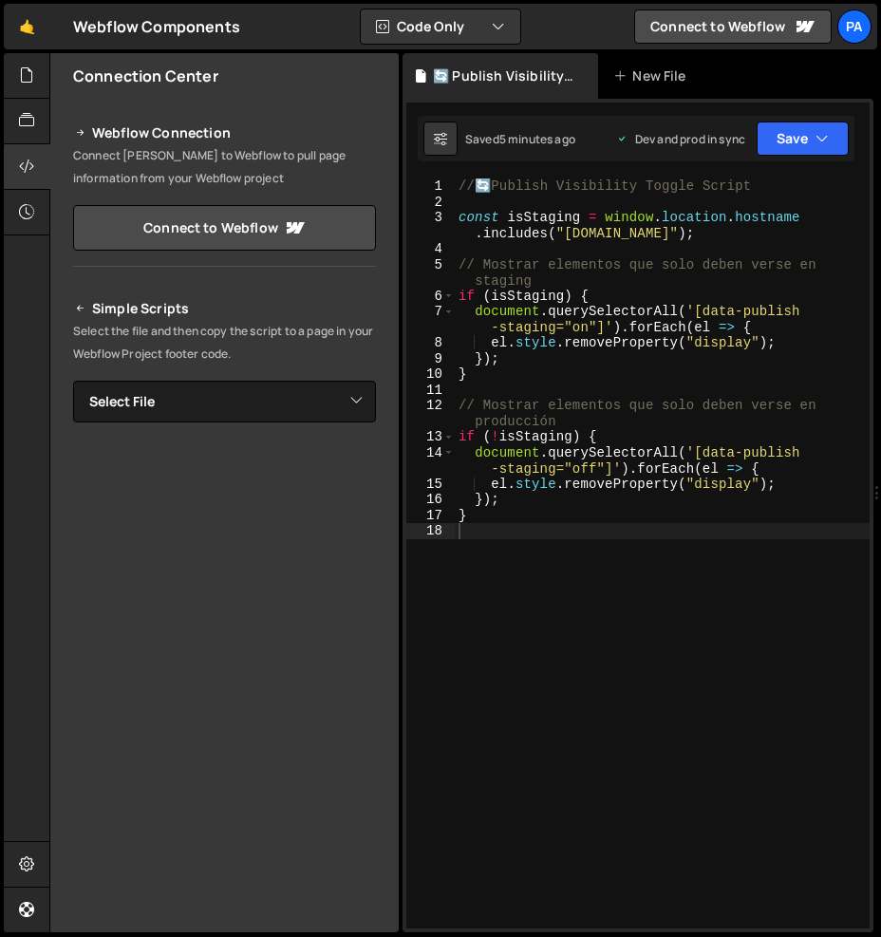
drag, startPoint x: 74, startPoint y: 138, endPoint x: 65, endPoint y: 125, distance: 15.6
click at [74, 138] on icon at bounding box center [80, 132] width 13 height 23
click at [27, 89] on div at bounding box center [27, 76] width 47 height 46
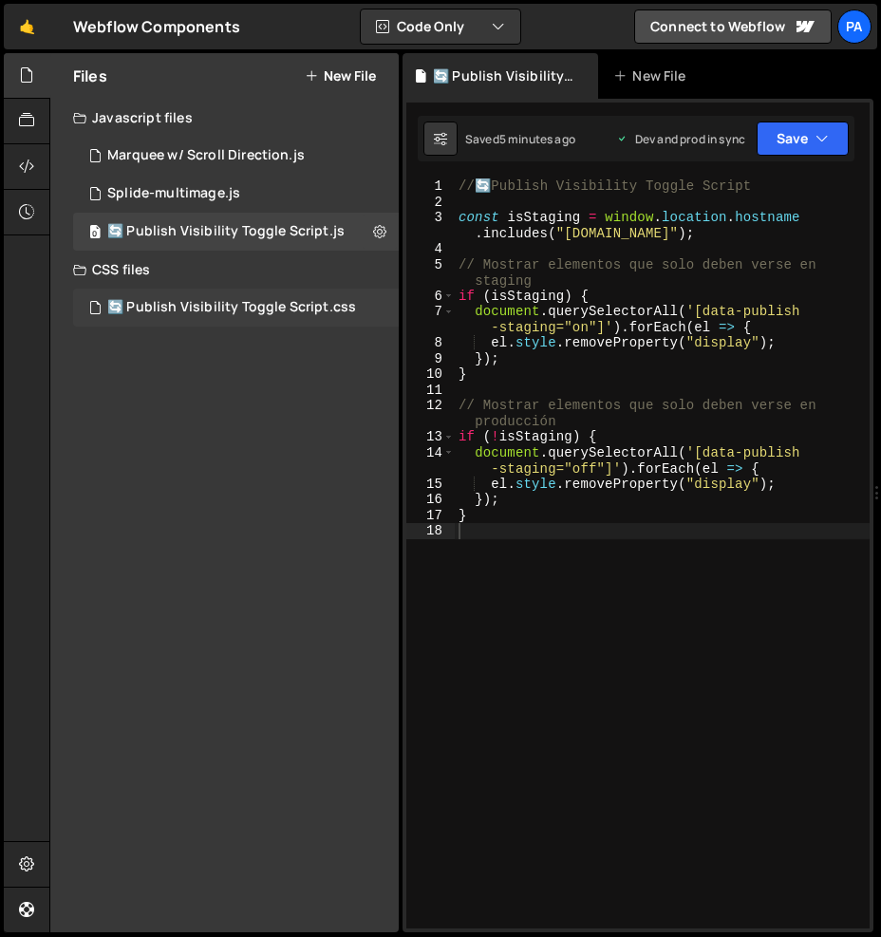
click at [278, 301] on div "🔄 Publish Visibility Toggle Script.css" at bounding box center [231, 307] width 249 height 17
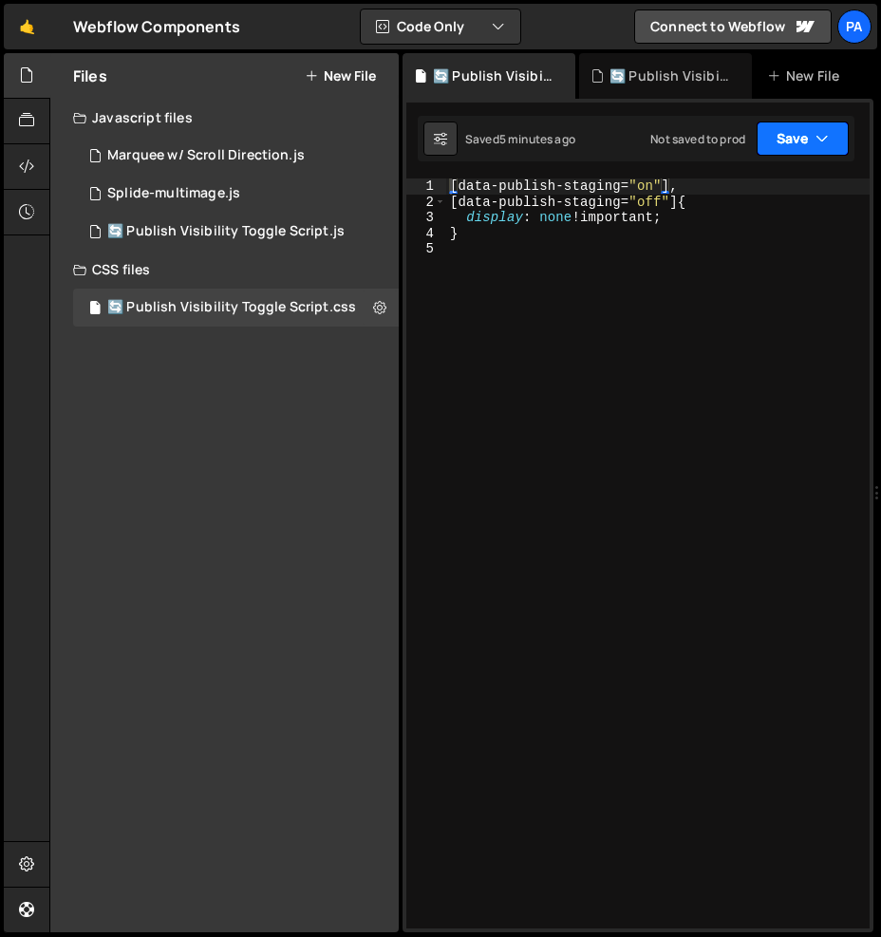
click at [818, 137] on icon "button" at bounding box center [821, 138] width 13 height 19
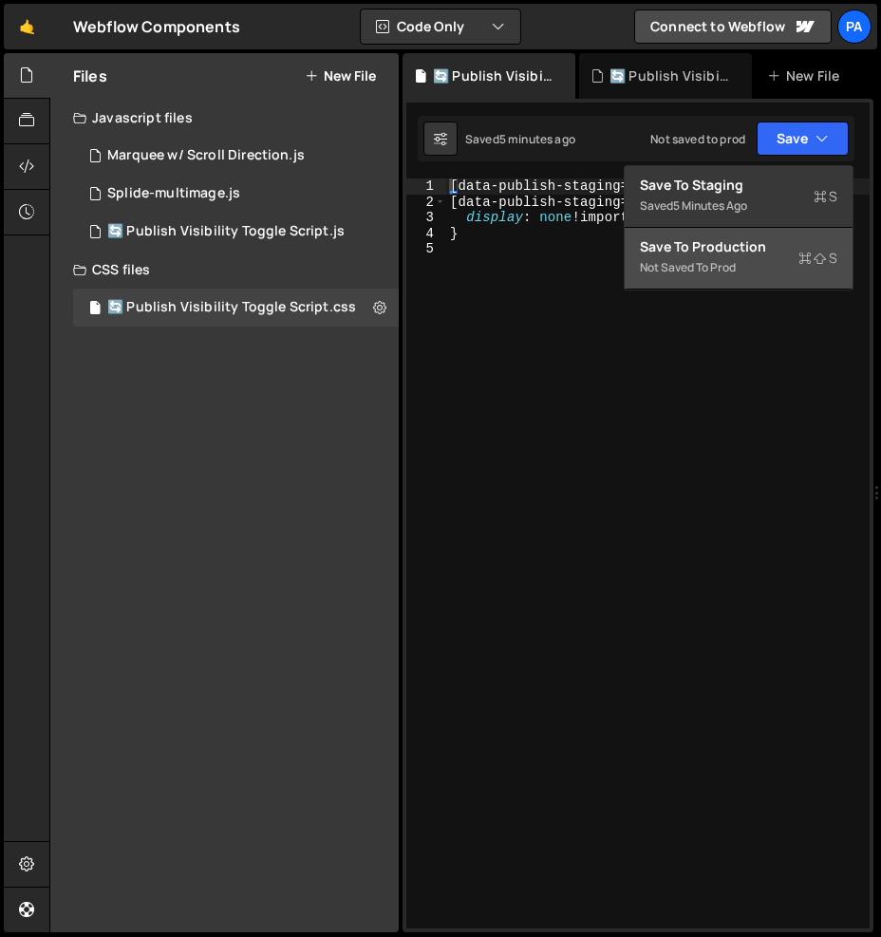
click at [793, 241] on div "Save to Production S" at bounding box center [738, 246] width 197 height 19
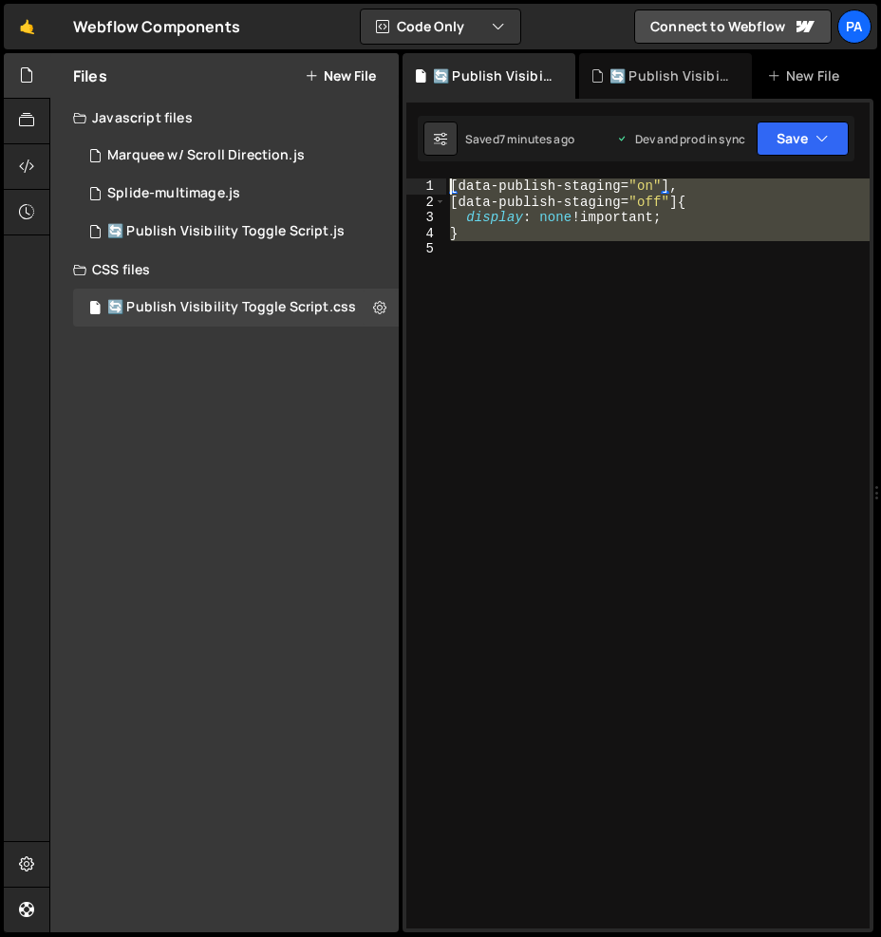
drag, startPoint x: 520, startPoint y: 344, endPoint x: 434, endPoint y: 159, distance: 203.4
click at [434, 159] on div "Debug Explain Copy 🔄 Publish Visibility Toggle Script.css 🔄 Publish Visibility …" at bounding box center [637, 493] width 471 height 880
type textarea "[data-publish-staging="on"], [data-publish-staging="off"] {"
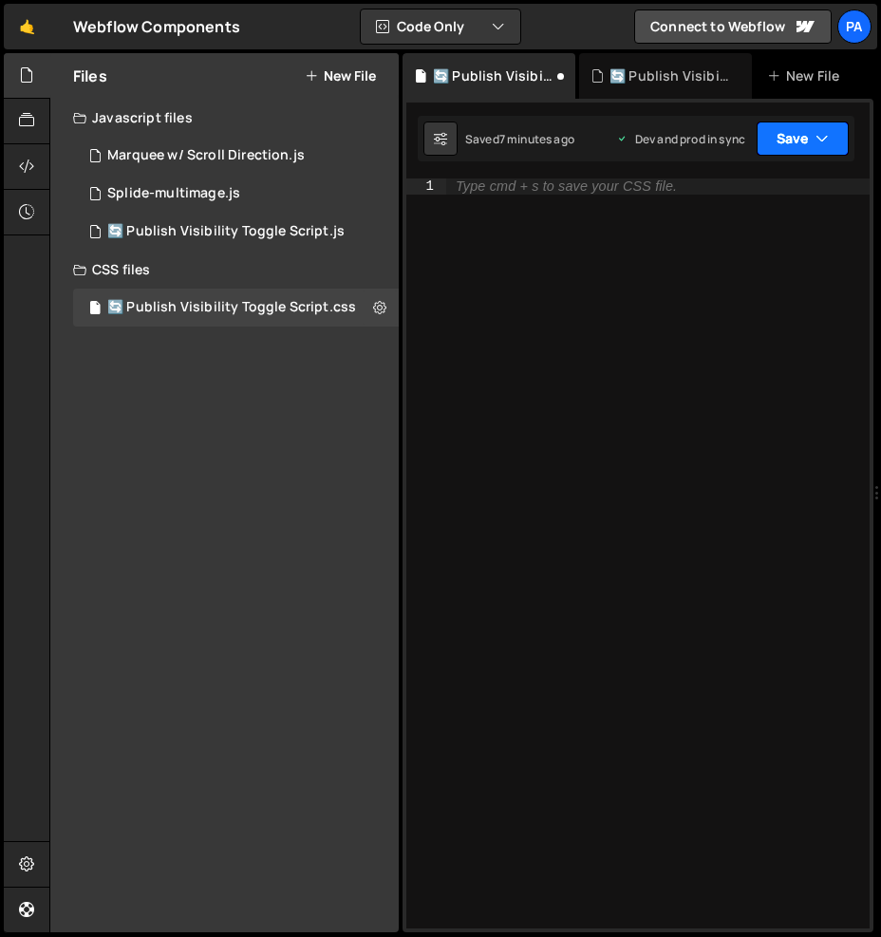
click at [784, 131] on button "Save" at bounding box center [802, 138] width 92 height 34
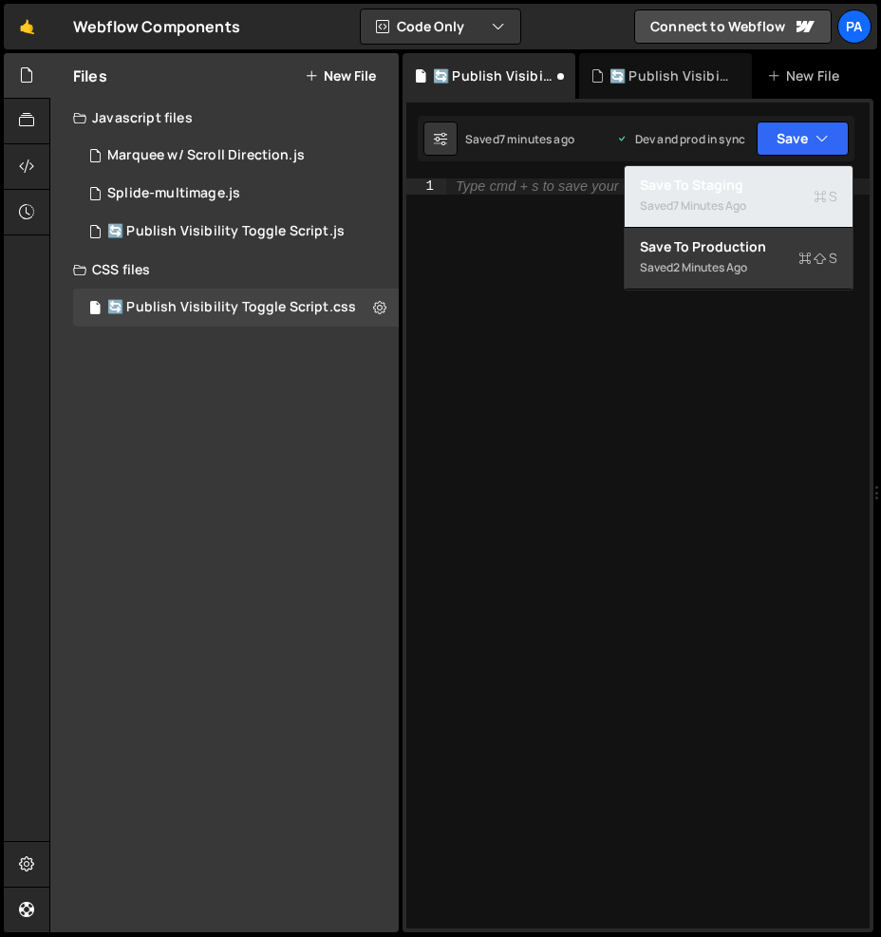
click at [735, 191] on div "Save to Staging S" at bounding box center [738, 185] width 197 height 19
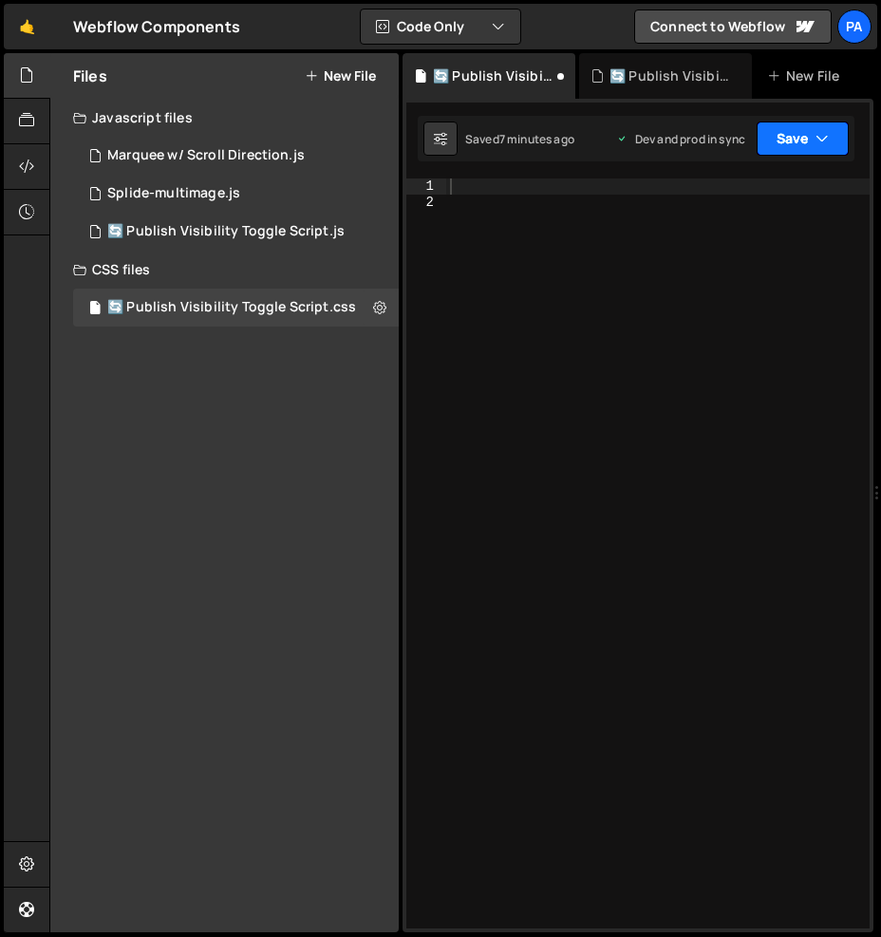
click at [800, 129] on button "Save" at bounding box center [802, 138] width 92 height 34
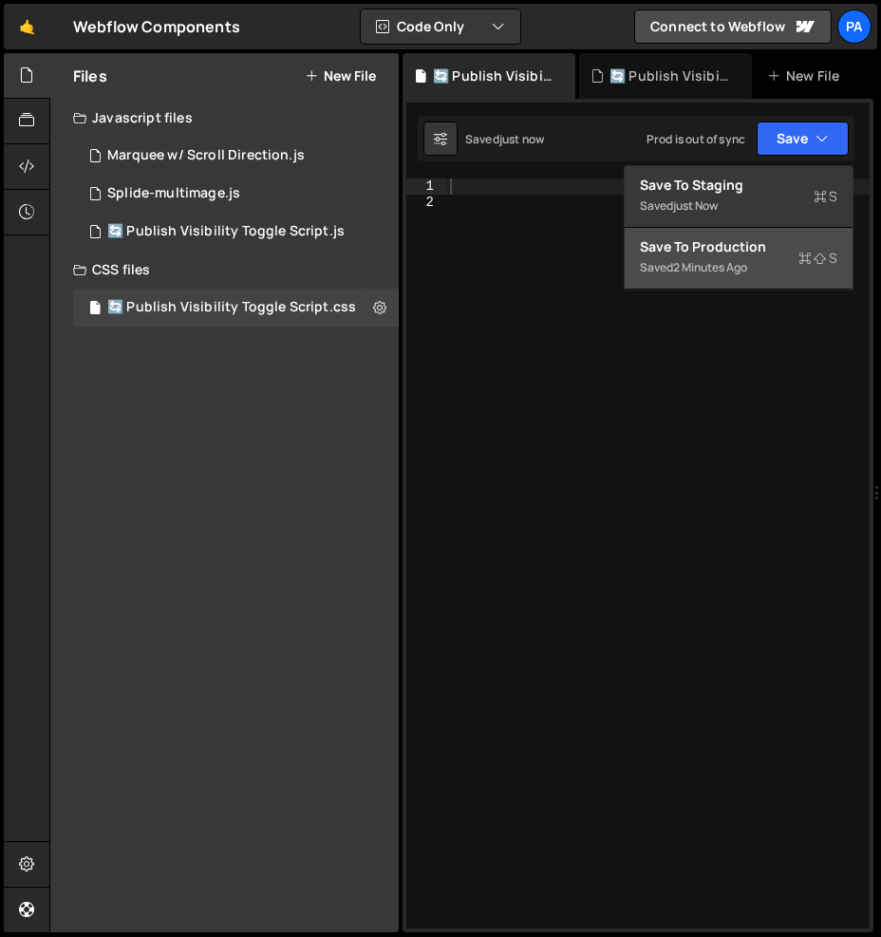
click at [723, 269] on div "2 minutes ago" at bounding box center [710, 267] width 74 height 16
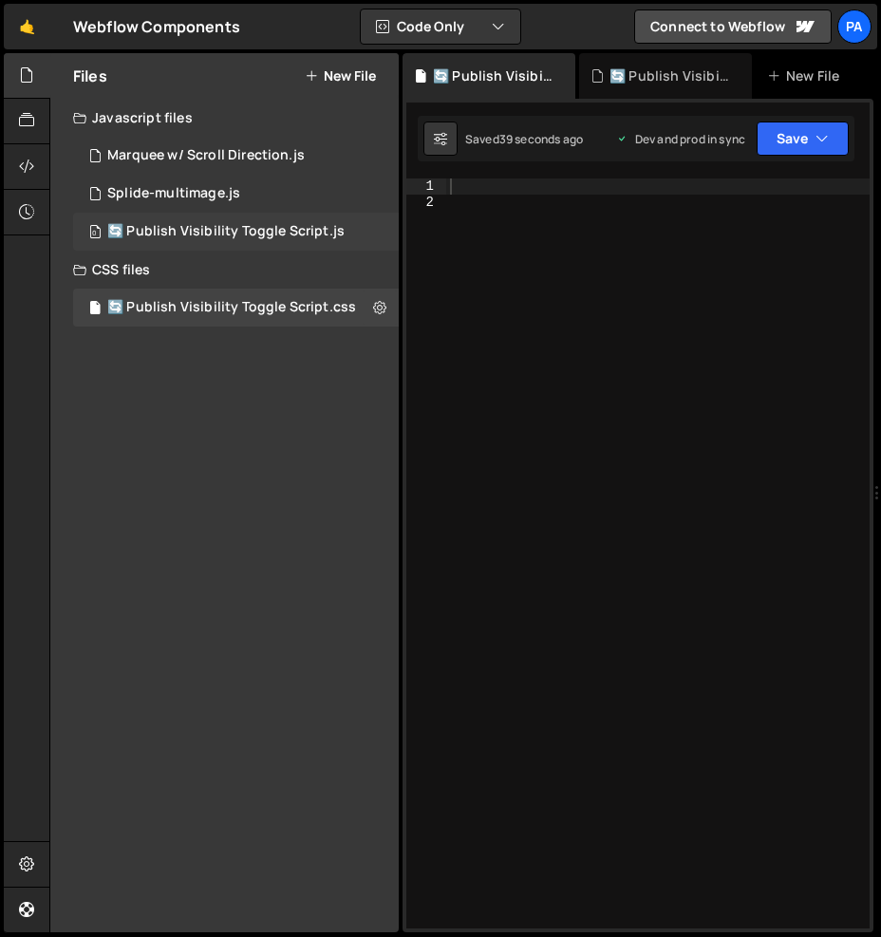
click at [202, 228] on div "🔄 Publish Visibility Toggle Script.js" at bounding box center [225, 231] width 237 height 17
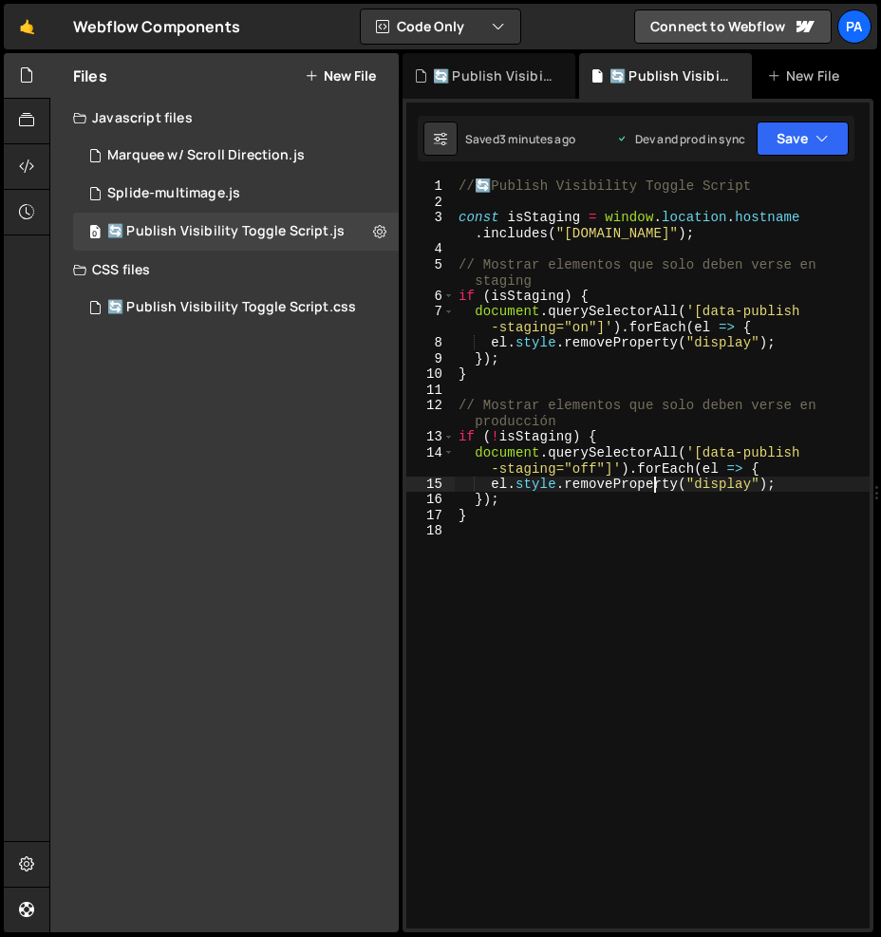
click at [651, 483] on div "// 🔄 Publish Visibility Toggle Script const isStaging = window . location . hos…" at bounding box center [662, 568] width 415 height 781
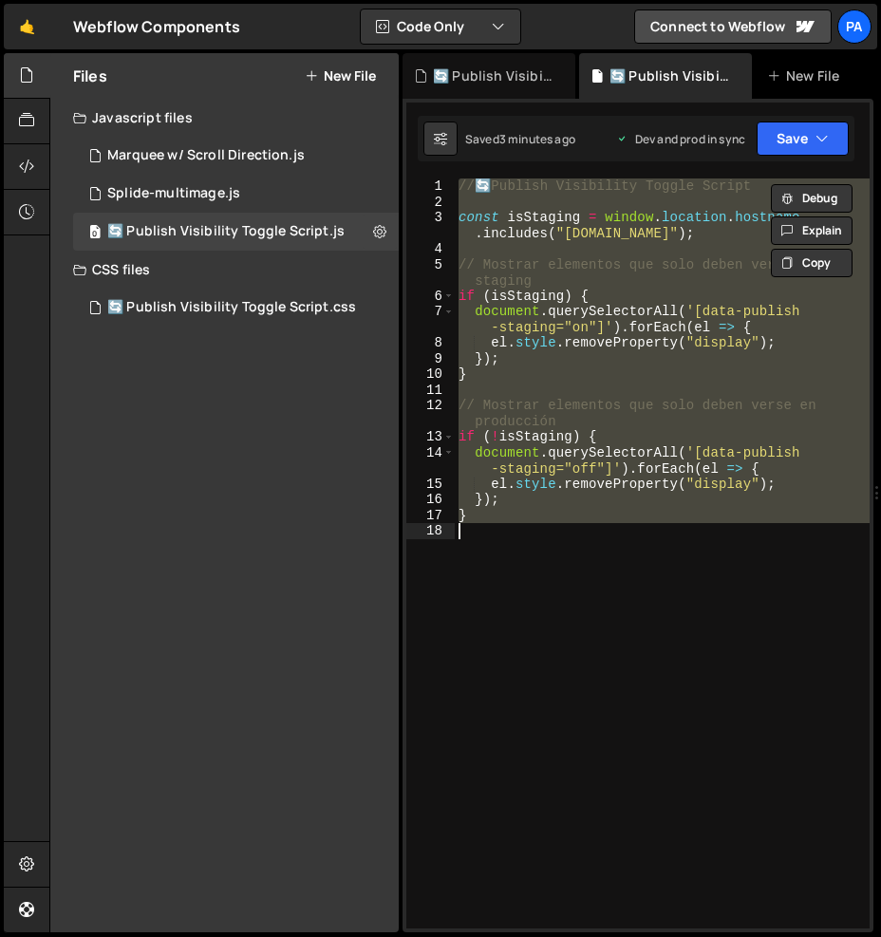
paste textarea
type textarea "}"
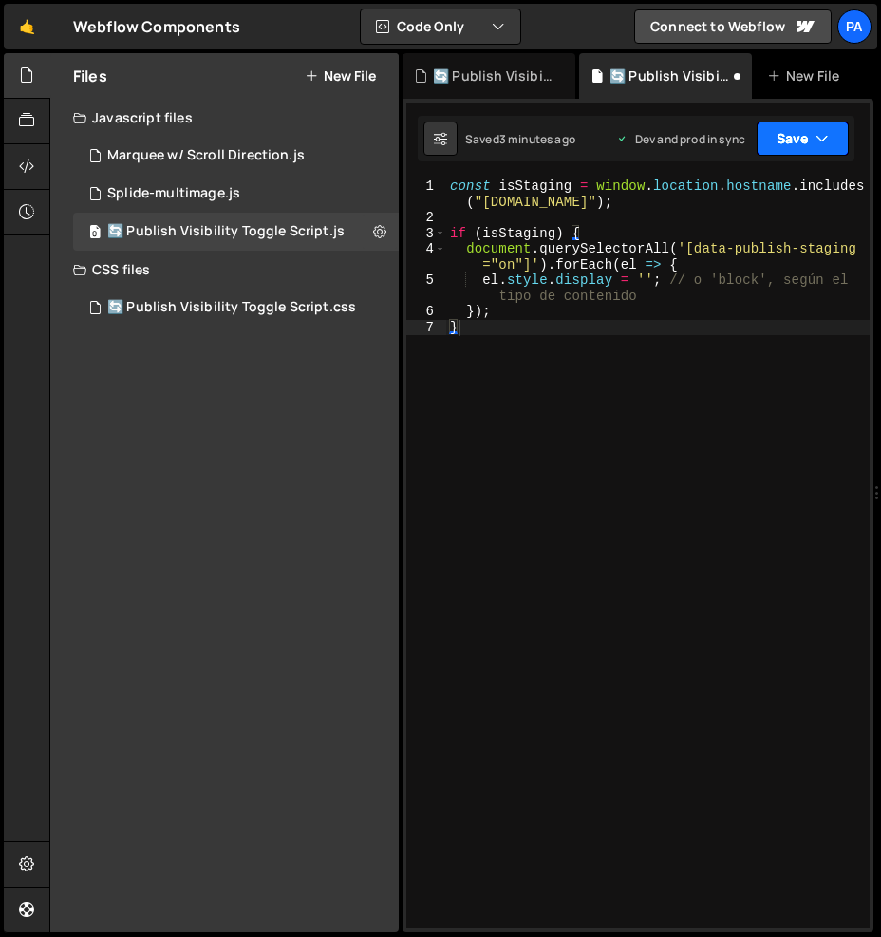
click at [781, 147] on button "Save" at bounding box center [802, 138] width 92 height 34
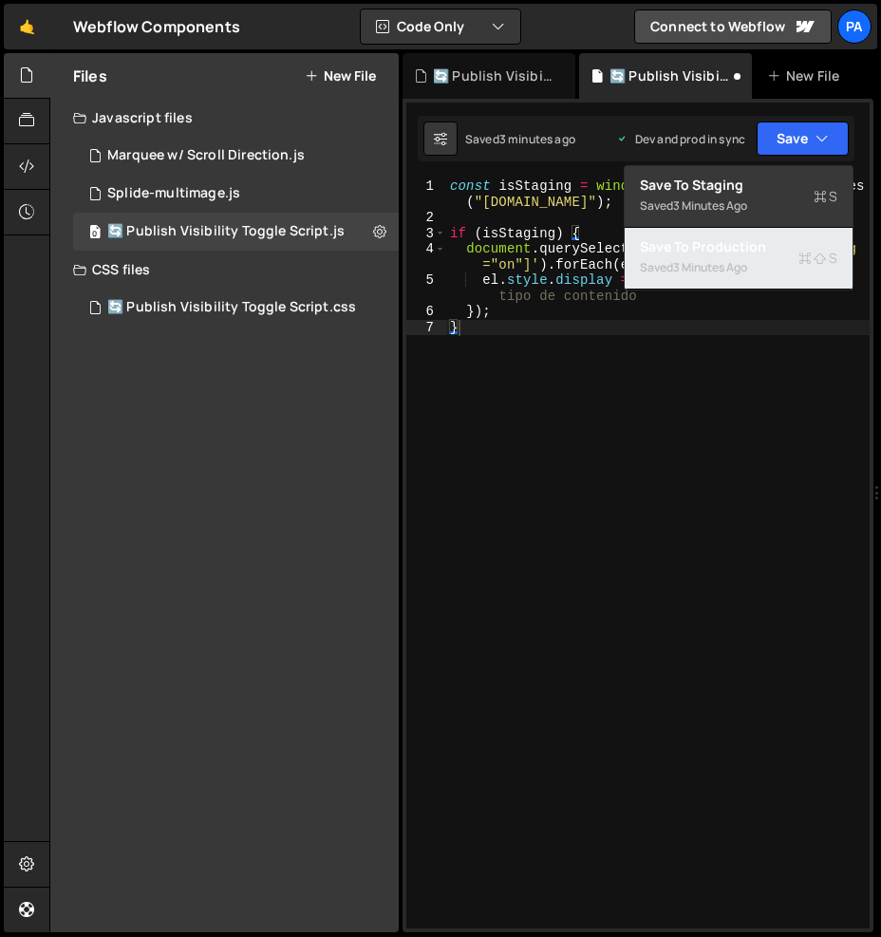
click at [753, 250] on div "Save to Production S" at bounding box center [738, 246] width 197 height 19
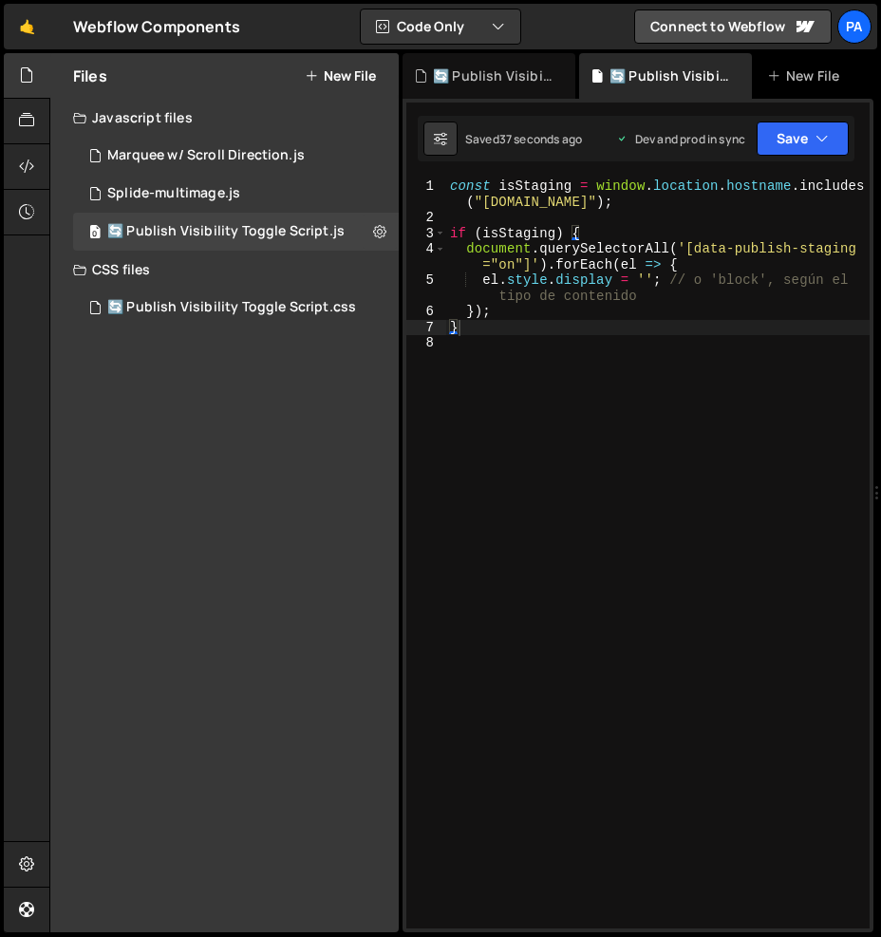
click at [512, 382] on div "const isStaging = window . location . hostname . includes ( "webflow.io" ) ; if…" at bounding box center [657, 576] width 423 height 797
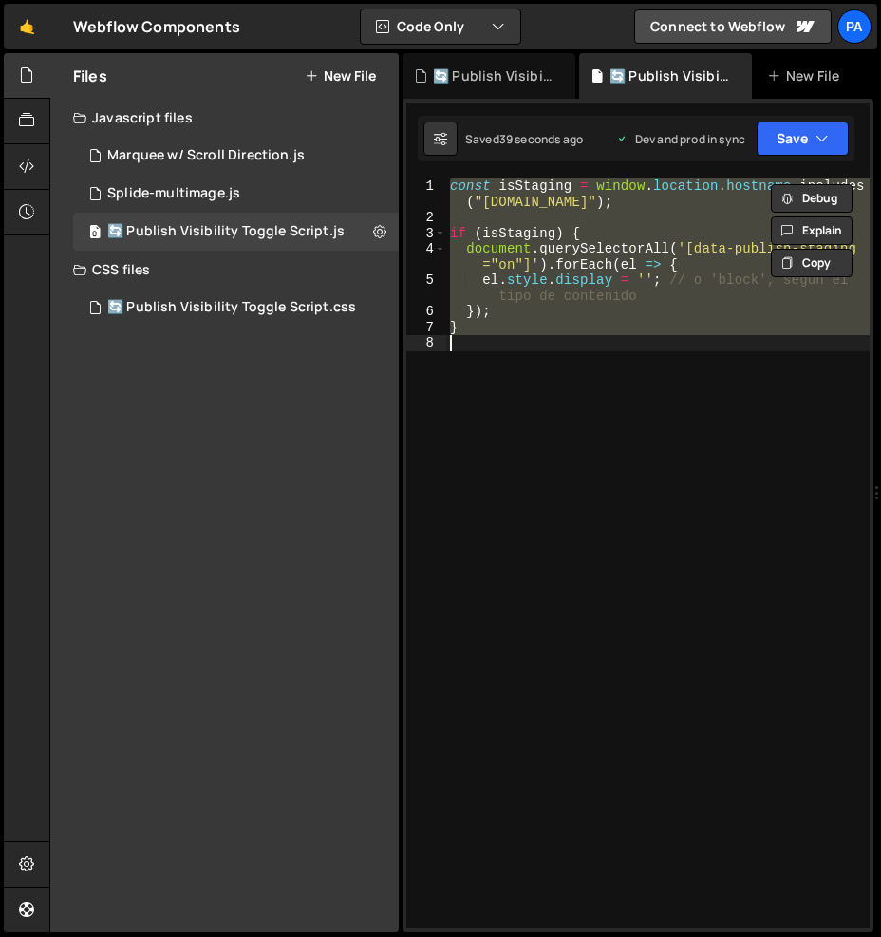
paste textarea
type textarea "}"
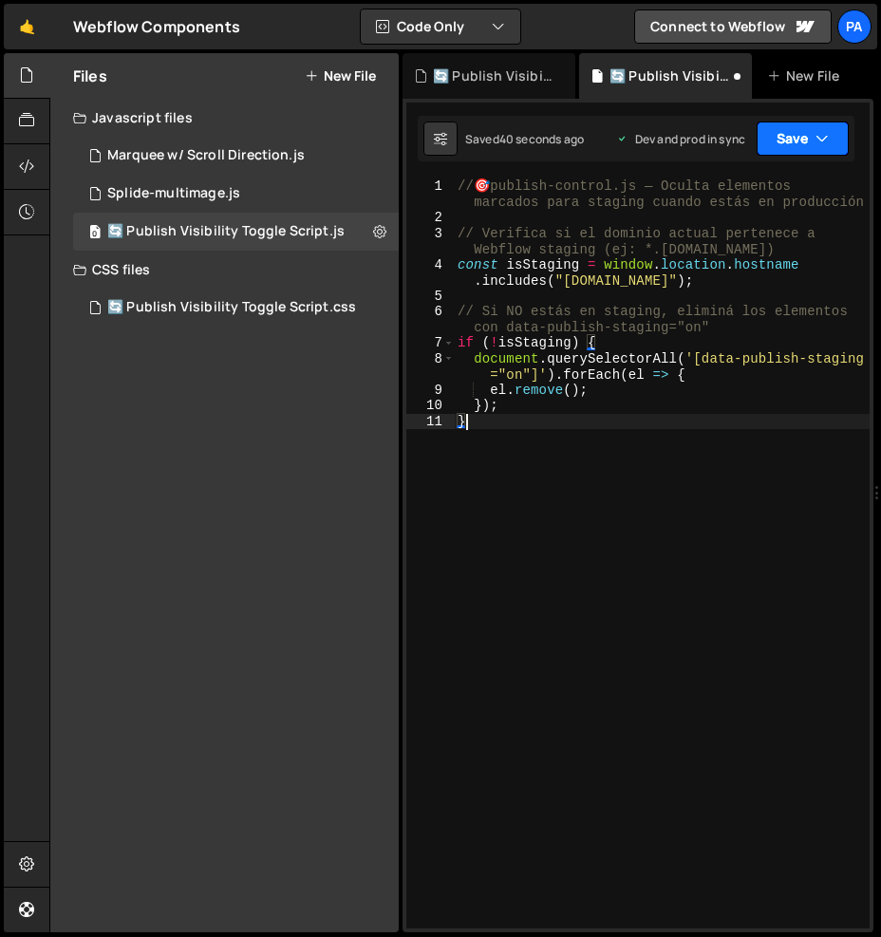
click at [781, 142] on button "Save" at bounding box center [802, 138] width 92 height 34
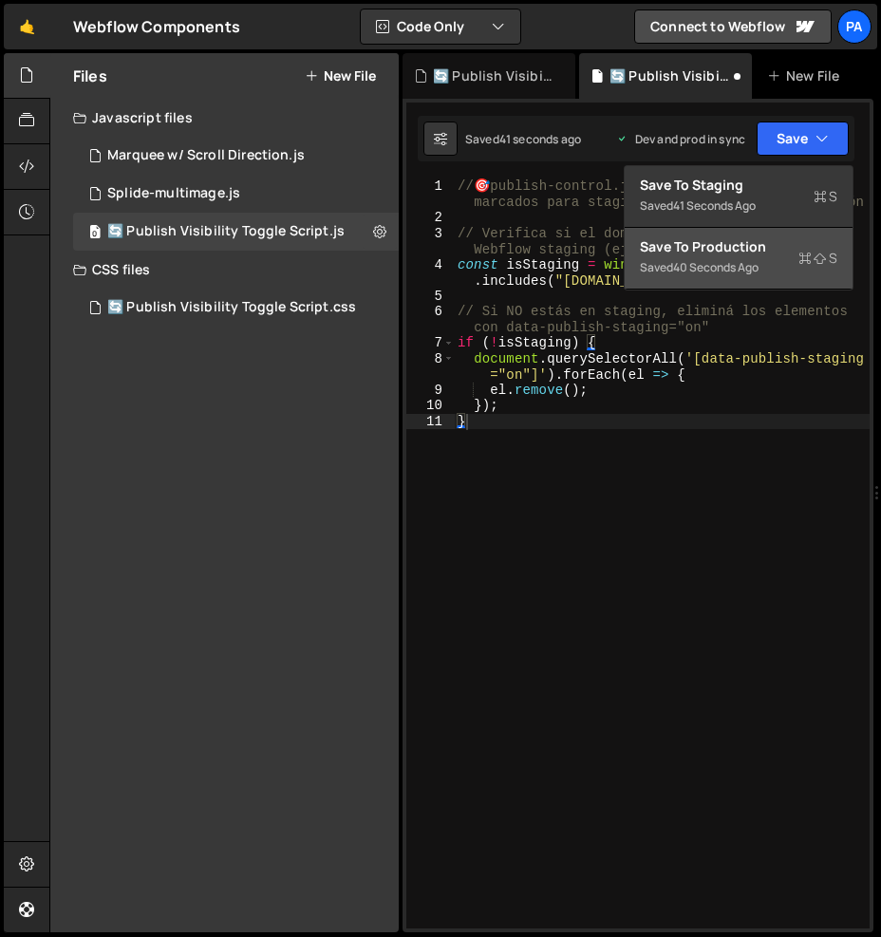
click at [778, 239] on div "Save to Production S" at bounding box center [738, 246] width 197 height 19
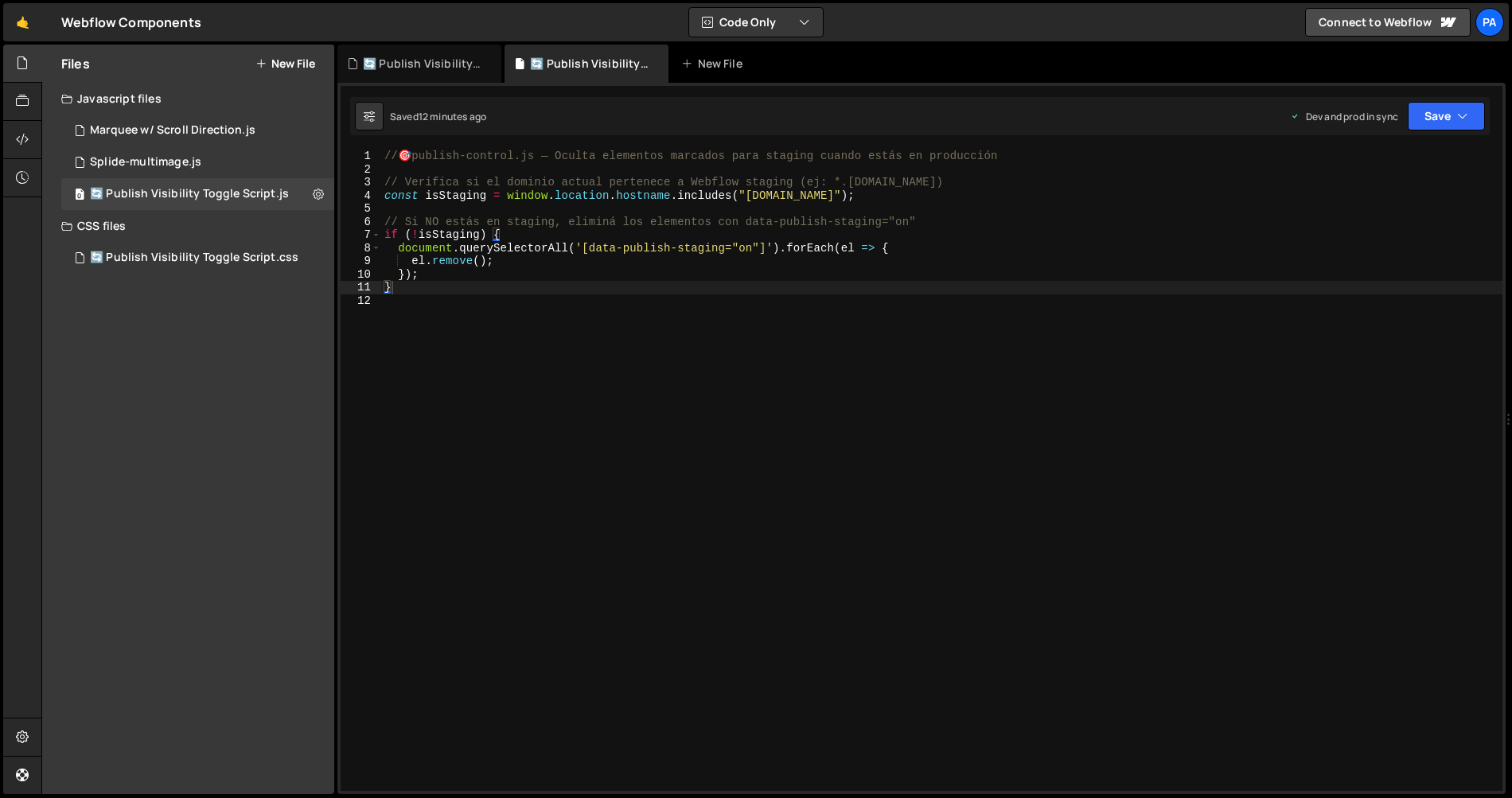
click at [727, 367] on div "// 🎯 publish-control.js — Oculta elementos marcados para staging cuando estás e…" at bounding box center [942, 483] width 1121 height 667
click at [448, 63] on div "🔄 Publish Visibility Toggle Script.css" at bounding box center [423, 63] width 119 height 16
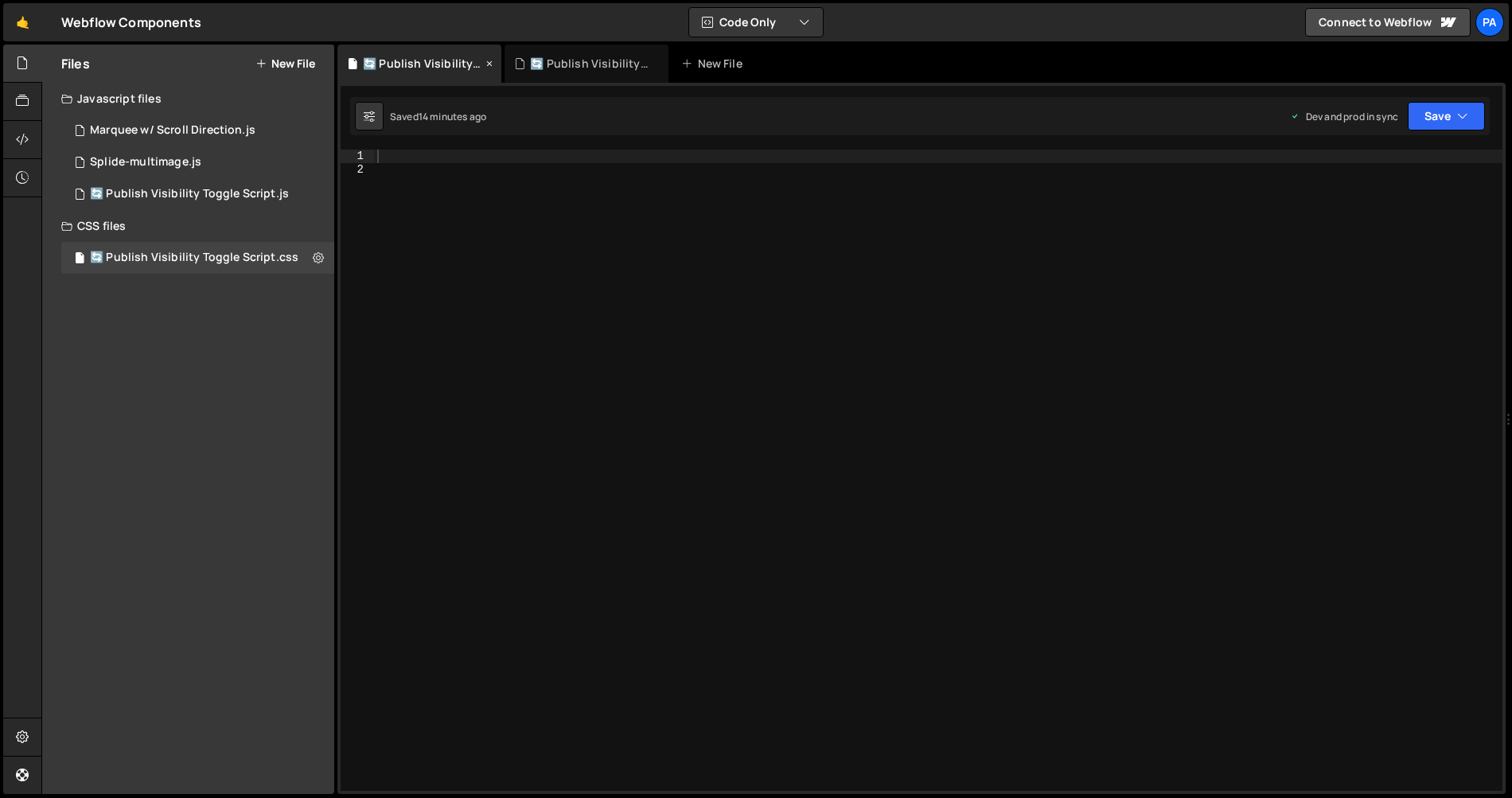
click at [488, 63] on icon at bounding box center [489, 63] width 11 height 16
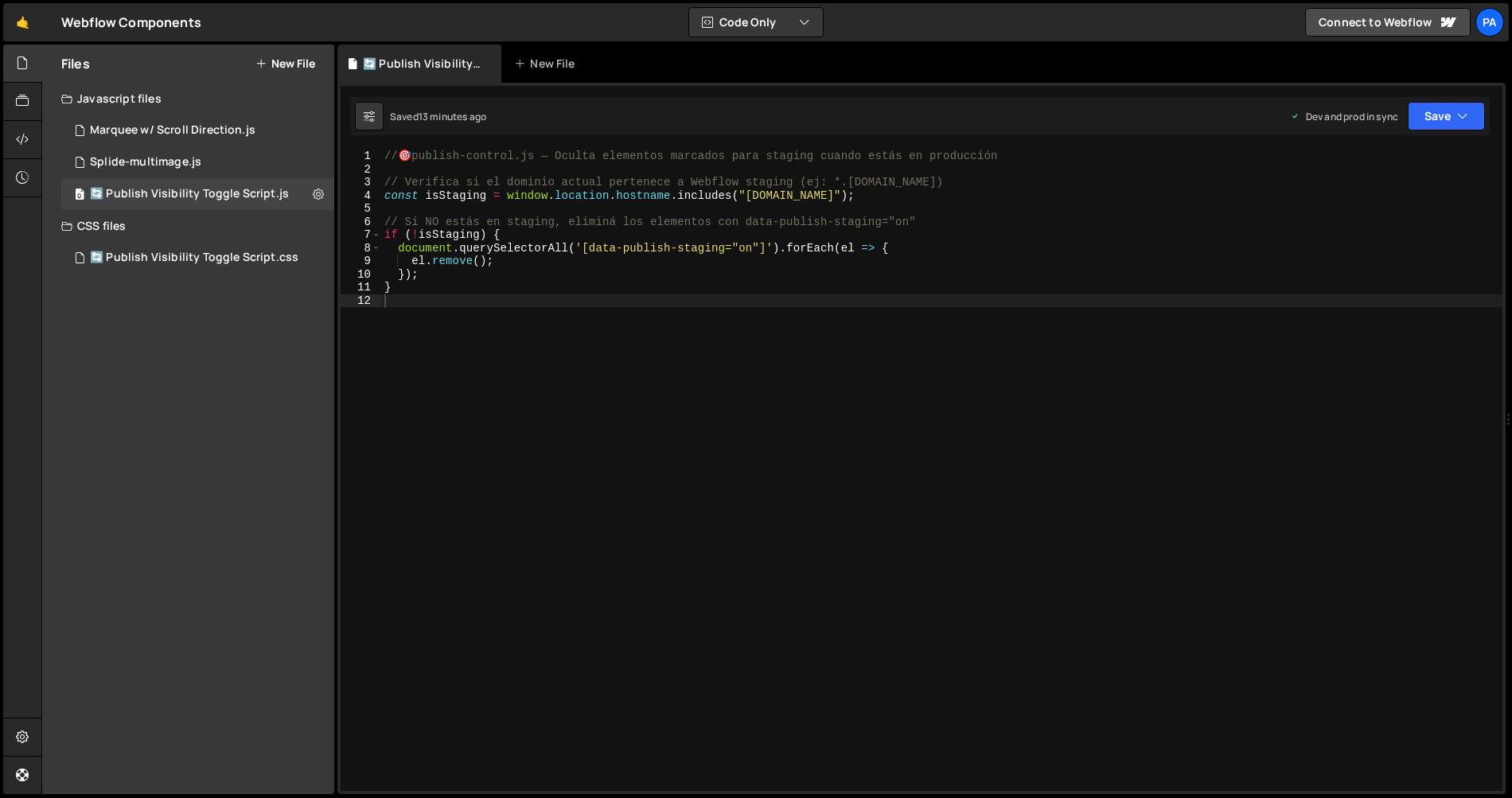
click at [592, 404] on div "// 🎯 publish-control.js — Oculta elementos marcados para staging cuando estás e…" at bounding box center [942, 483] width 1121 height 667
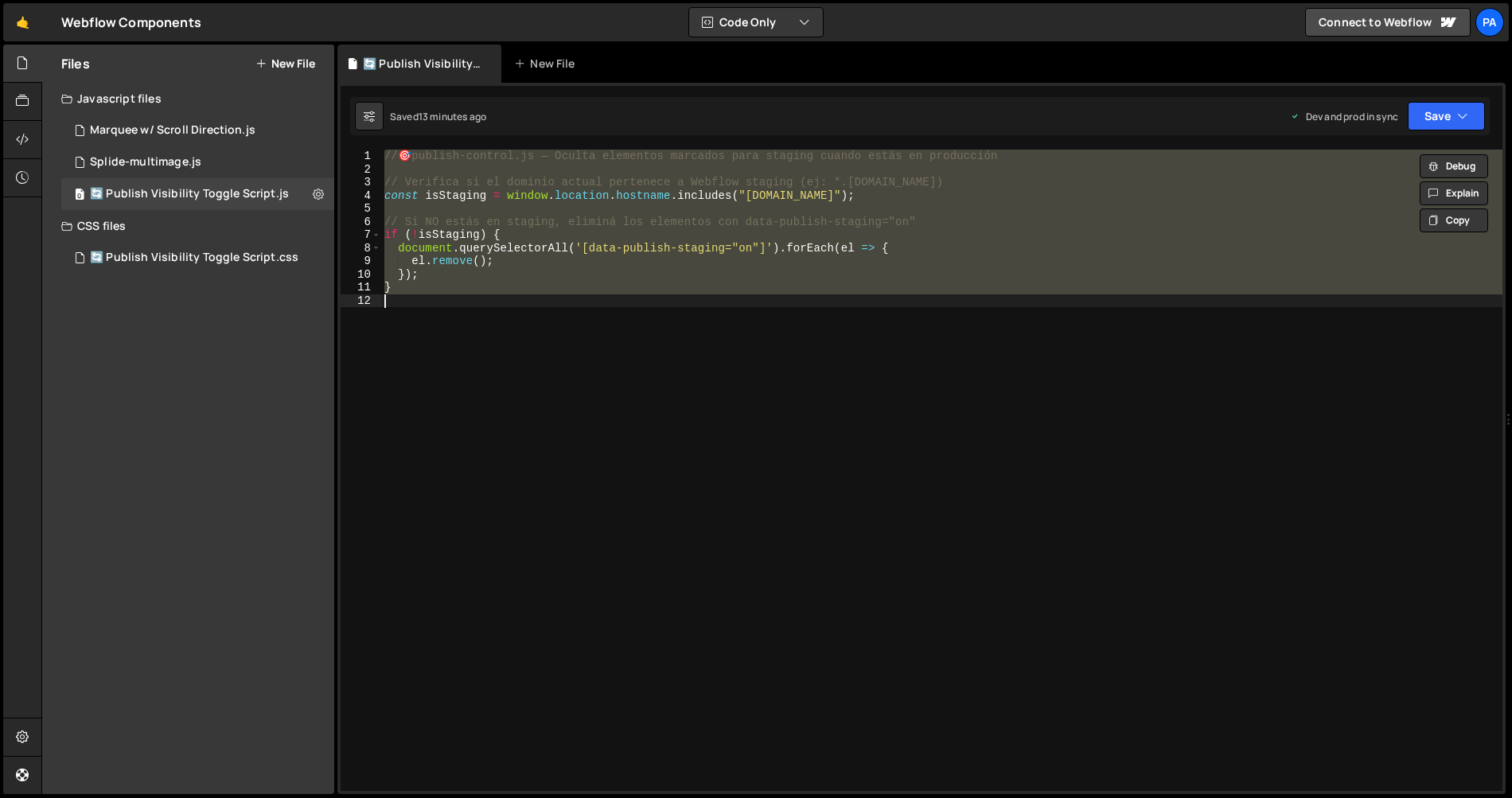
paste textarea ");"
type textarea "});"
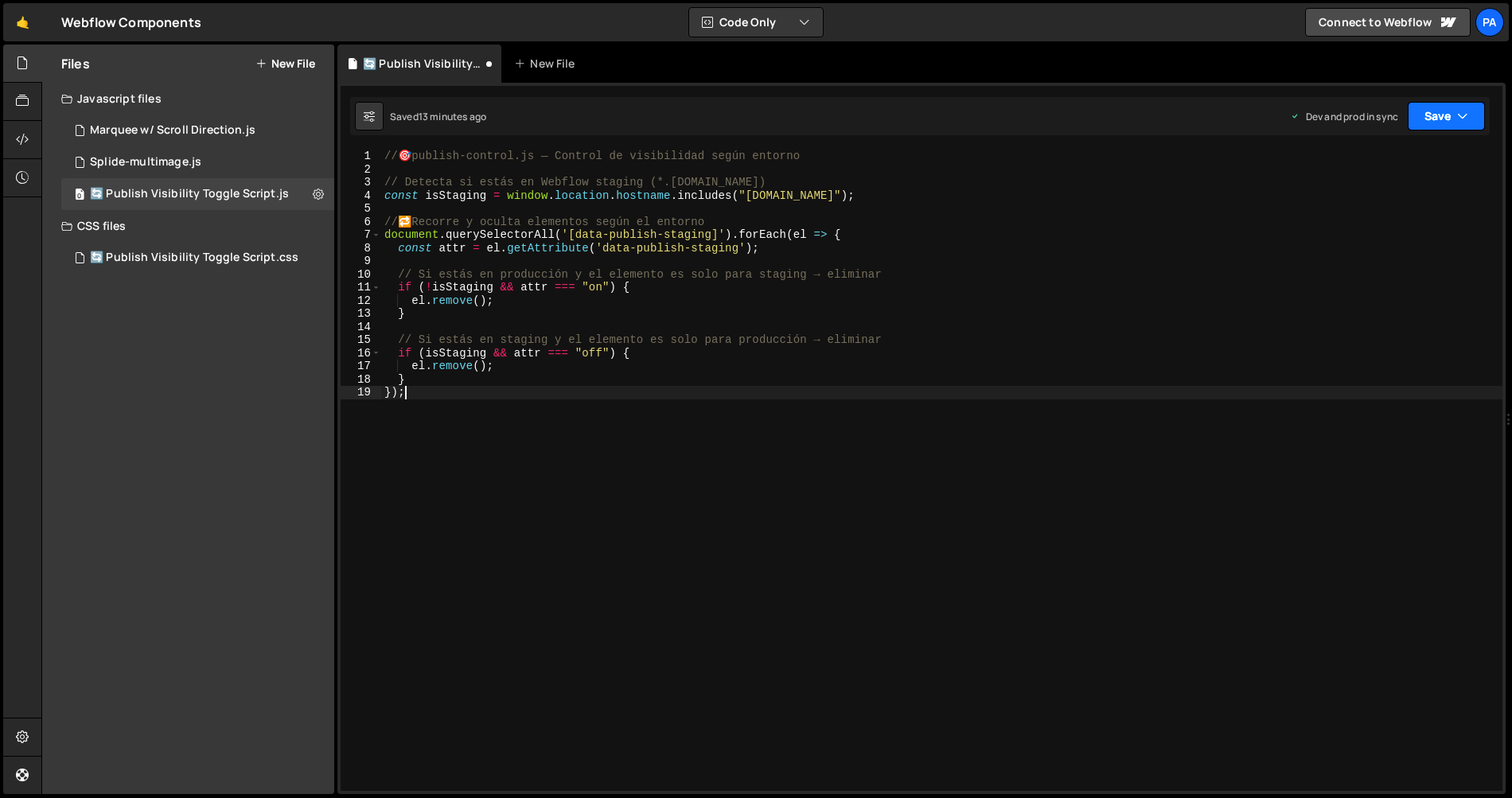
click at [738, 110] on button "Save" at bounding box center [1447, 116] width 77 height 28
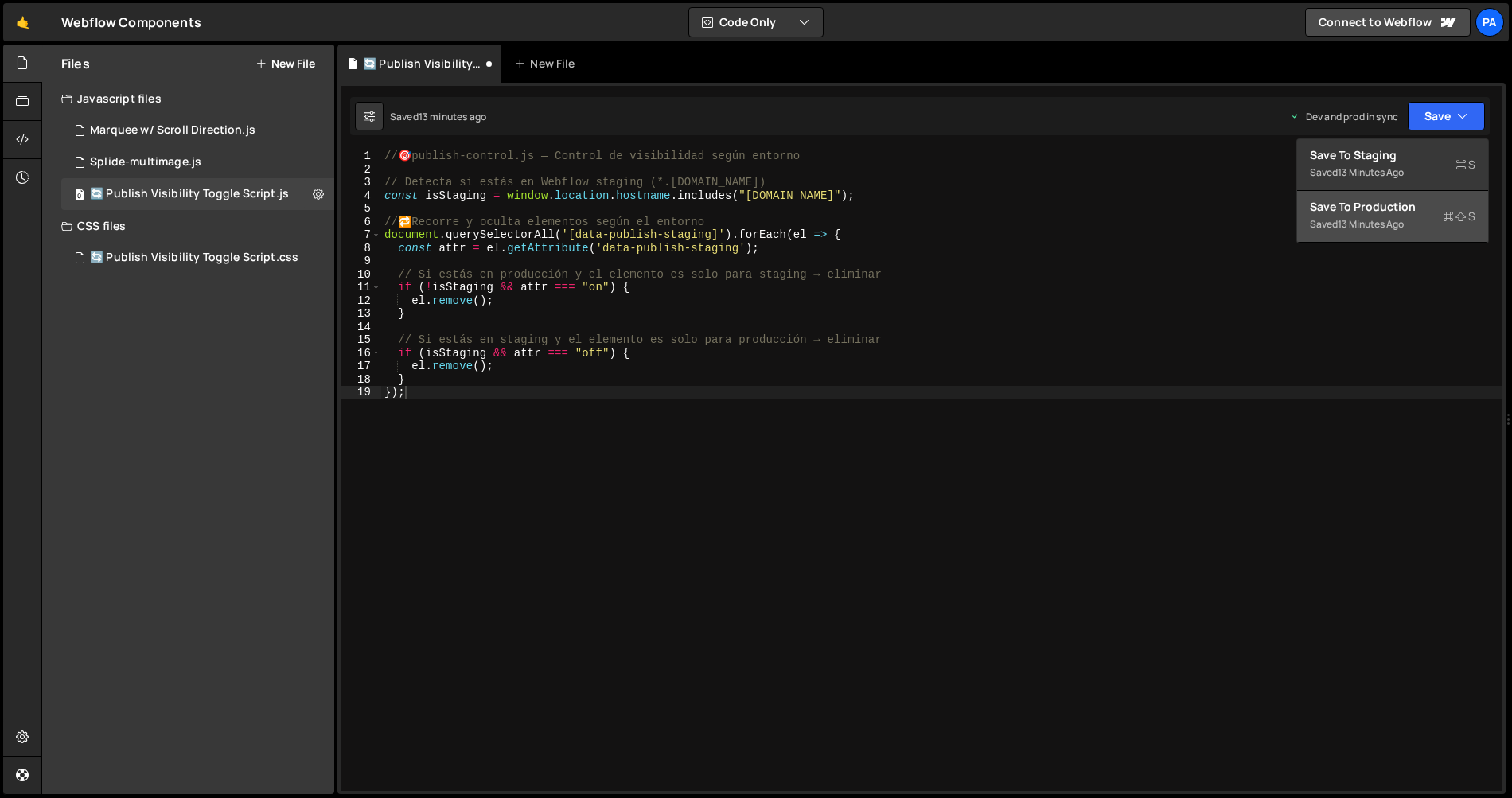
click at [738, 212] on div "Save to Production S" at bounding box center [1392, 206] width 165 height 16
